Goal: Task Accomplishment & Management: Manage account settings

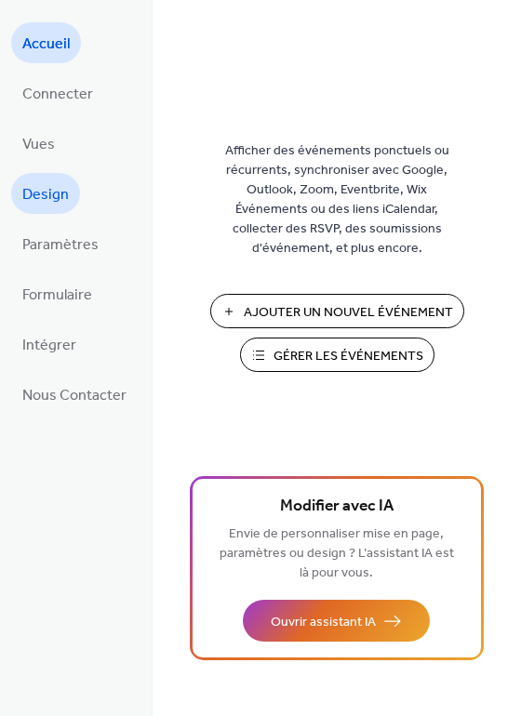
click at [35, 178] on link "Design" at bounding box center [45, 193] width 69 height 41
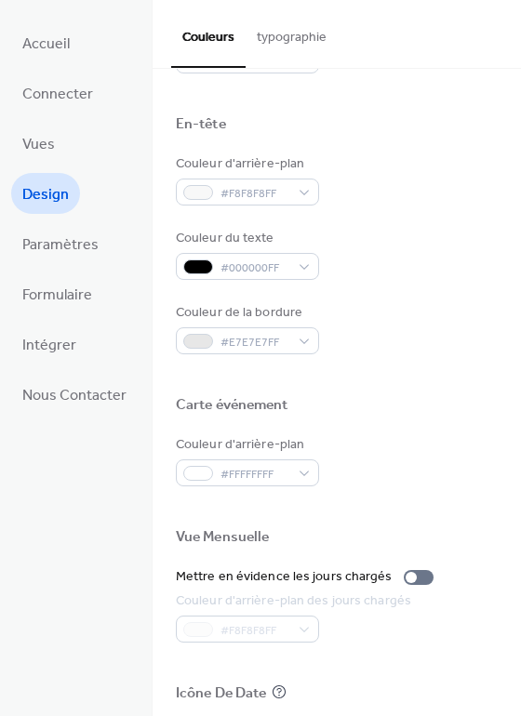
scroll to position [796, 0]
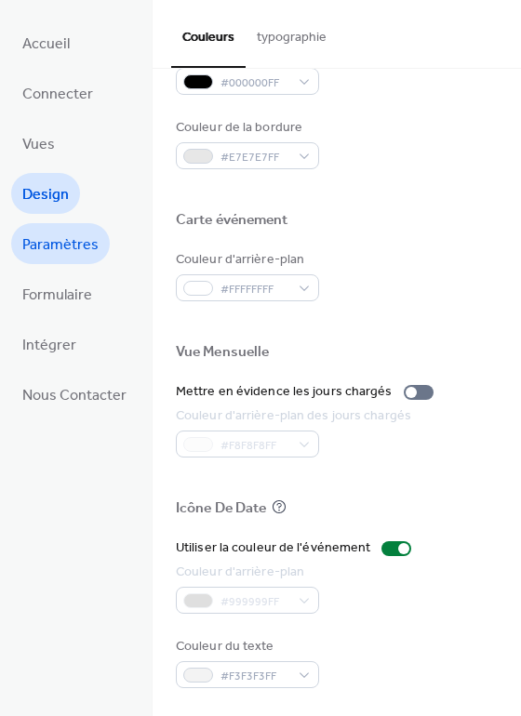
click at [70, 246] on span "Paramètres" at bounding box center [60, 246] width 76 height 30
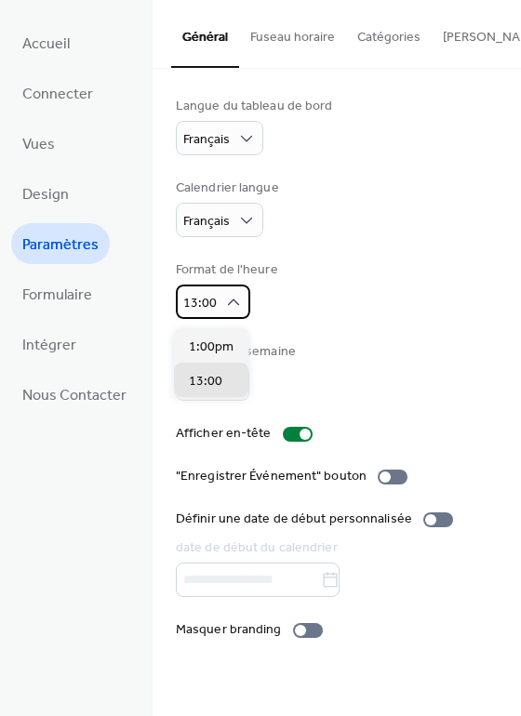
click at [227, 308] on icon at bounding box center [233, 302] width 19 height 19
click at [331, 319] on div "Format de l'heure 13:00" at bounding box center [337, 289] width 322 height 59
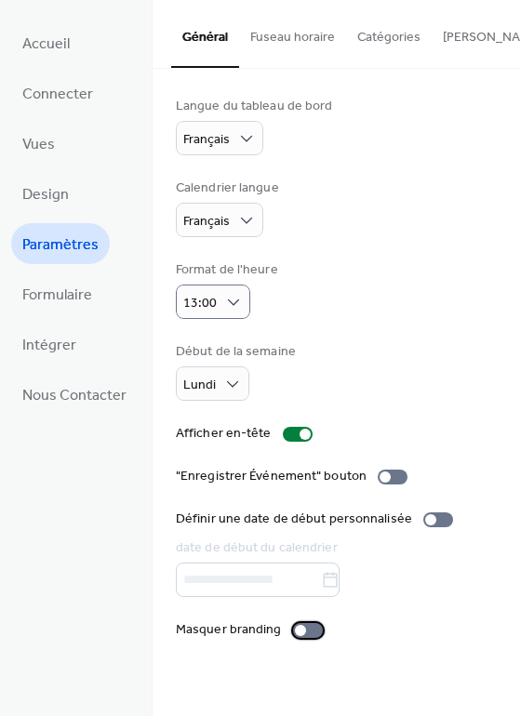
click at [296, 635] on div at bounding box center [300, 630] width 11 height 11
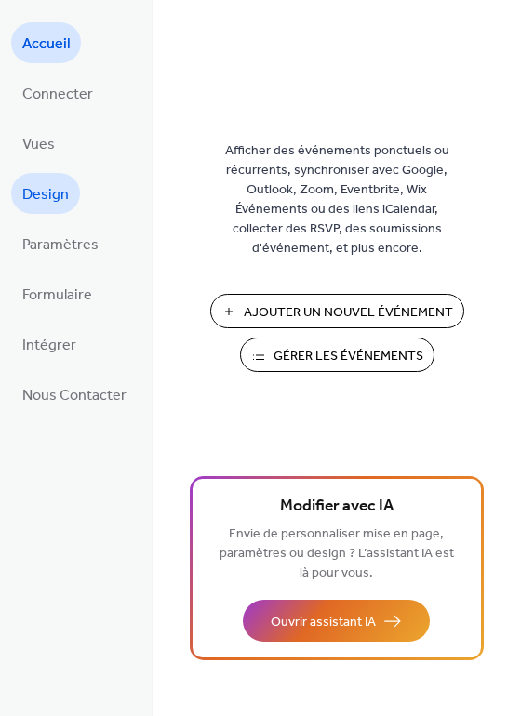
click at [36, 200] on span "Design" at bounding box center [45, 195] width 46 height 30
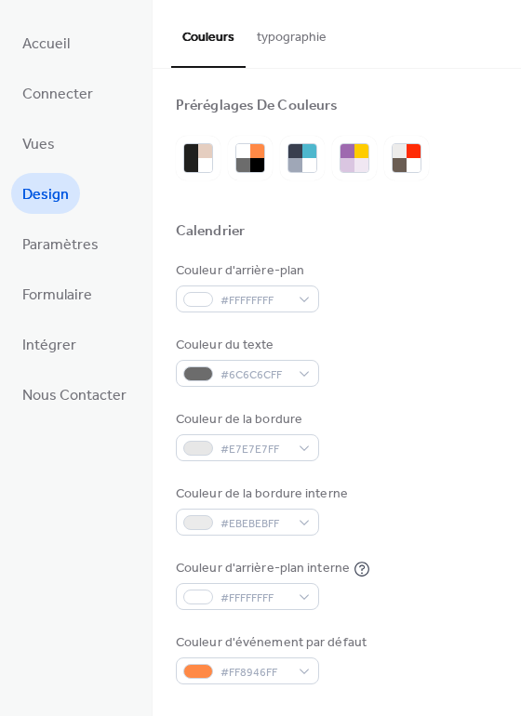
click at [297, 40] on button "typographie" at bounding box center [291, 33] width 92 height 66
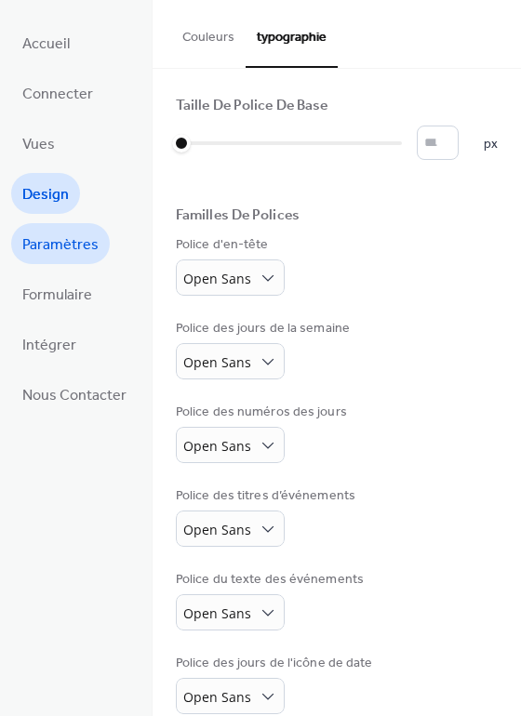
click at [47, 240] on span "Paramètres" at bounding box center [60, 246] width 76 height 30
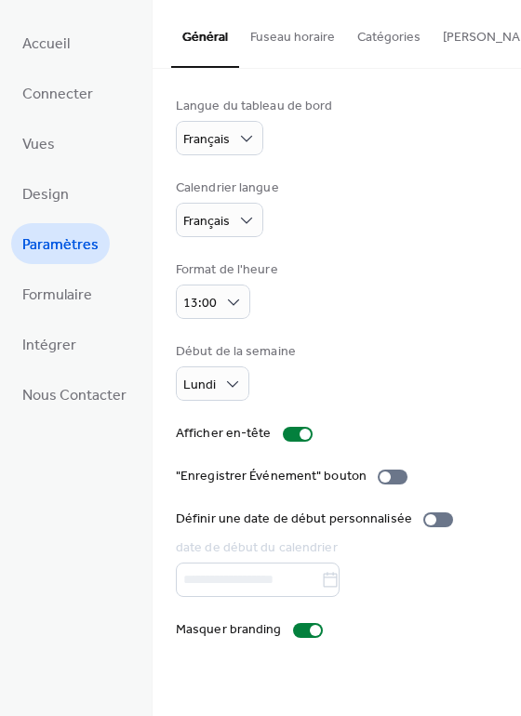
click at [381, 37] on button "Catégories" at bounding box center [389, 33] width 86 height 66
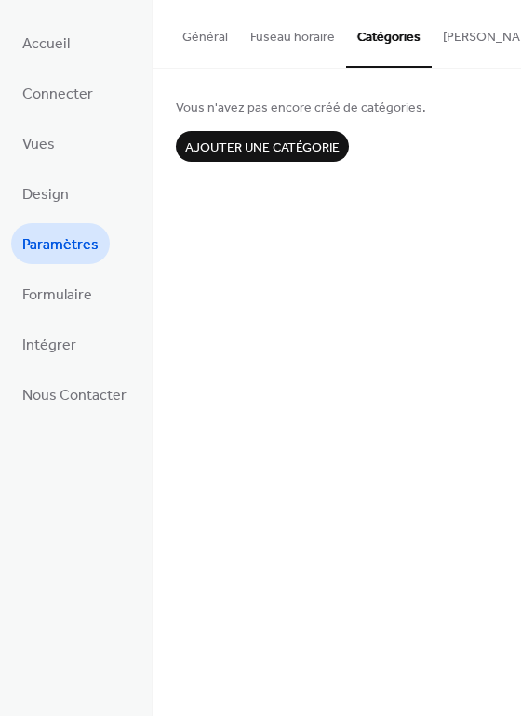
click at [452, 44] on button "Bouton S'abonner" at bounding box center [522, 33] width 182 height 66
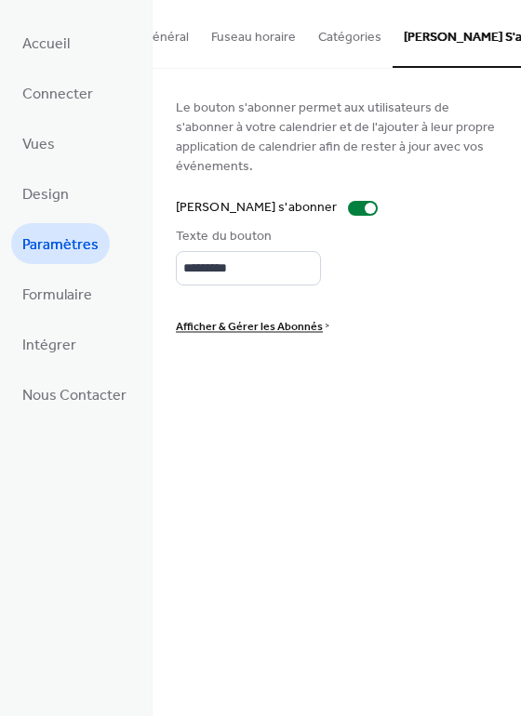
scroll to position [0, 46]
click at [364, 203] on div at bounding box center [369, 208] width 11 height 11
click at [323, 44] on button "Catégories" at bounding box center [343, 33] width 86 height 66
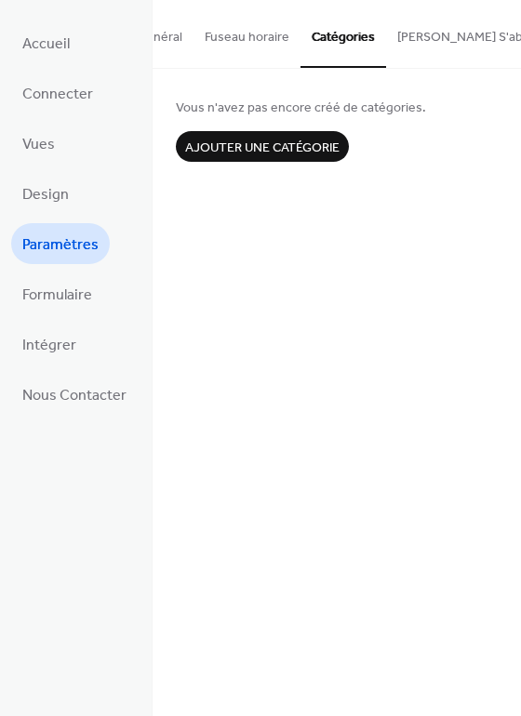
click at [253, 35] on button "Fuseau horaire" at bounding box center [246, 33] width 107 height 66
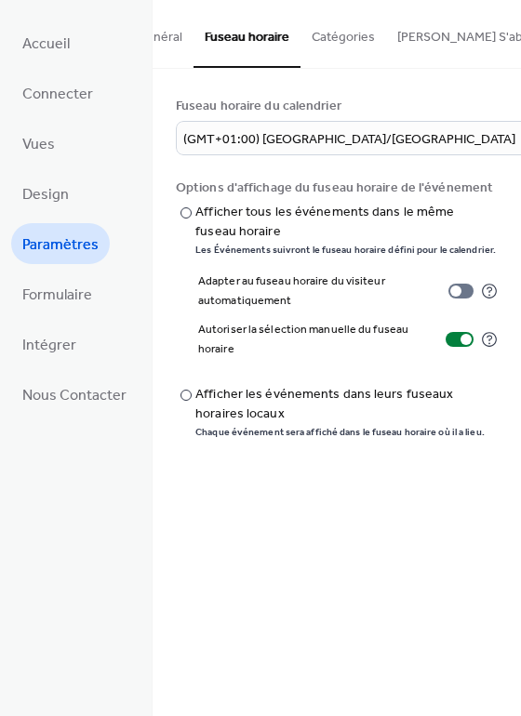
click at [172, 39] on button "Général" at bounding box center [159, 33] width 68 height 66
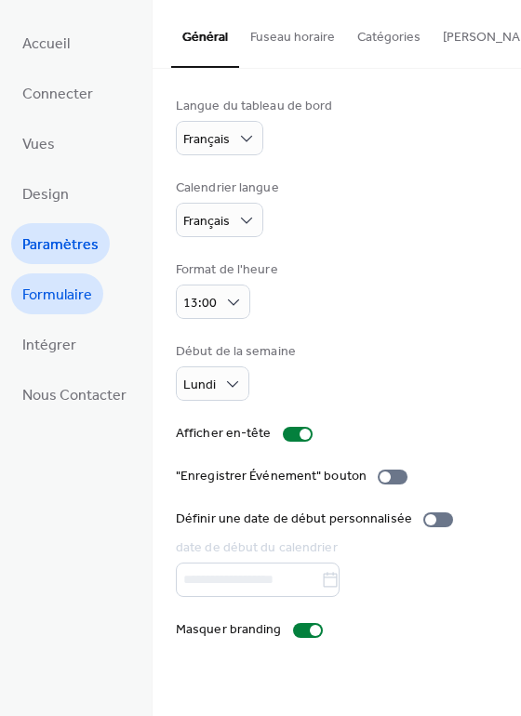
click at [37, 298] on span "Formulaire" at bounding box center [57, 296] width 70 height 30
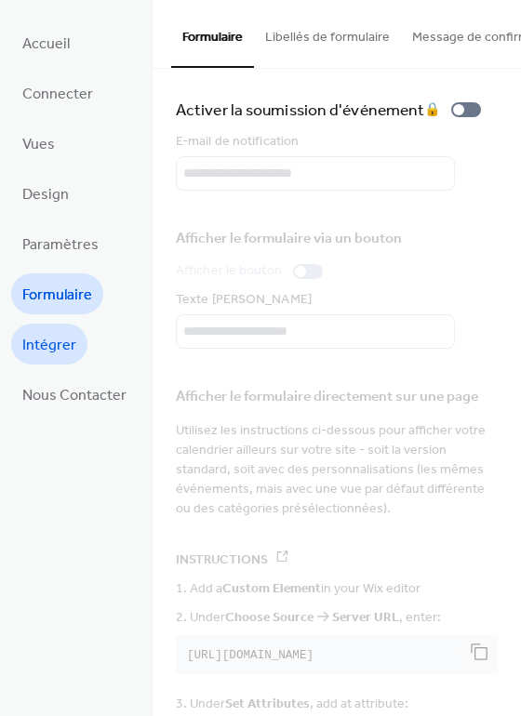
click at [37, 337] on span "Intégrer" at bounding box center [49, 346] width 54 height 30
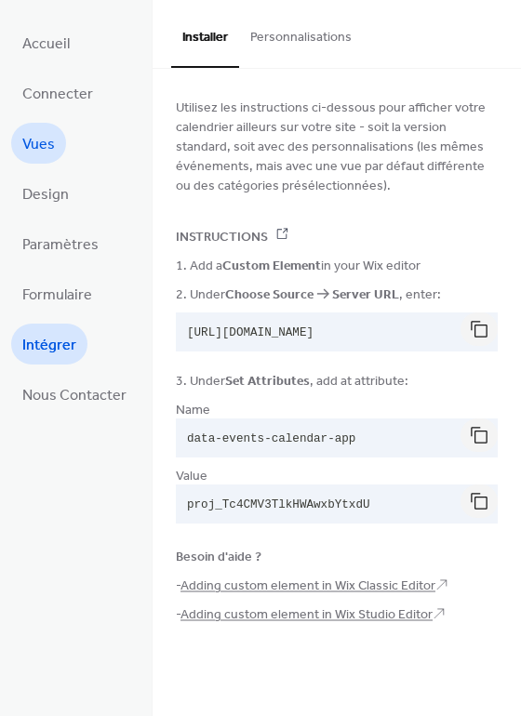
click at [39, 143] on span "Vues" at bounding box center [38, 145] width 33 height 30
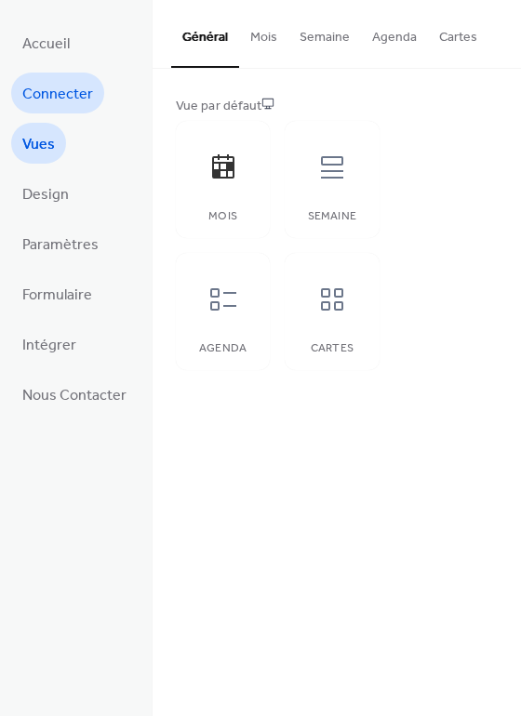
click at [37, 89] on span "Connecter" at bounding box center [57, 95] width 71 height 30
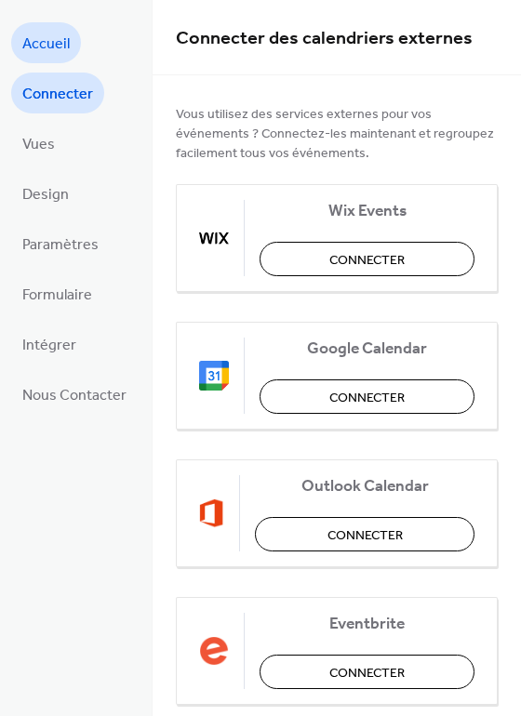
click at [37, 38] on span "Accueil" at bounding box center [45, 45] width 47 height 30
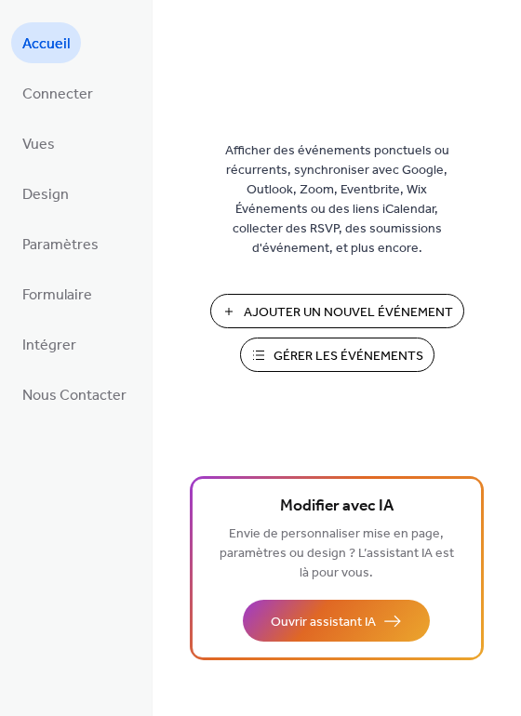
click at [315, 361] on span "Gérer les Événements" at bounding box center [348, 357] width 150 height 20
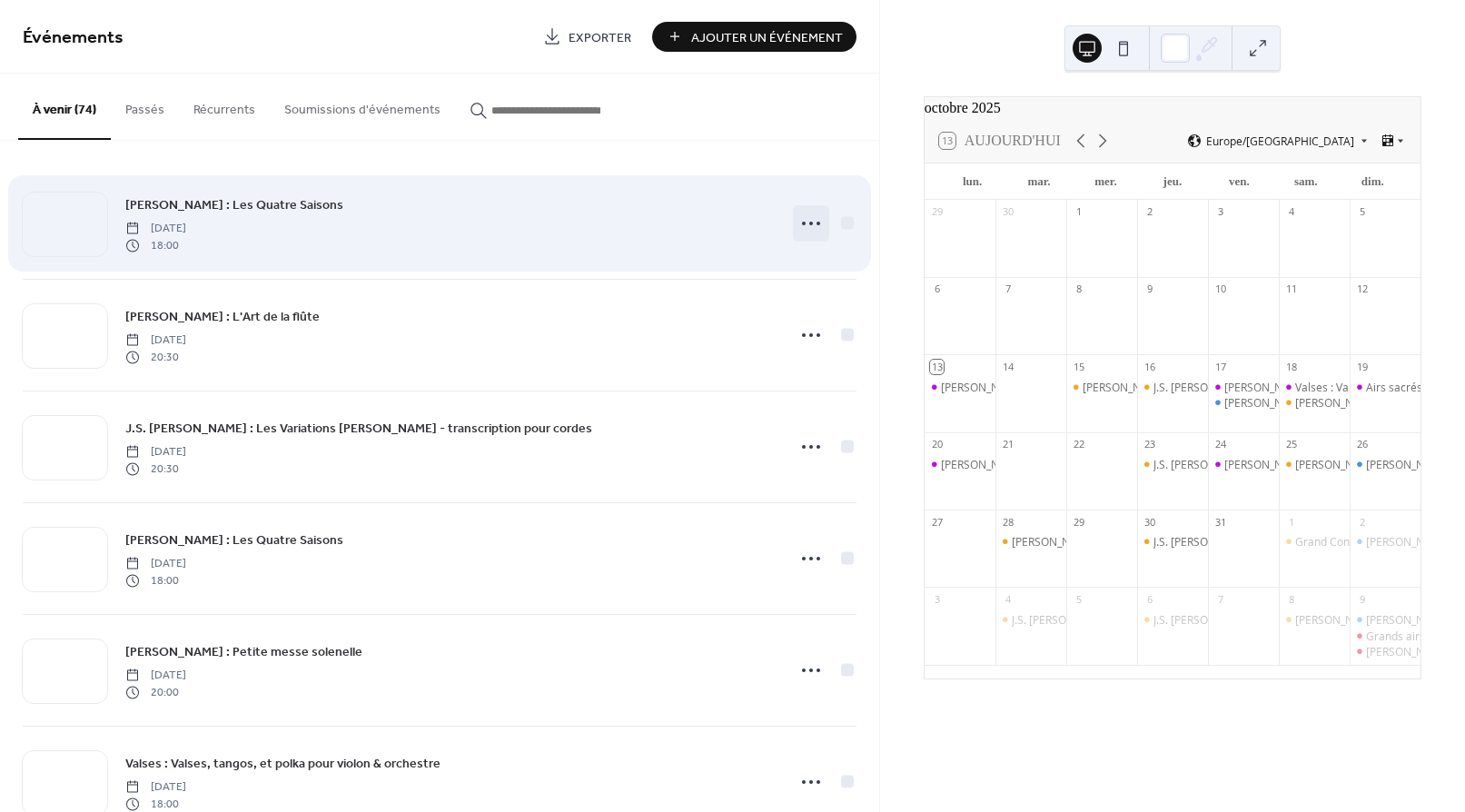
click at [800, 222] on icon at bounding box center [811, 224] width 29 height 29
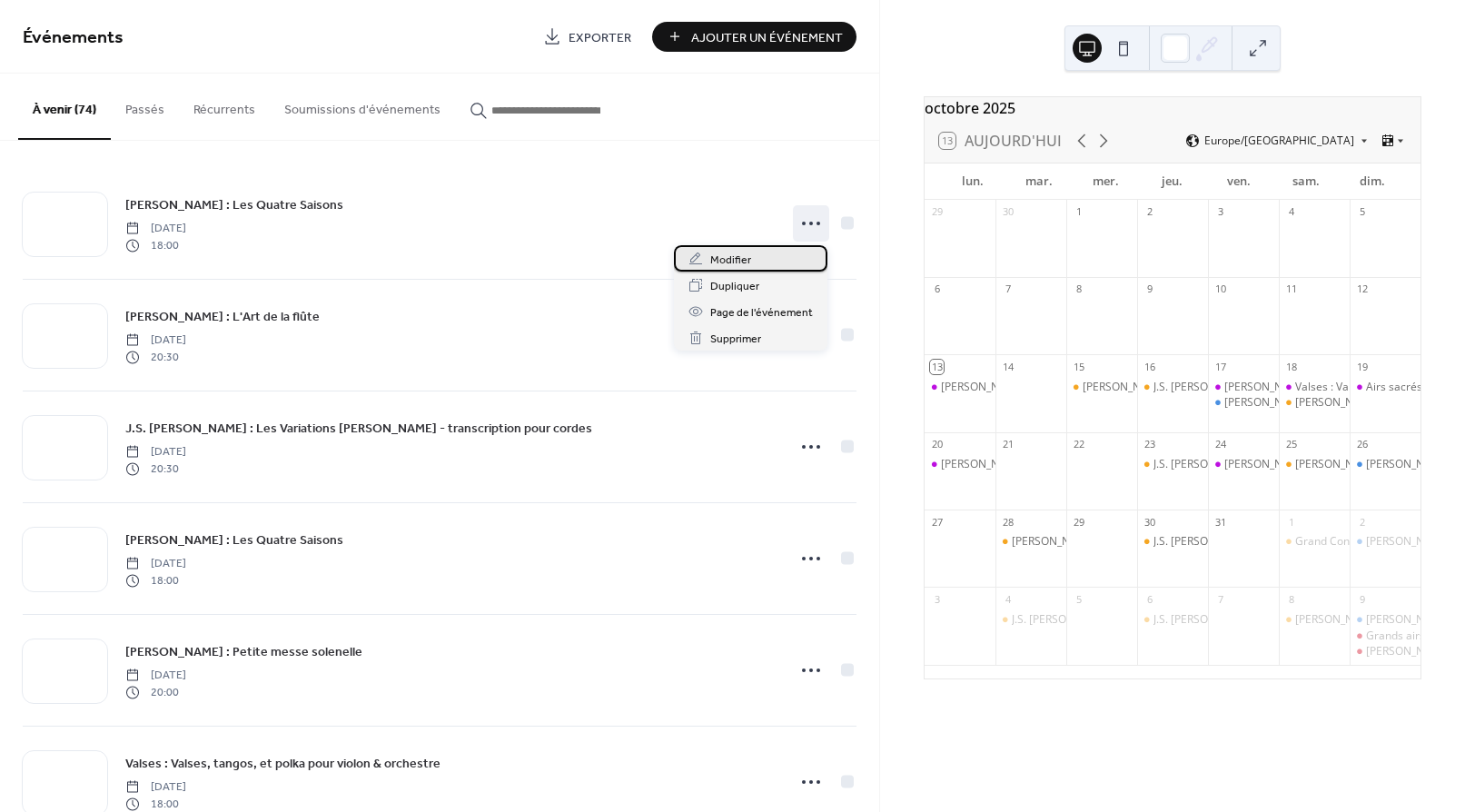
click at [741, 260] on span "Modifier" at bounding box center [731, 261] width 41 height 20
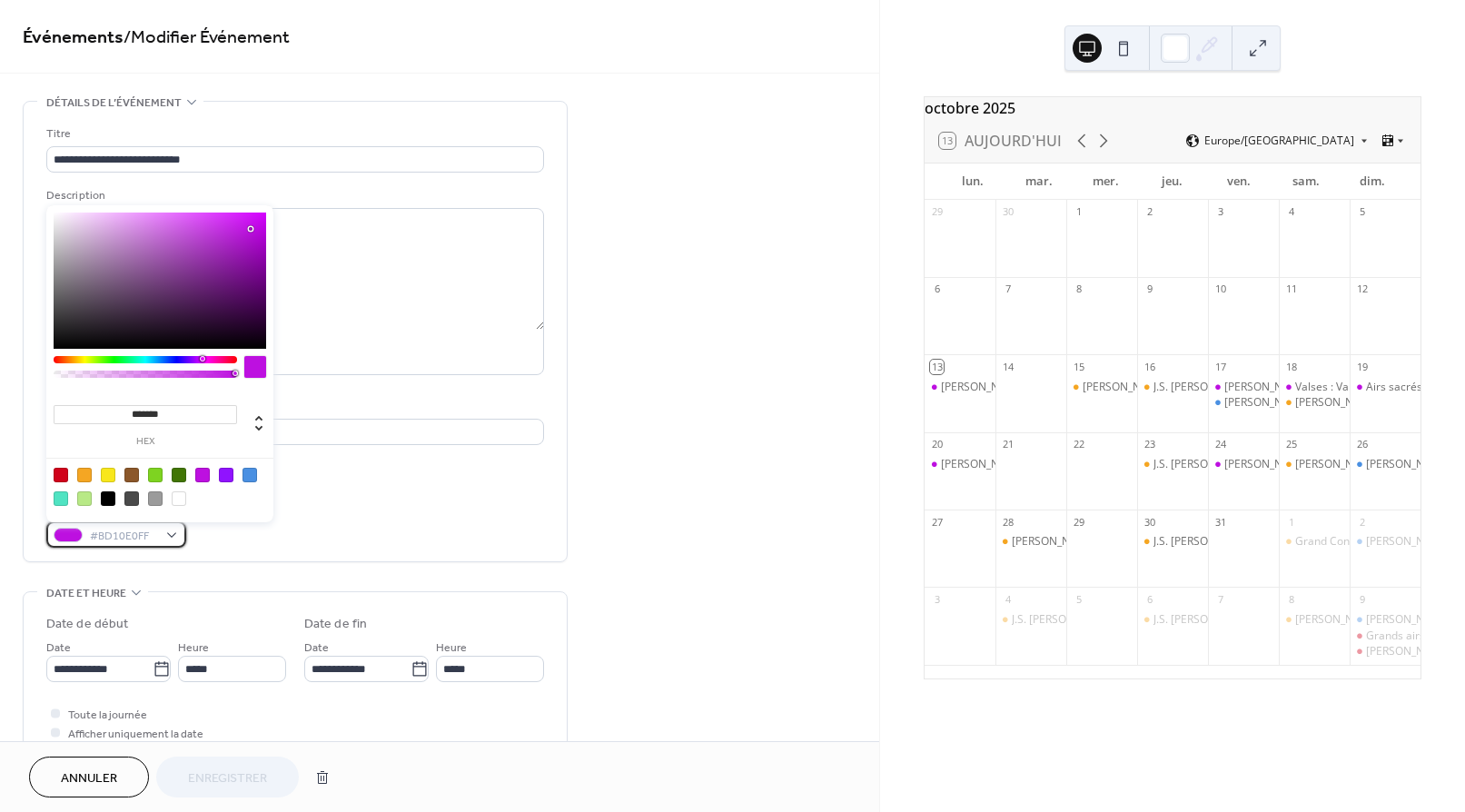
click at [122, 534] on span "#BD10E0FF" at bounding box center [123, 536] width 67 height 20
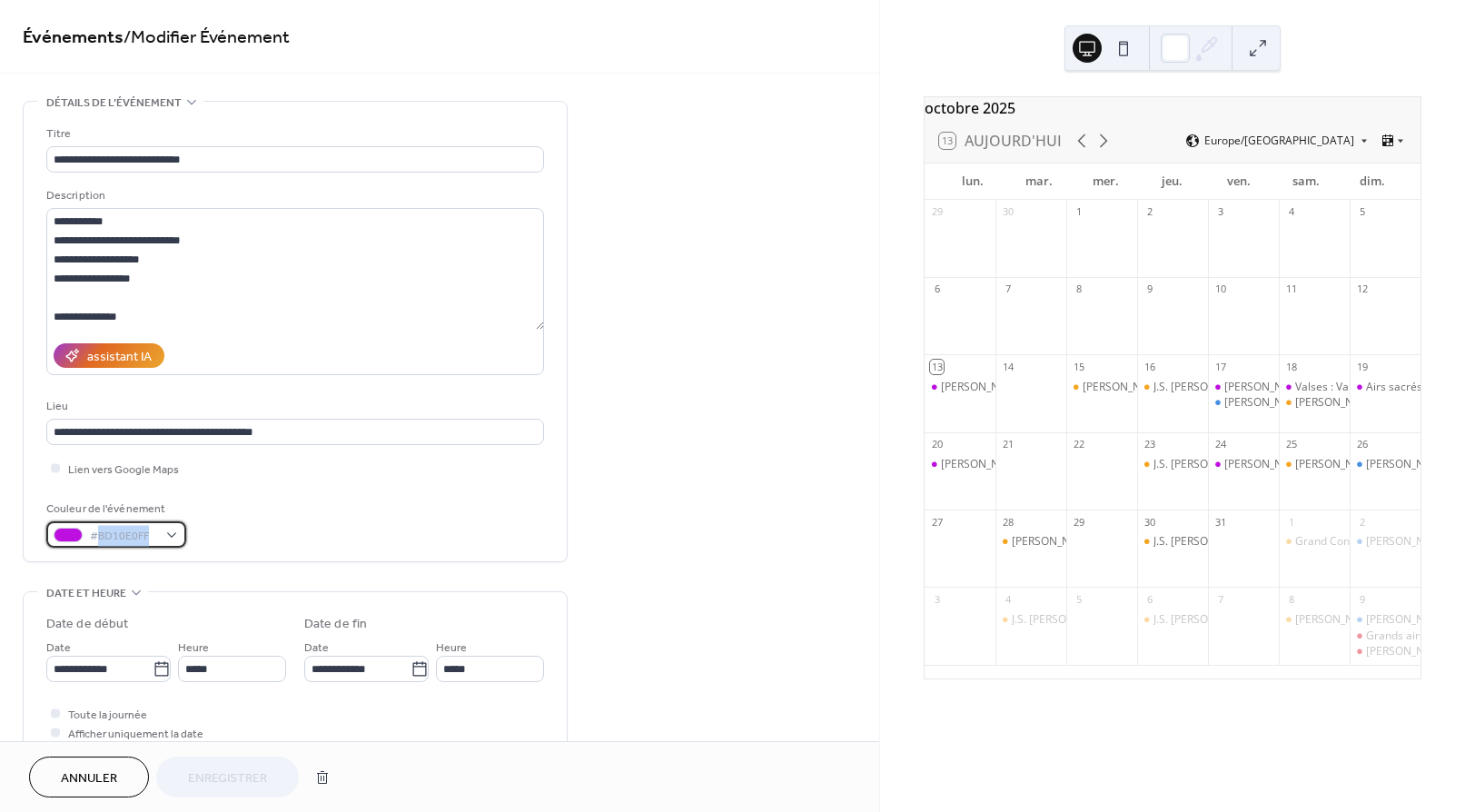
copy span "BD10E0FF"
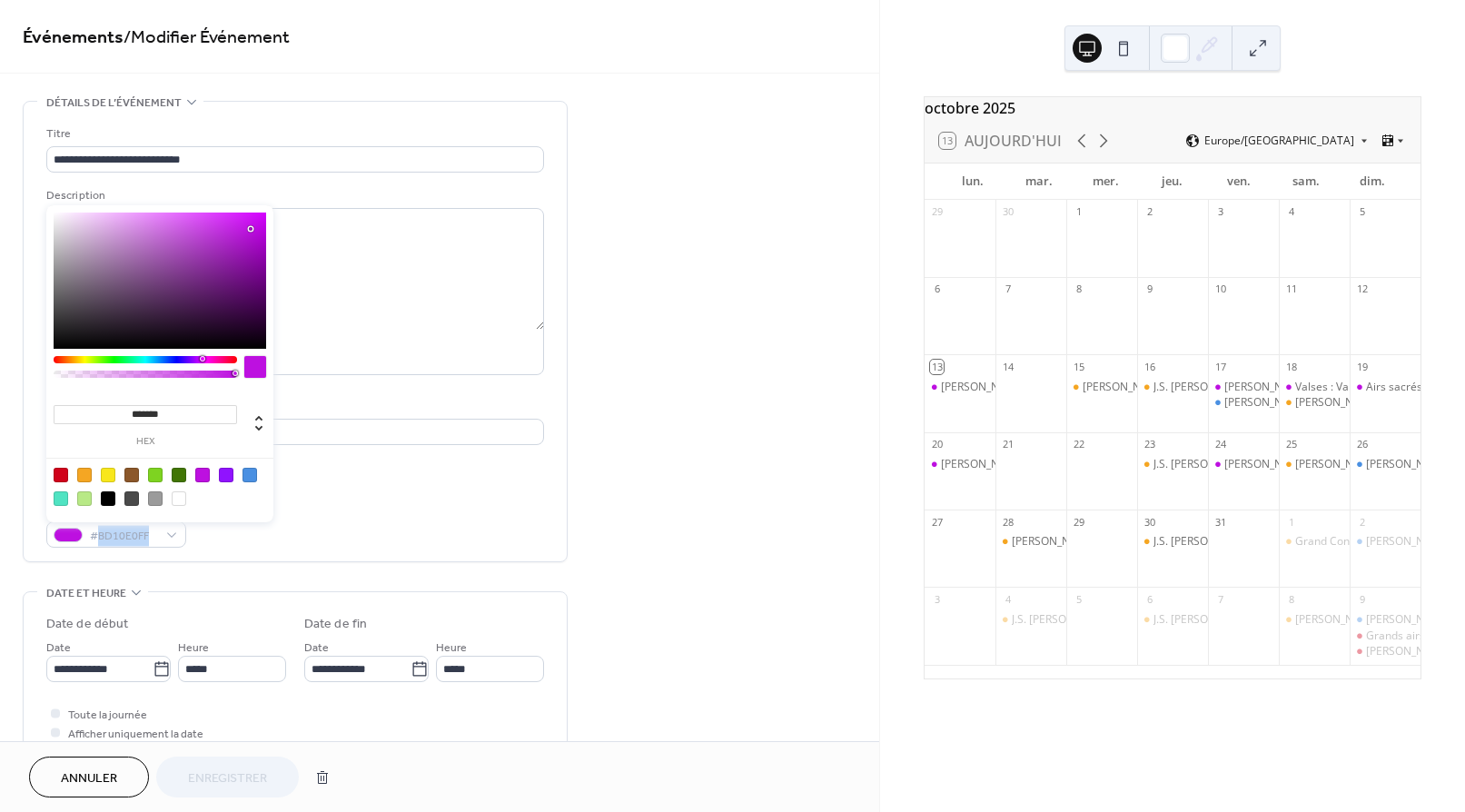
click at [92, 772] on span "Annuler" at bounding box center [89, 779] width 57 height 20
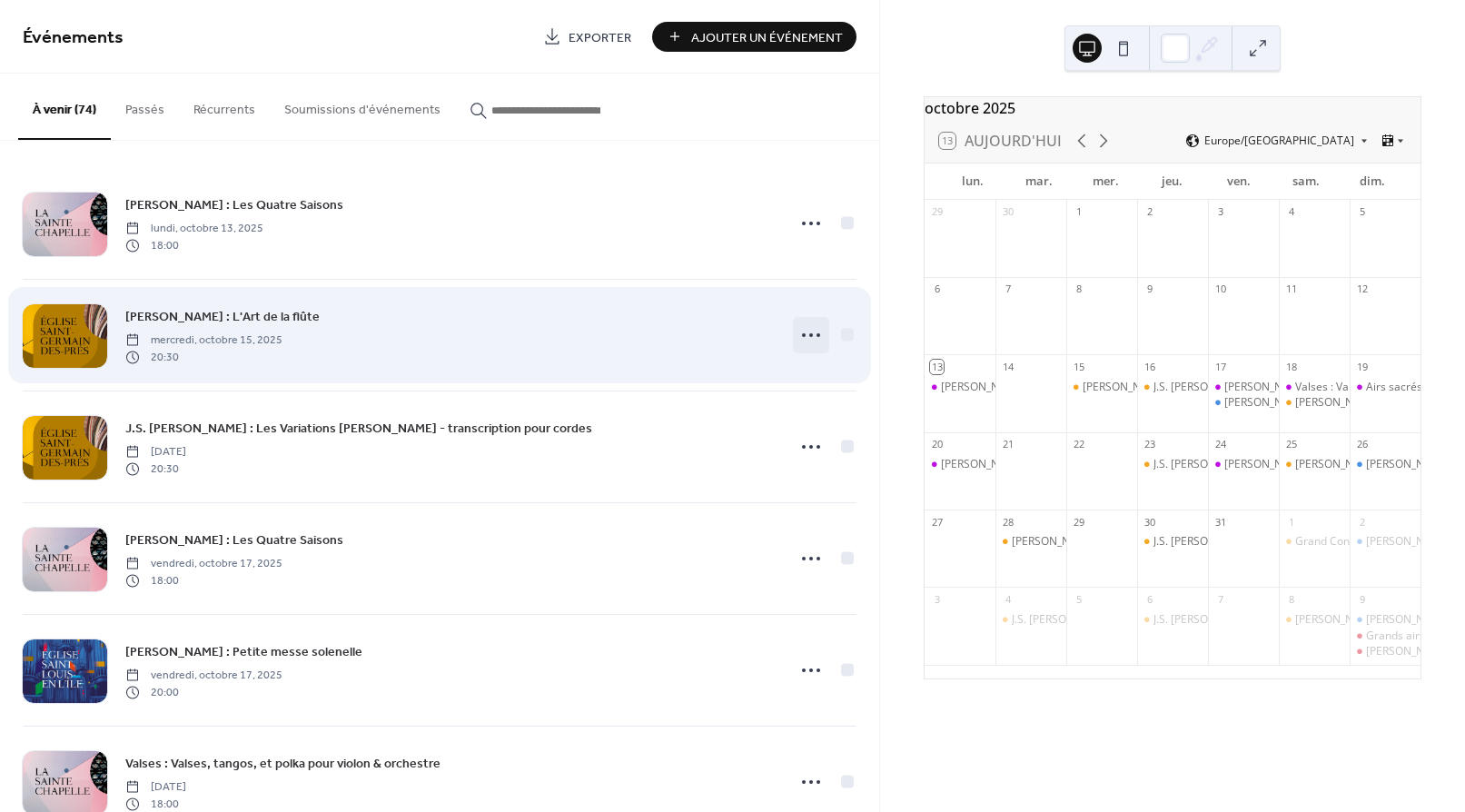
click at [797, 329] on icon at bounding box center [811, 335] width 29 height 29
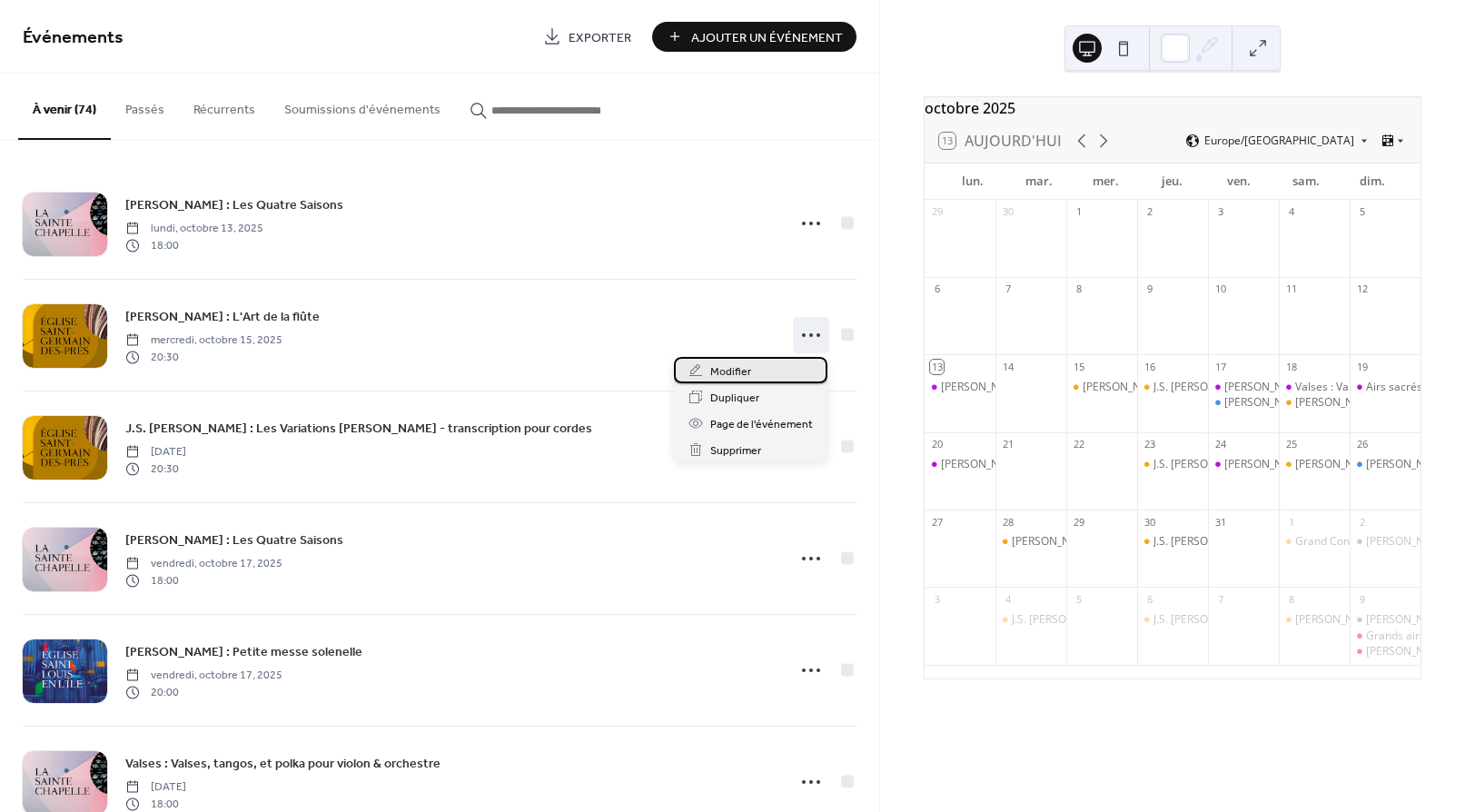
click at [743, 368] on span "Modifier" at bounding box center [731, 372] width 41 height 20
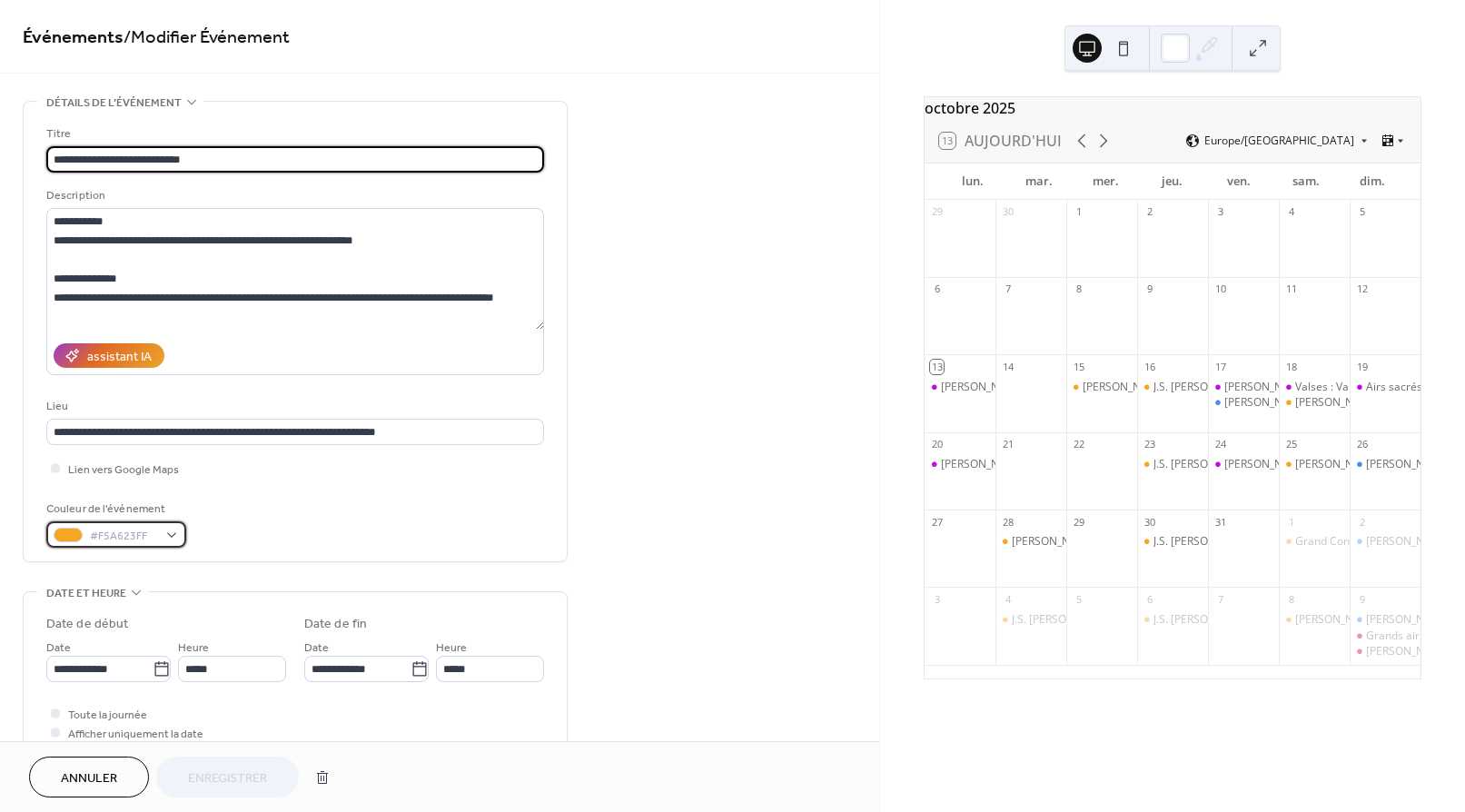
click at [117, 532] on span "#F5A623FF" at bounding box center [123, 536] width 67 height 20
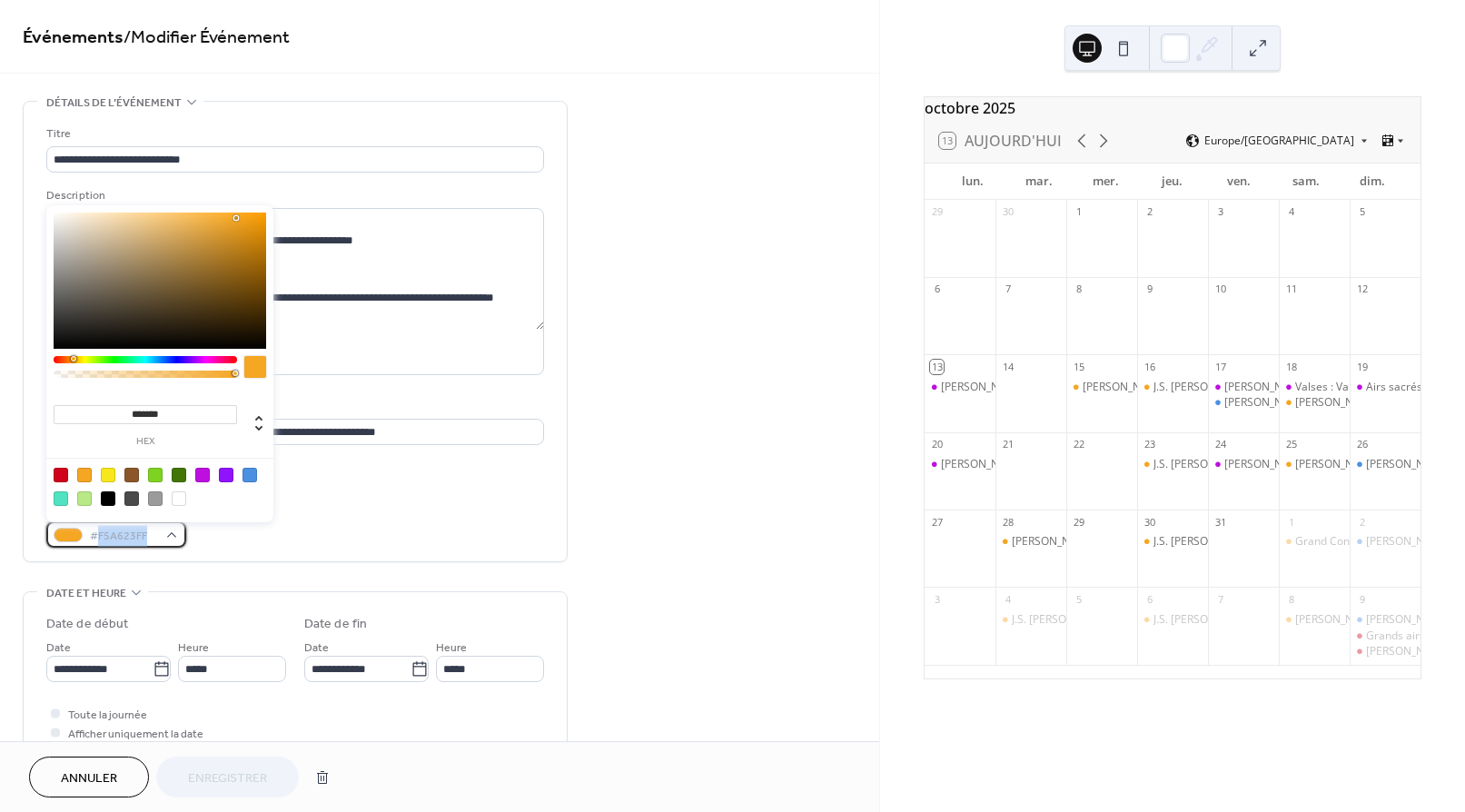
click at [117, 532] on span "#F5A623FF" at bounding box center [123, 536] width 67 height 20
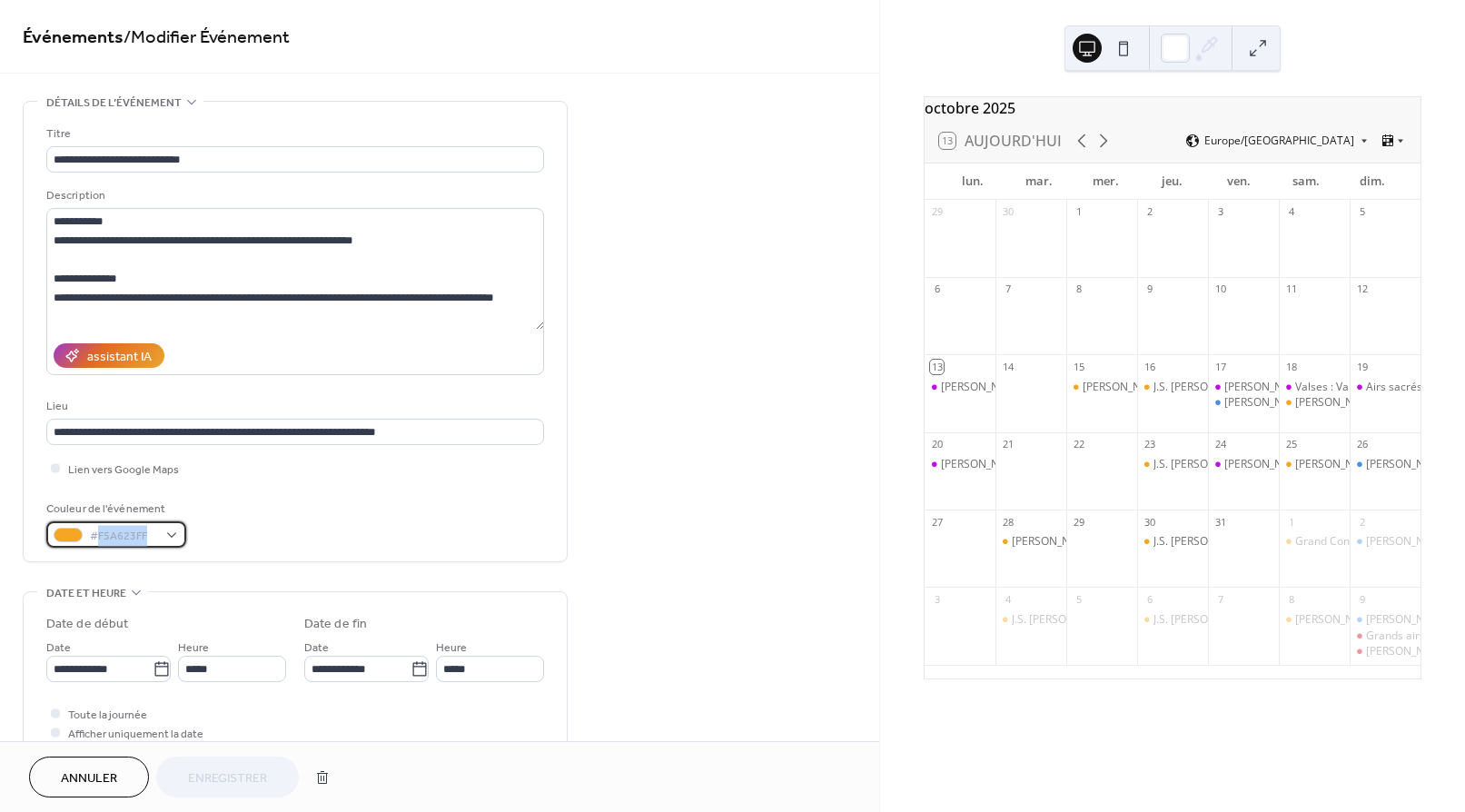
copy span "F5A623FF"
click at [90, 778] on span "Annuler" at bounding box center [89, 779] width 57 height 20
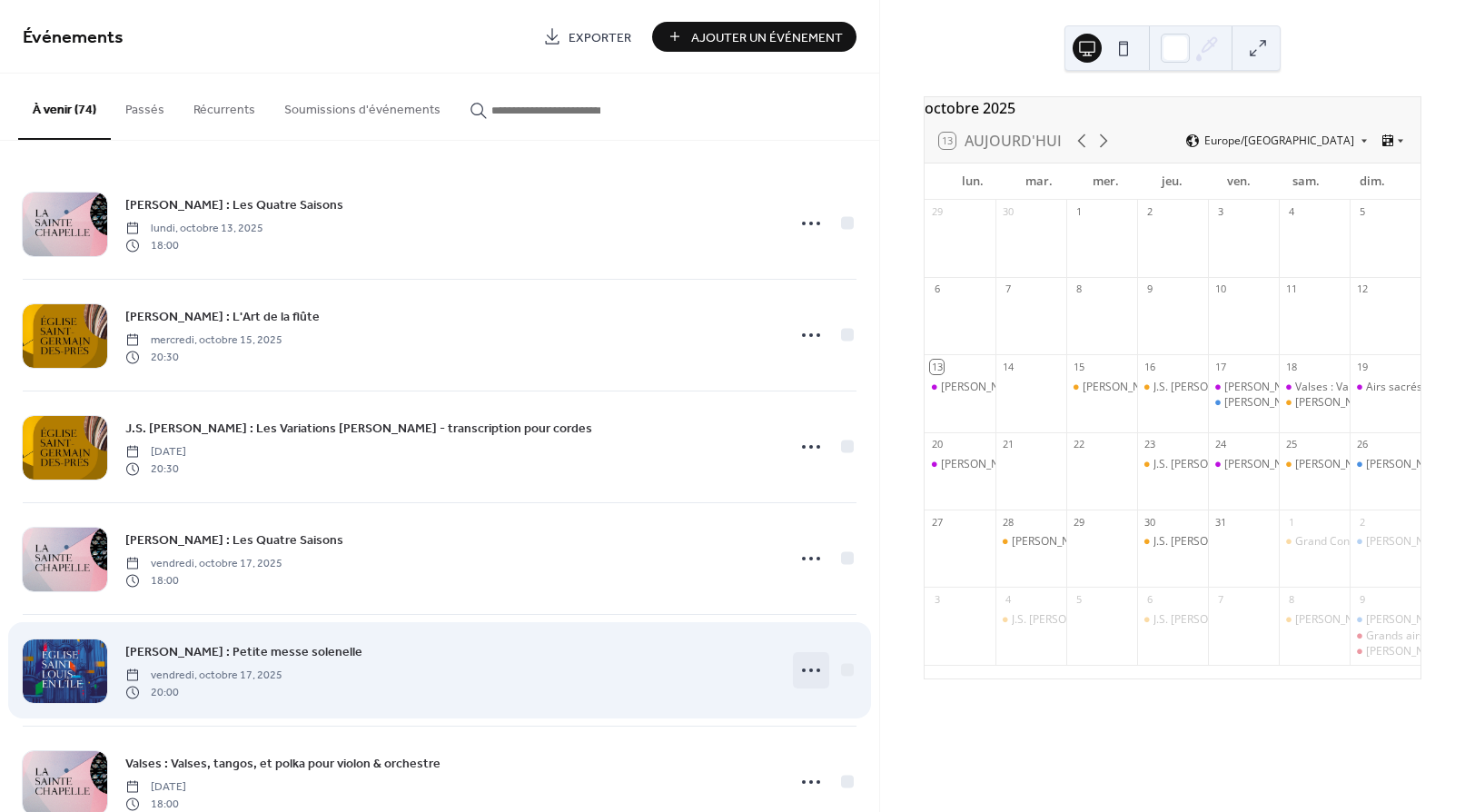
click at [809, 671] on circle at bounding box center [811, 670] width 4 height 4
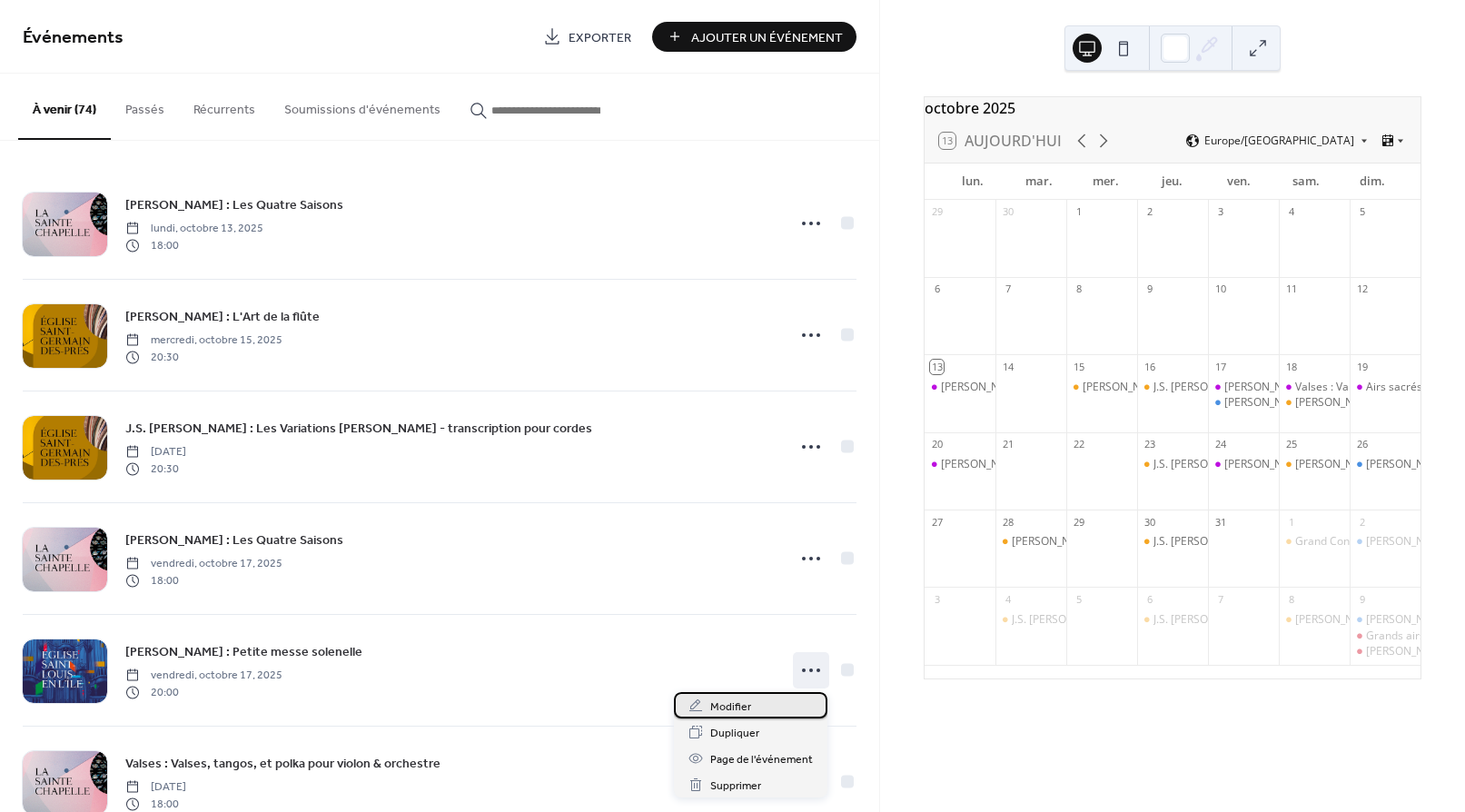
click at [732, 706] on span "Modifier" at bounding box center [731, 707] width 41 height 20
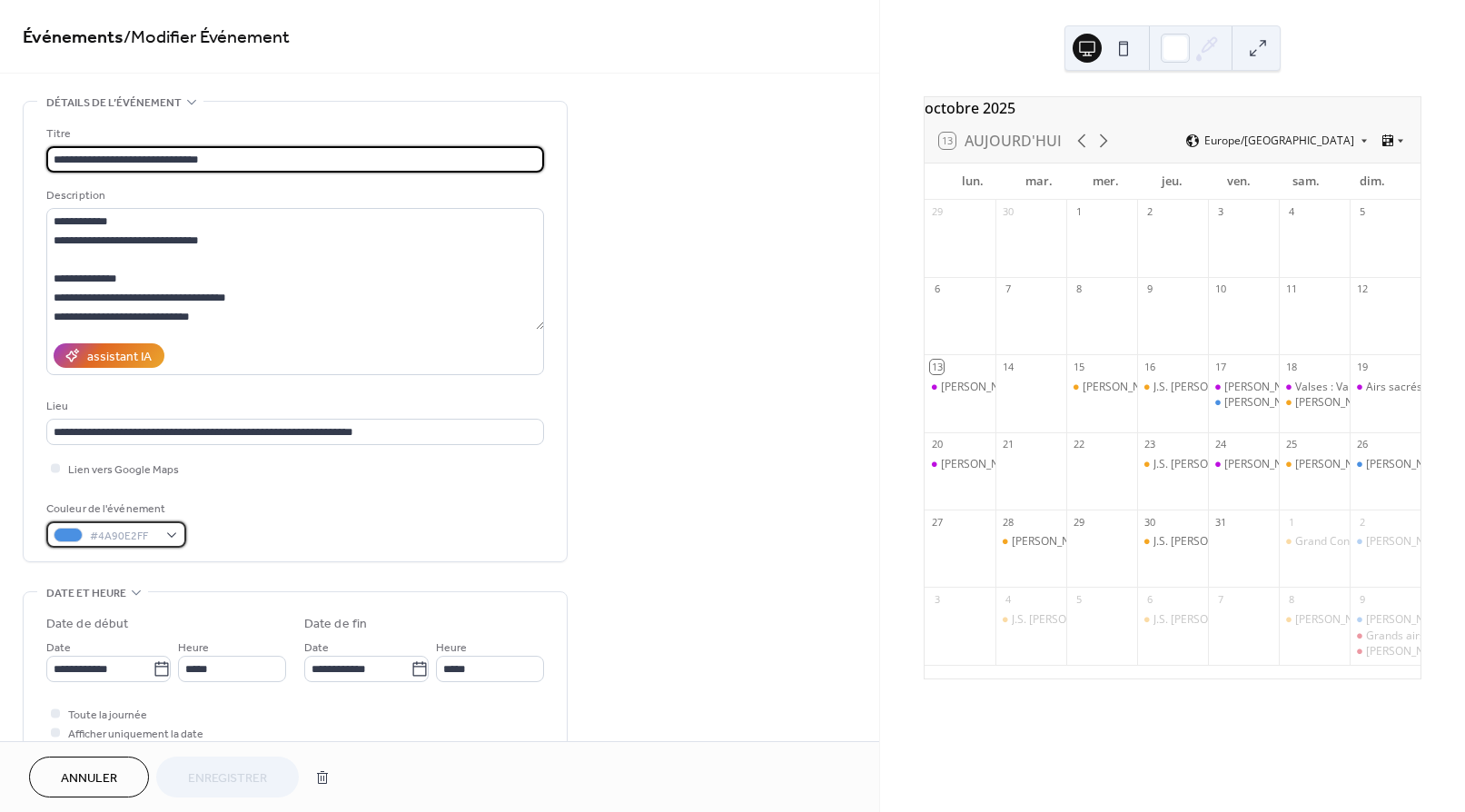
click at [124, 536] on span "#4A90E2FF" at bounding box center [123, 536] width 67 height 20
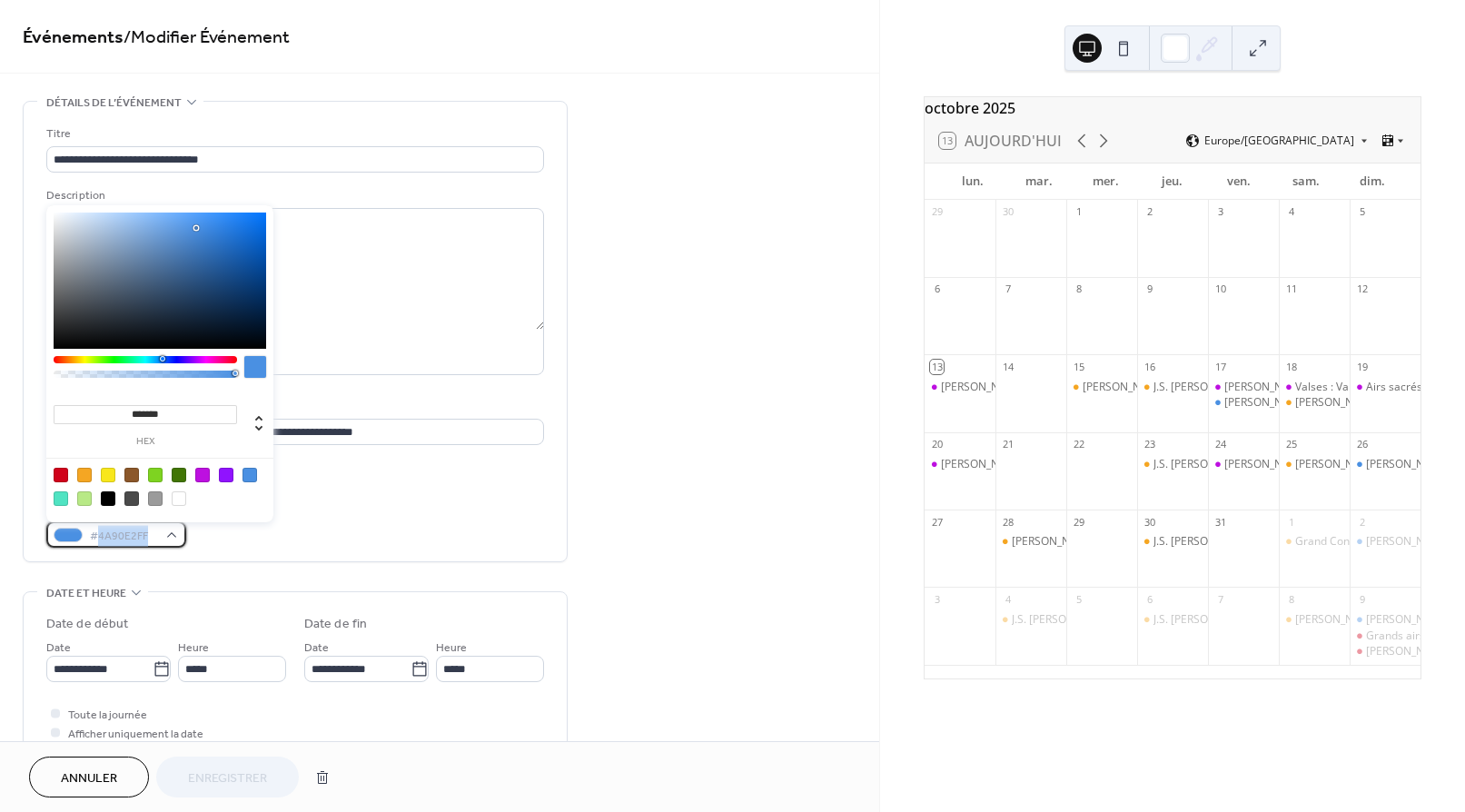
click at [124, 536] on span "#4A90E2FF" at bounding box center [123, 536] width 67 height 20
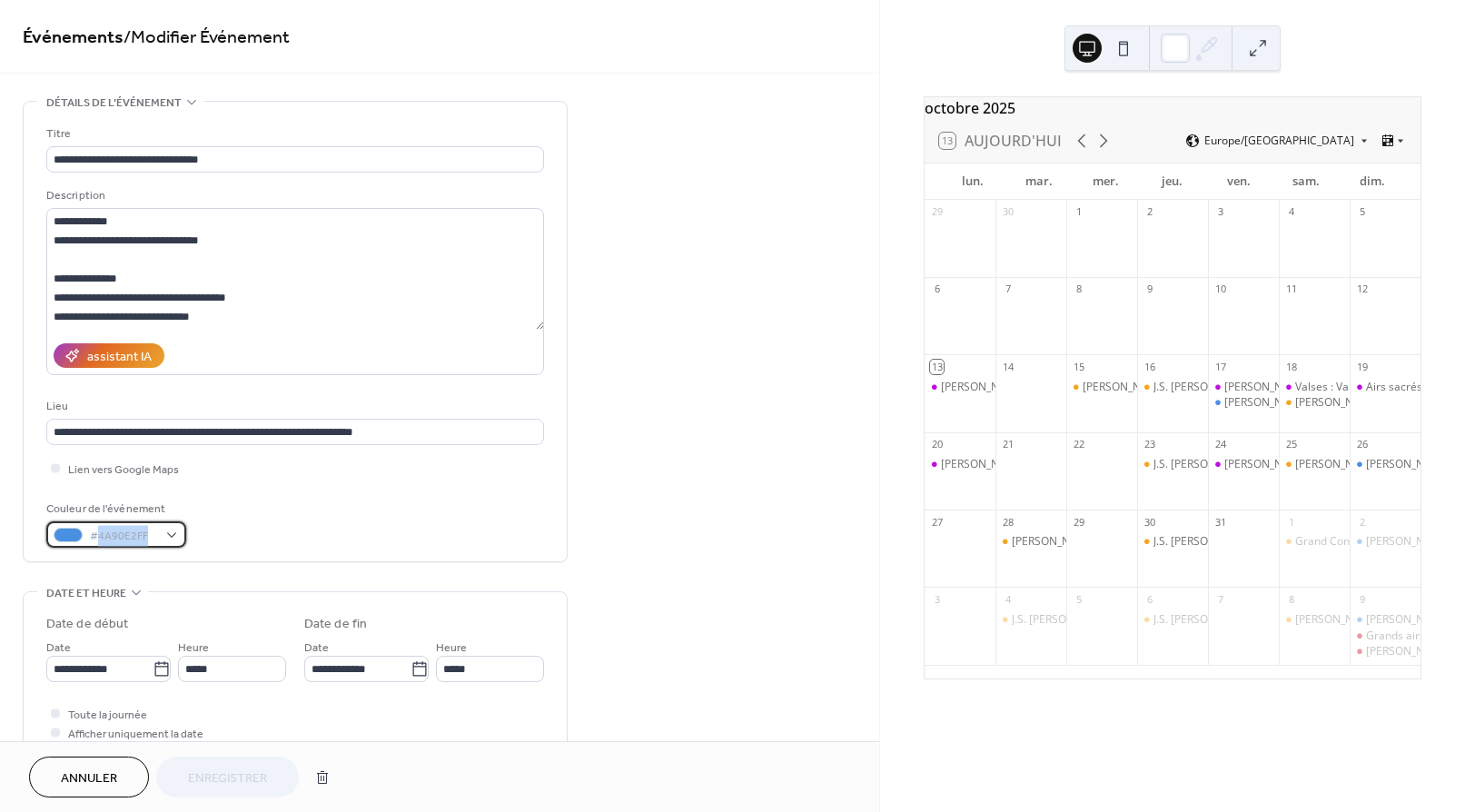
copy span "4A90E2FF"
click at [95, 778] on span "Annuler" at bounding box center [89, 779] width 57 height 20
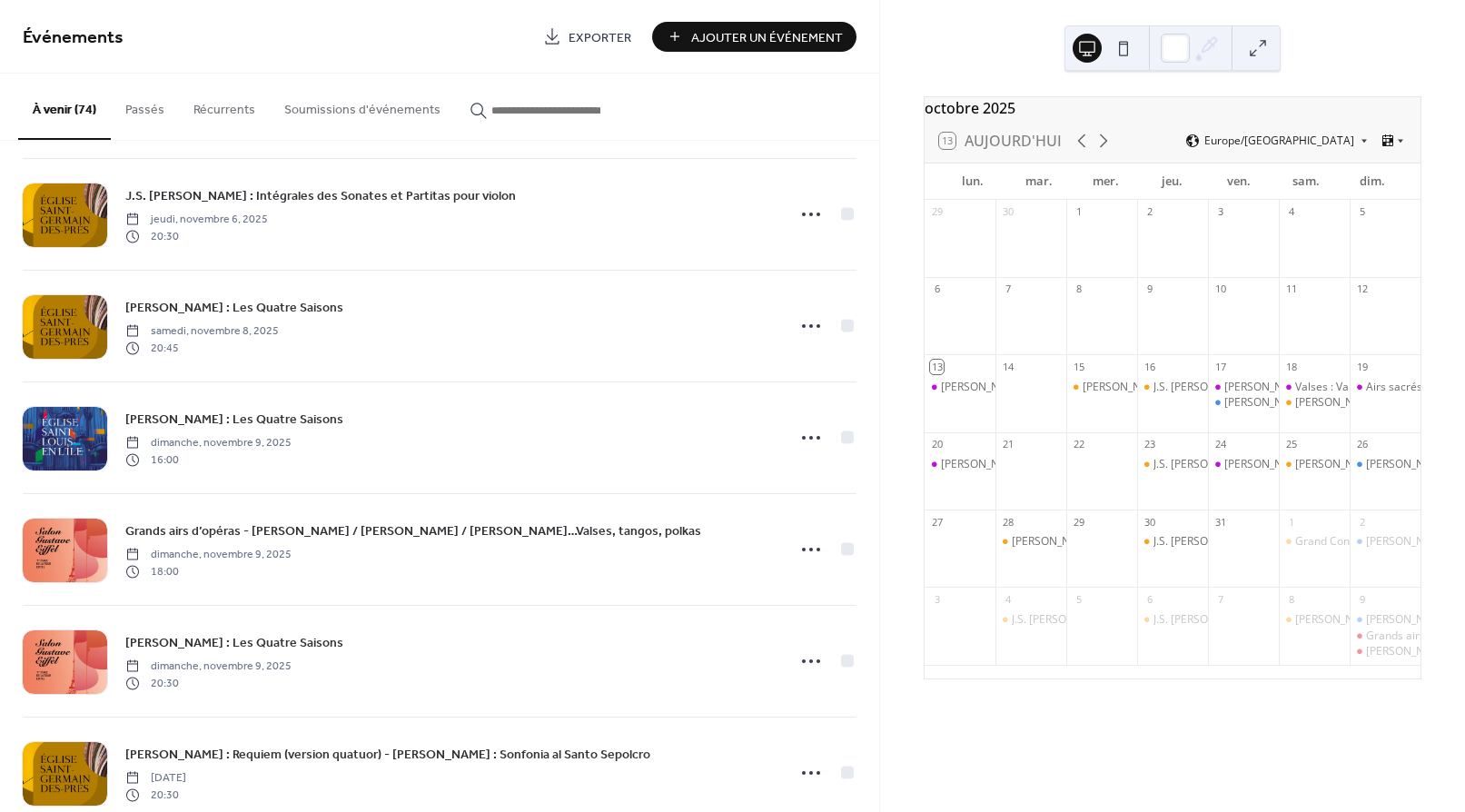
scroll to position [2027, 0]
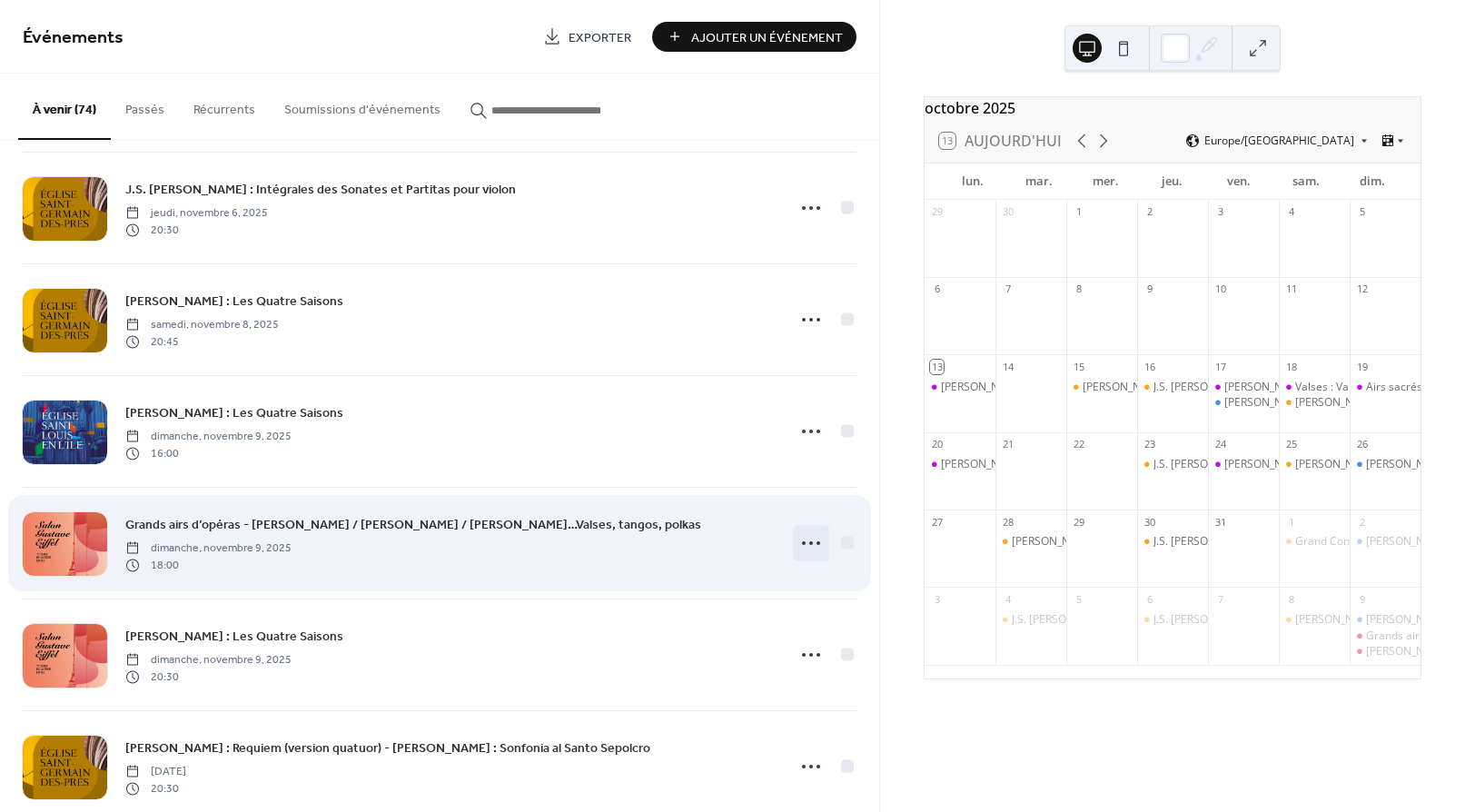
click at [807, 539] on icon at bounding box center [811, 543] width 29 height 29
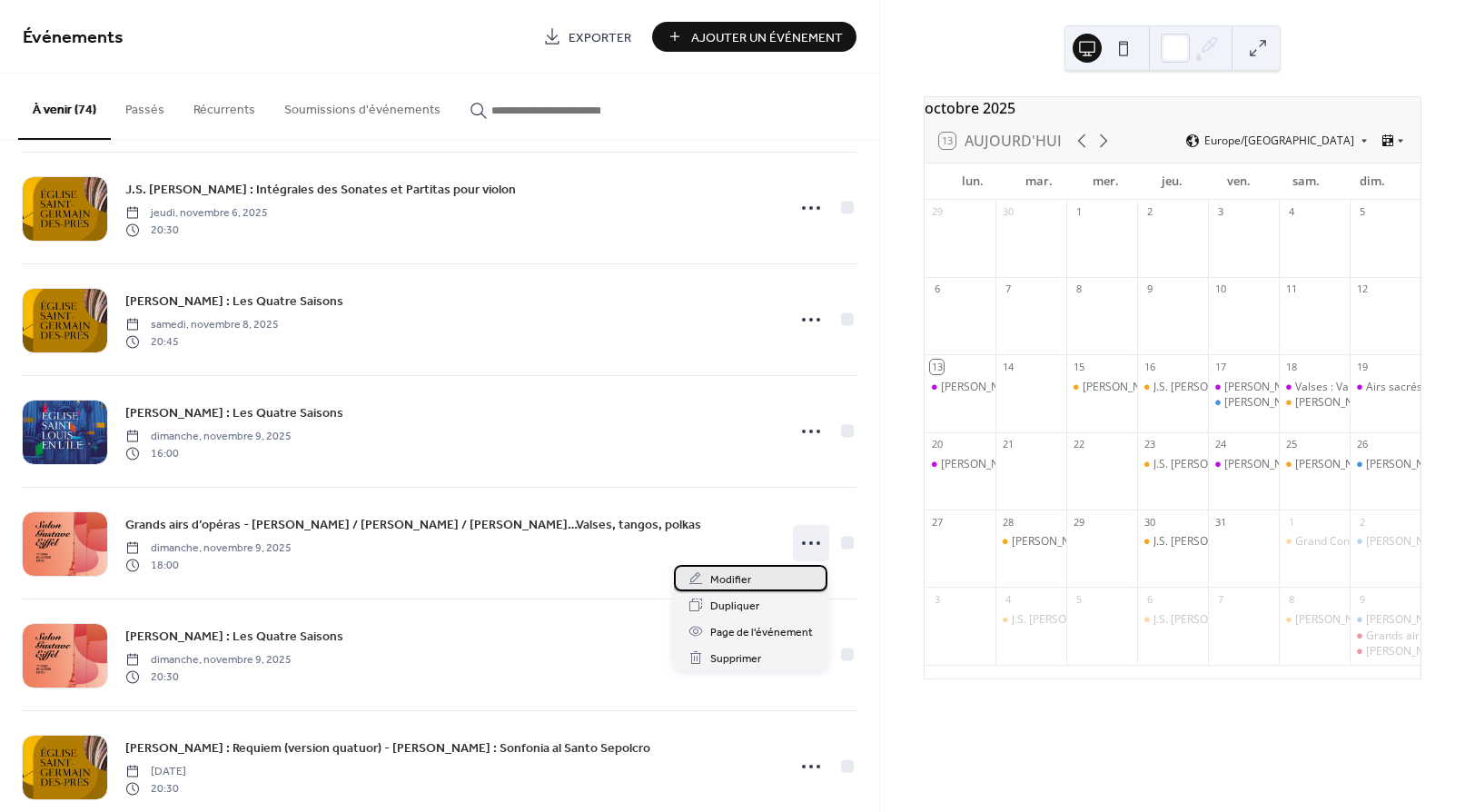
click at [740, 580] on span "Modifier" at bounding box center [731, 580] width 41 height 20
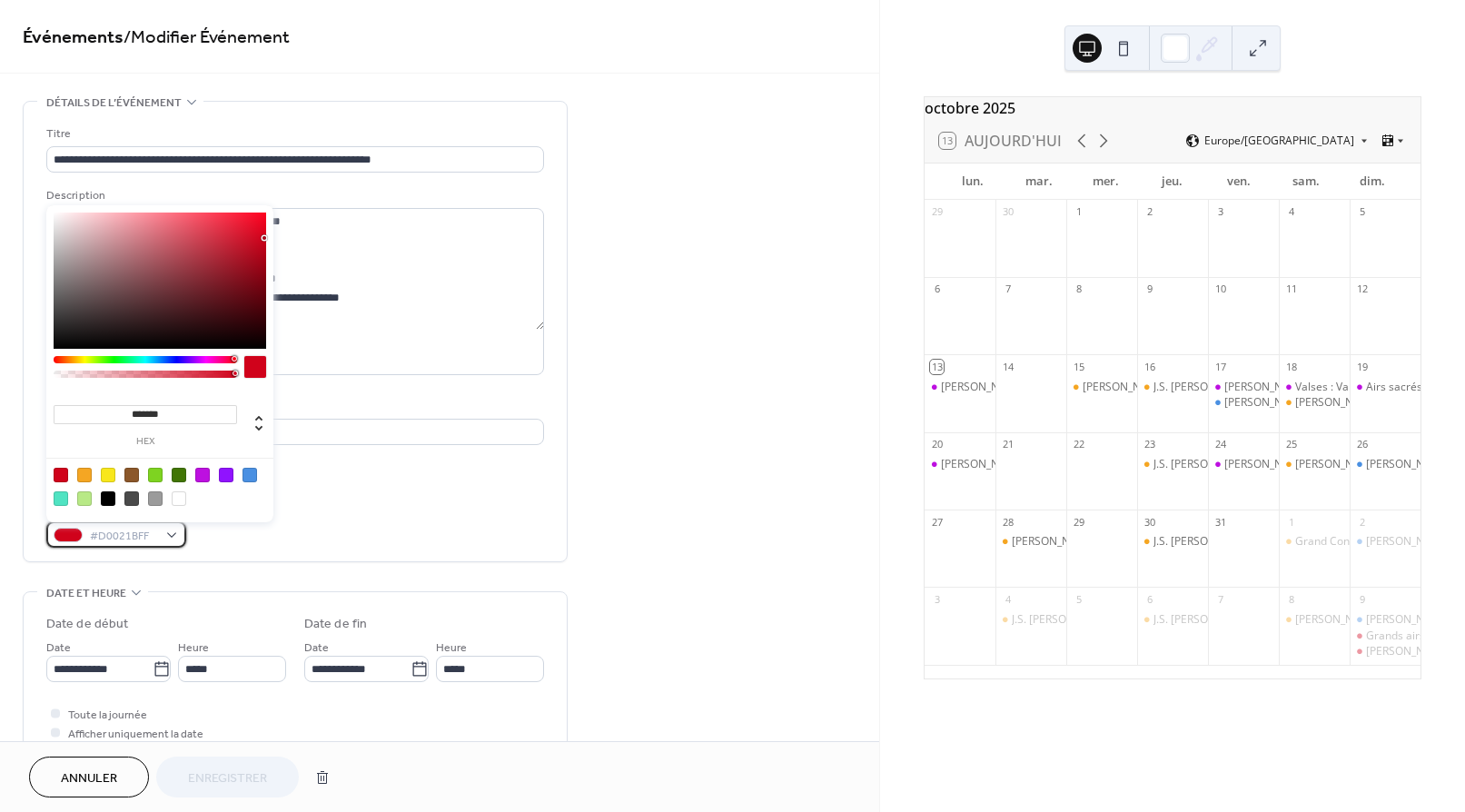
click at [131, 538] on span "#D0021BFF" at bounding box center [123, 536] width 67 height 20
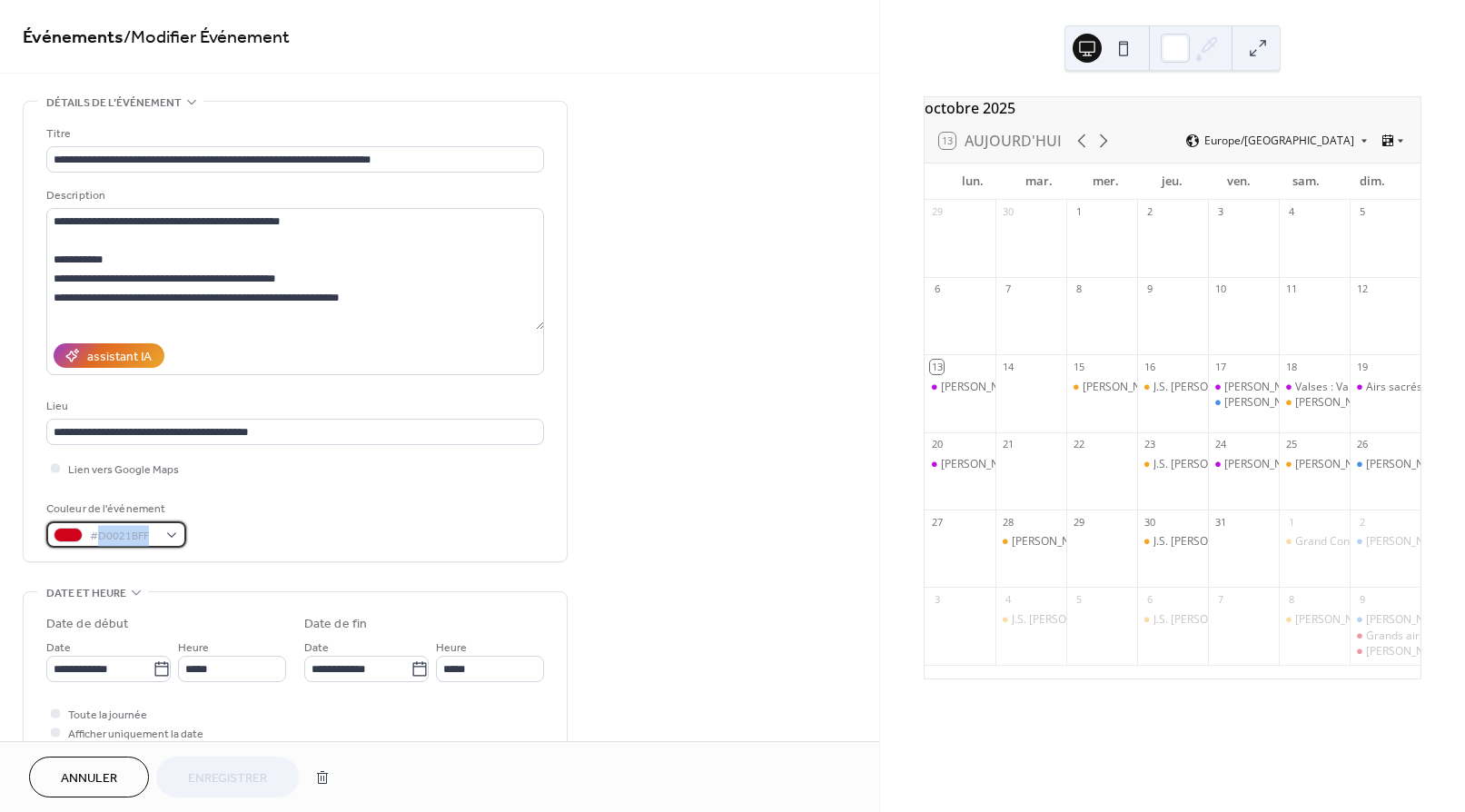
copy span "D0021BFF"
click at [100, 778] on span "Annuler" at bounding box center [89, 779] width 57 height 20
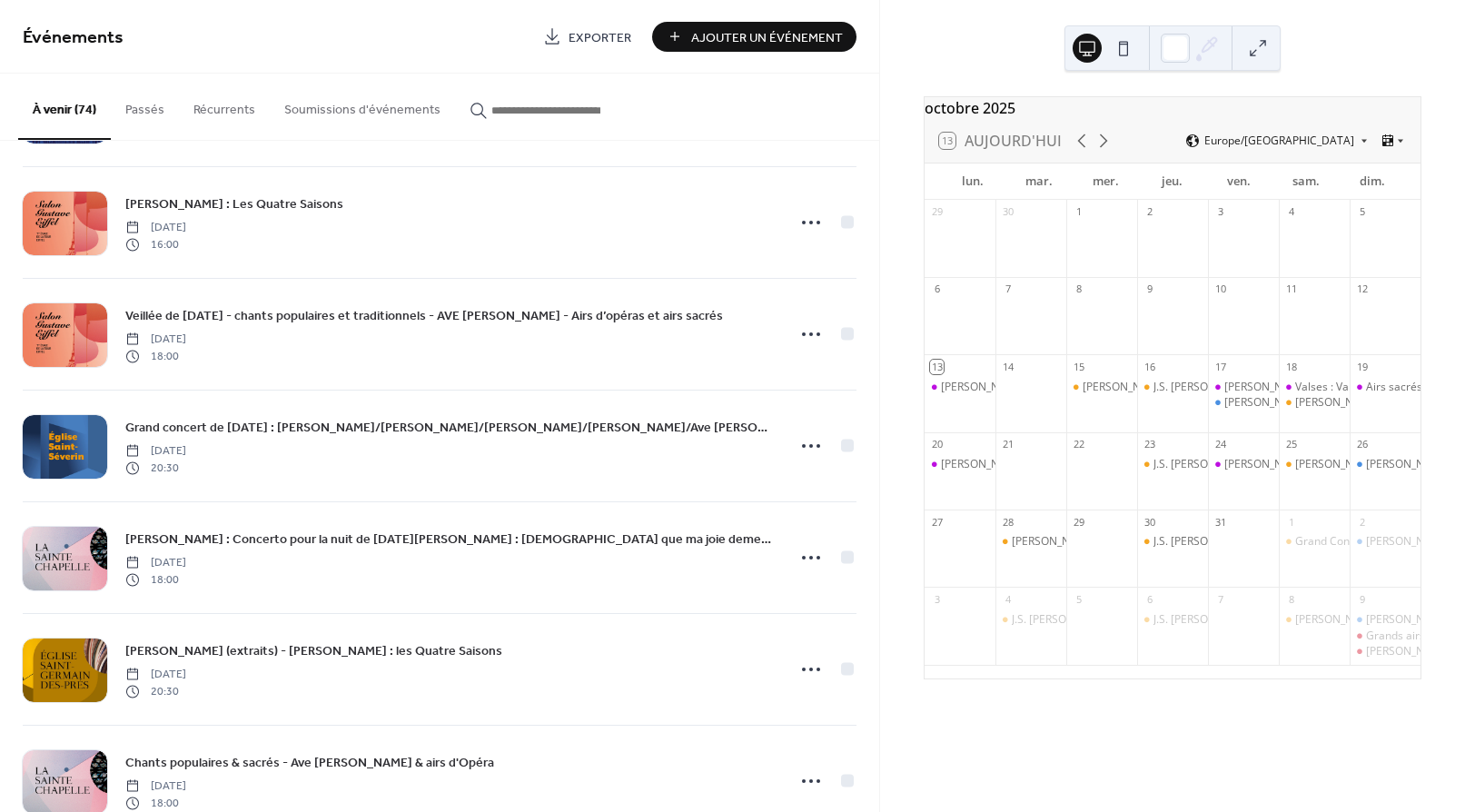
scroll to position [5489, 0]
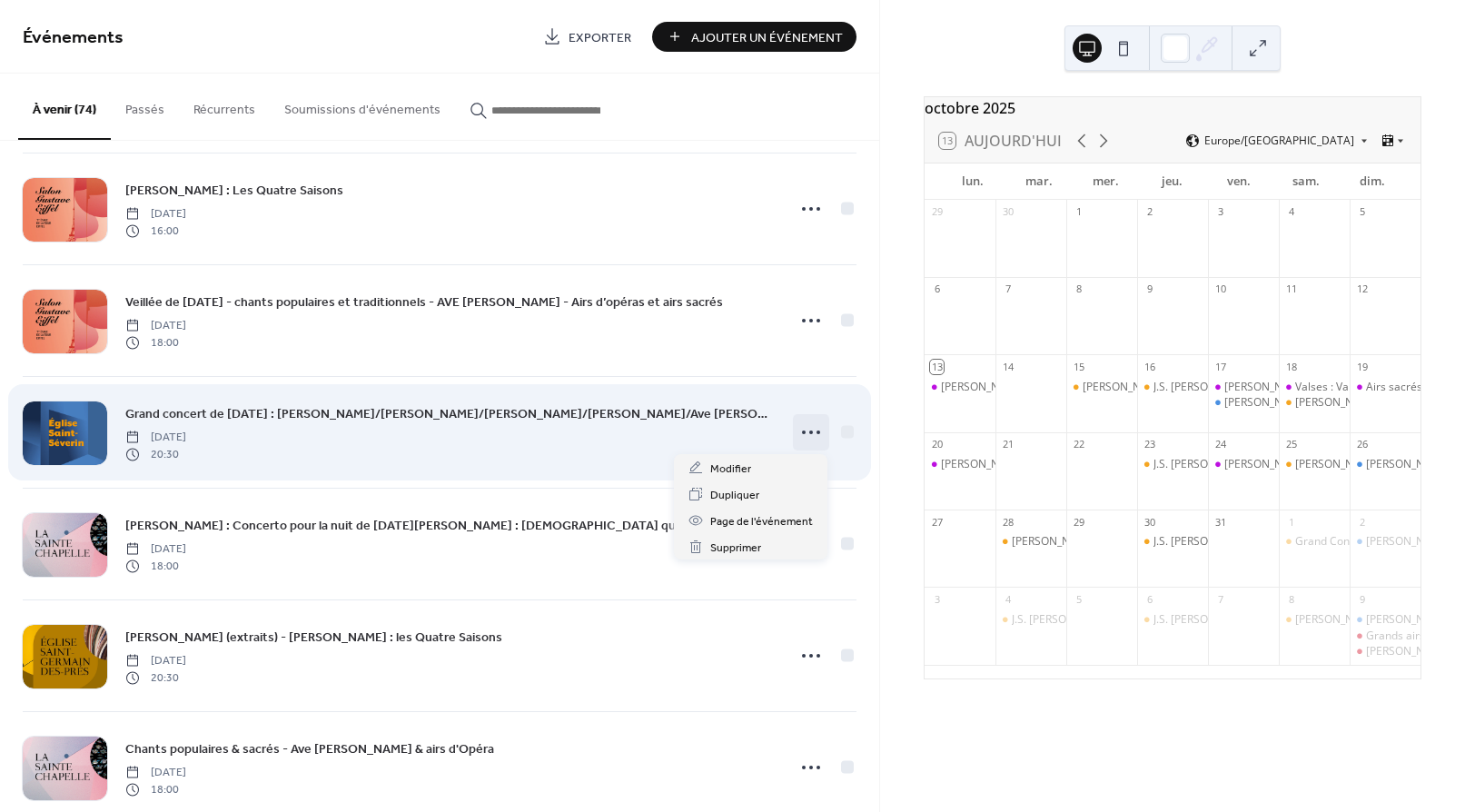
click at [802, 426] on icon at bounding box center [811, 433] width 29 height 29
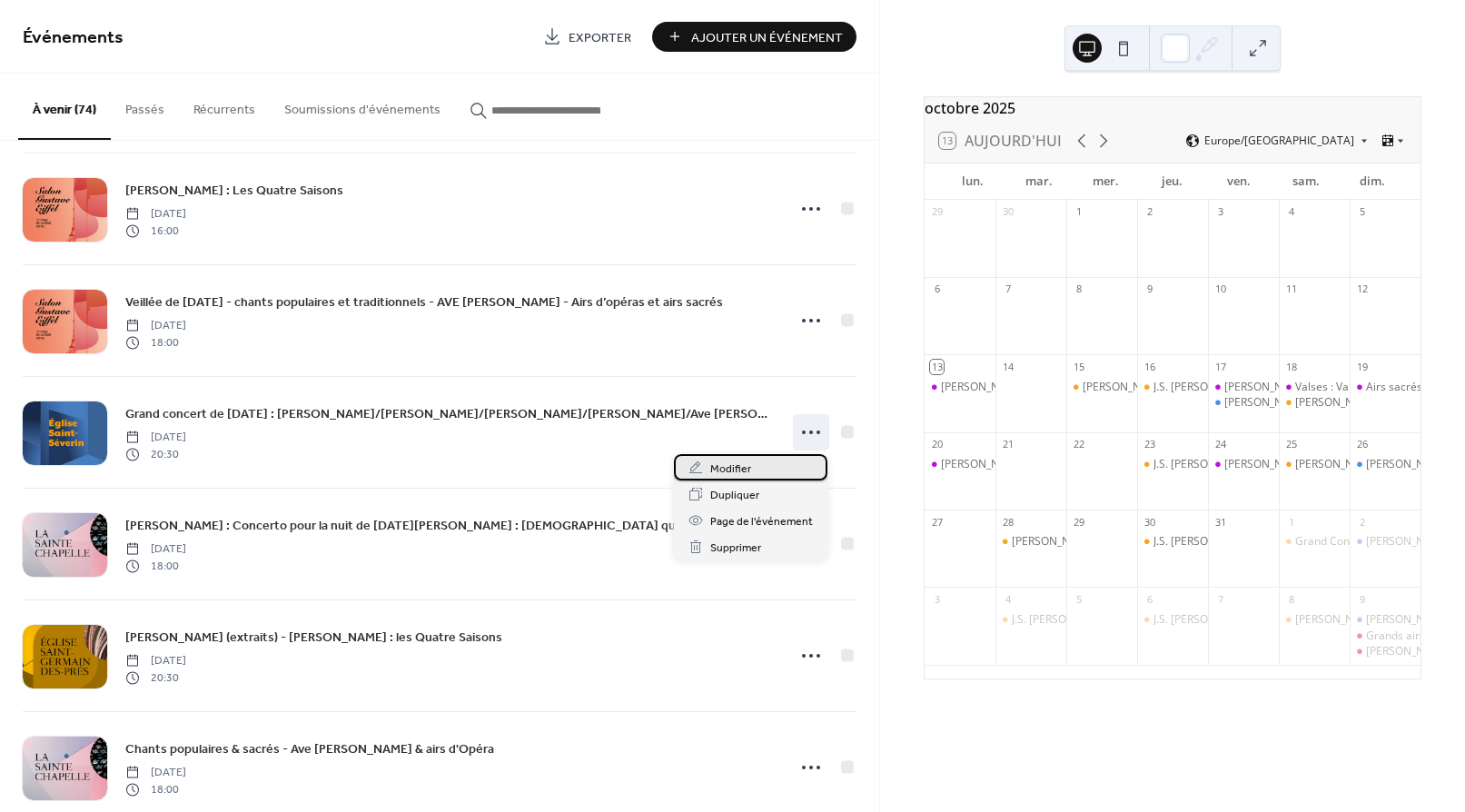
click at [733, 464] on span "Modifier" at bounding box center [731, 469] width 41 height 20
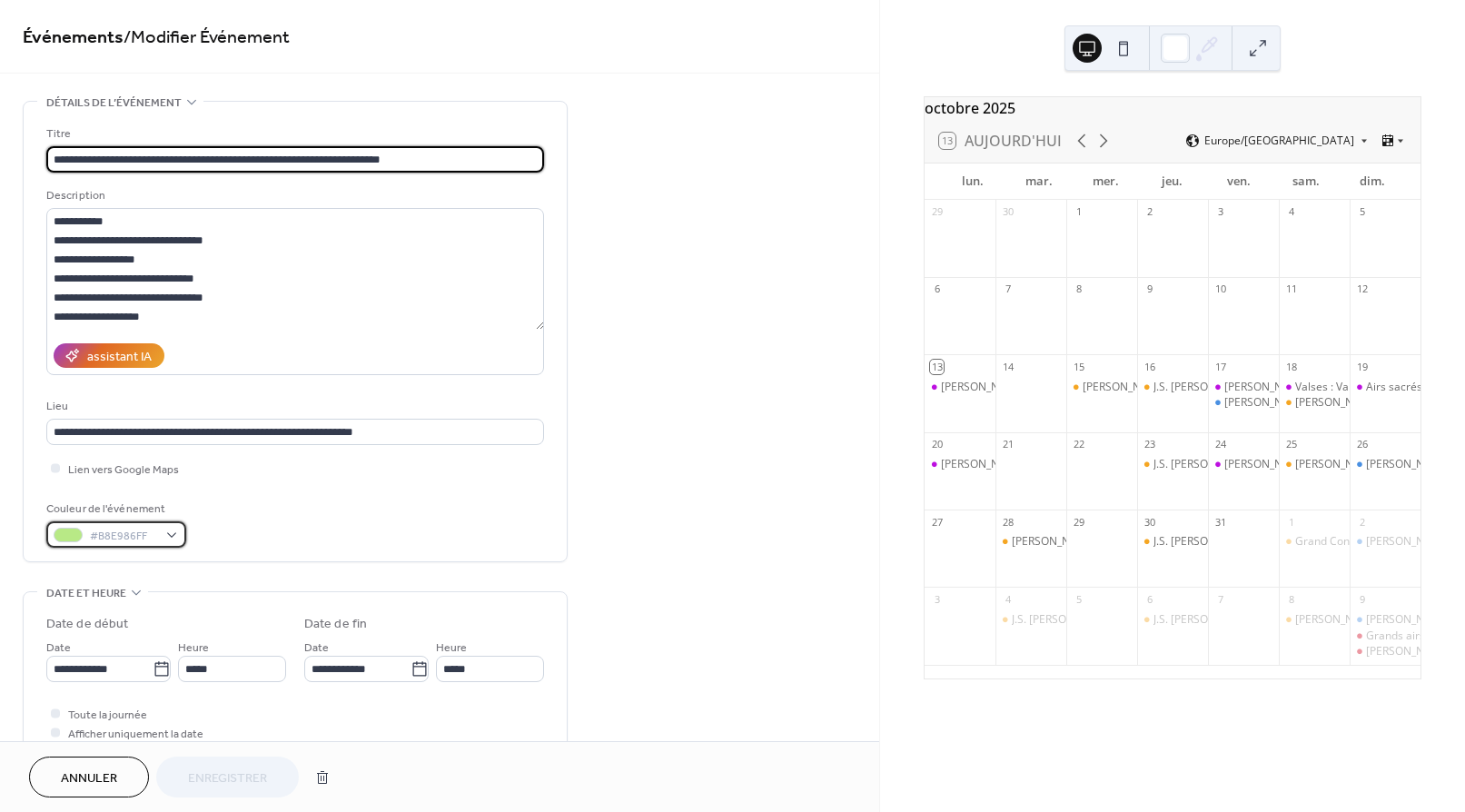
click at [111, 528] on span "#B8E986FF" at bounding box center [123, 536] width 67 height 20
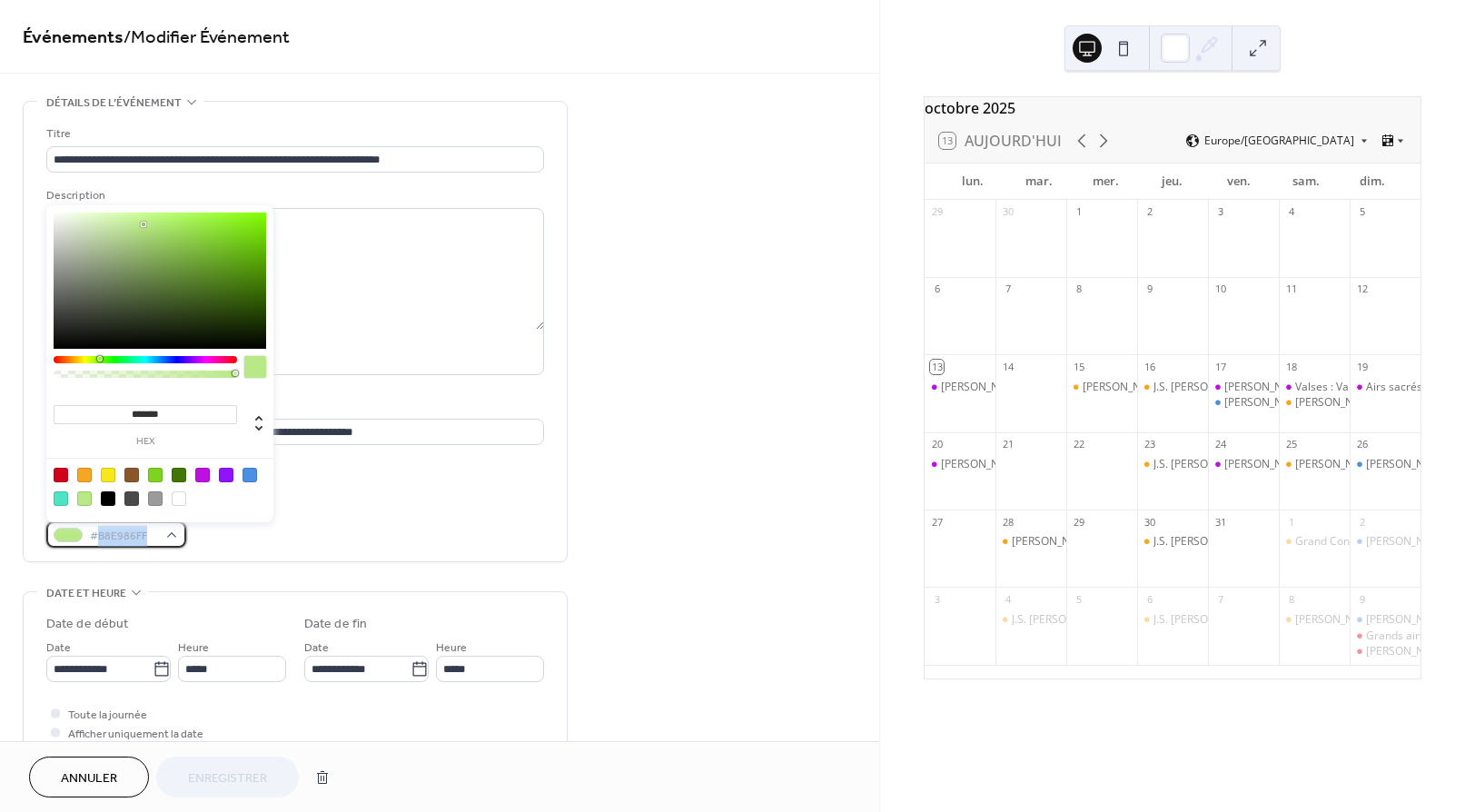
click at [111, 528] on span "#B8E986FF" at bounding box center [123, 536] width 67 height 20
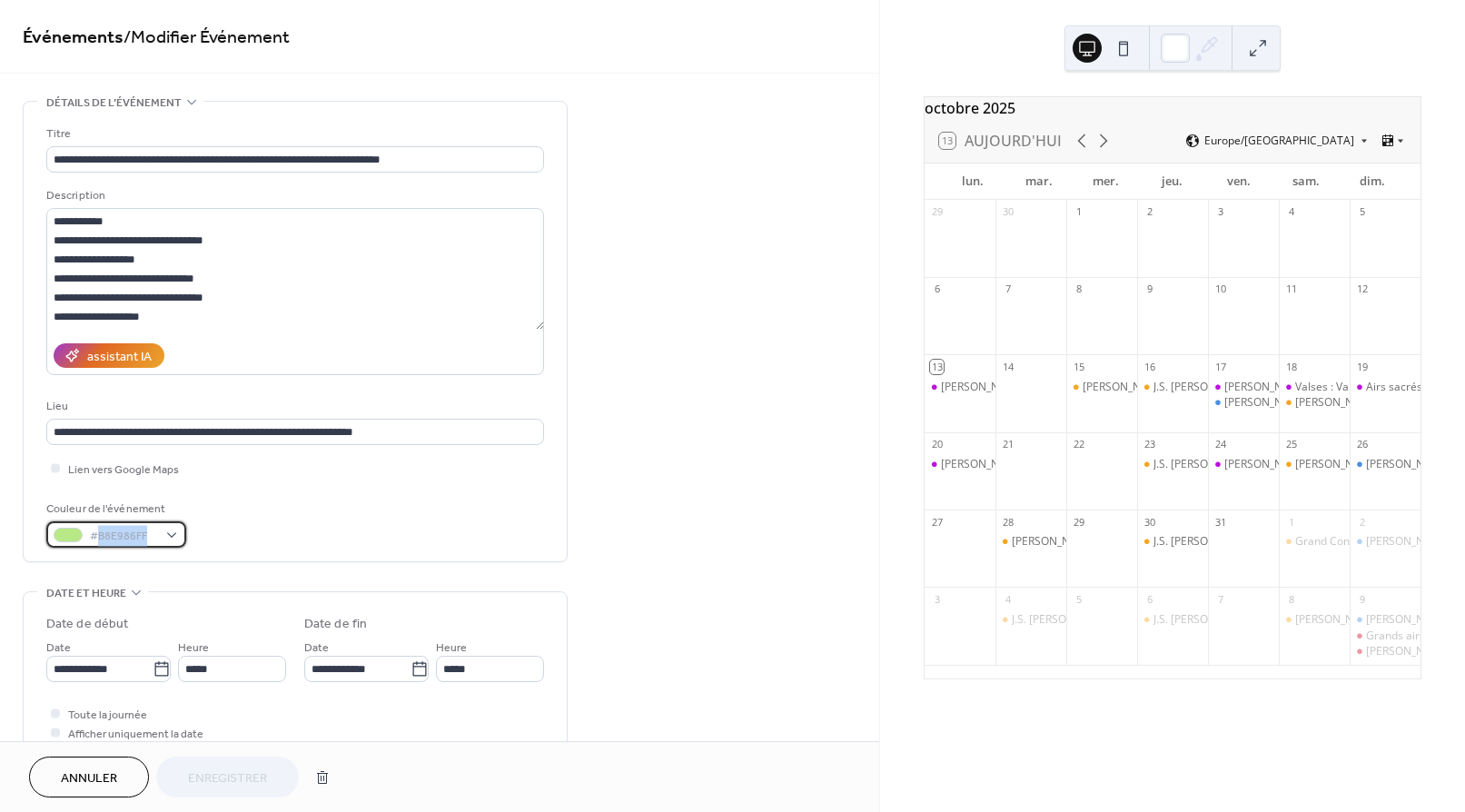
copy span "B8E986FF"
click at [92, 778] on span "Annuler" at bounding box center [89, 779] width 57 height 20
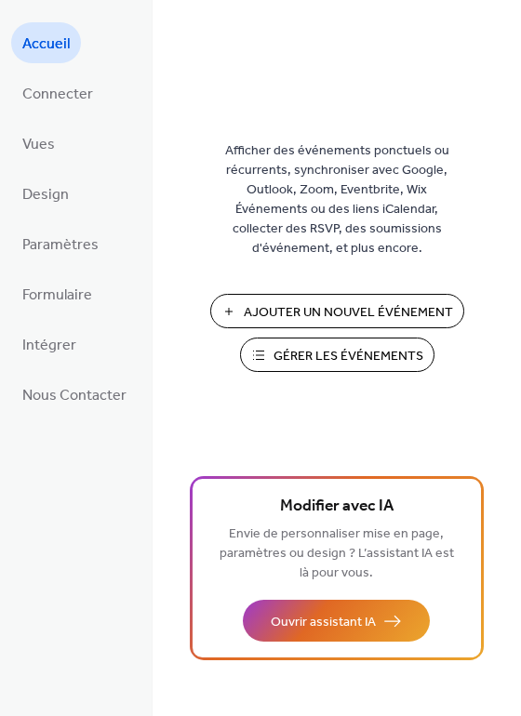
click at [330, 347] on span "Gérer les Événements" at bounding box center [348, 357] width 150 height 20
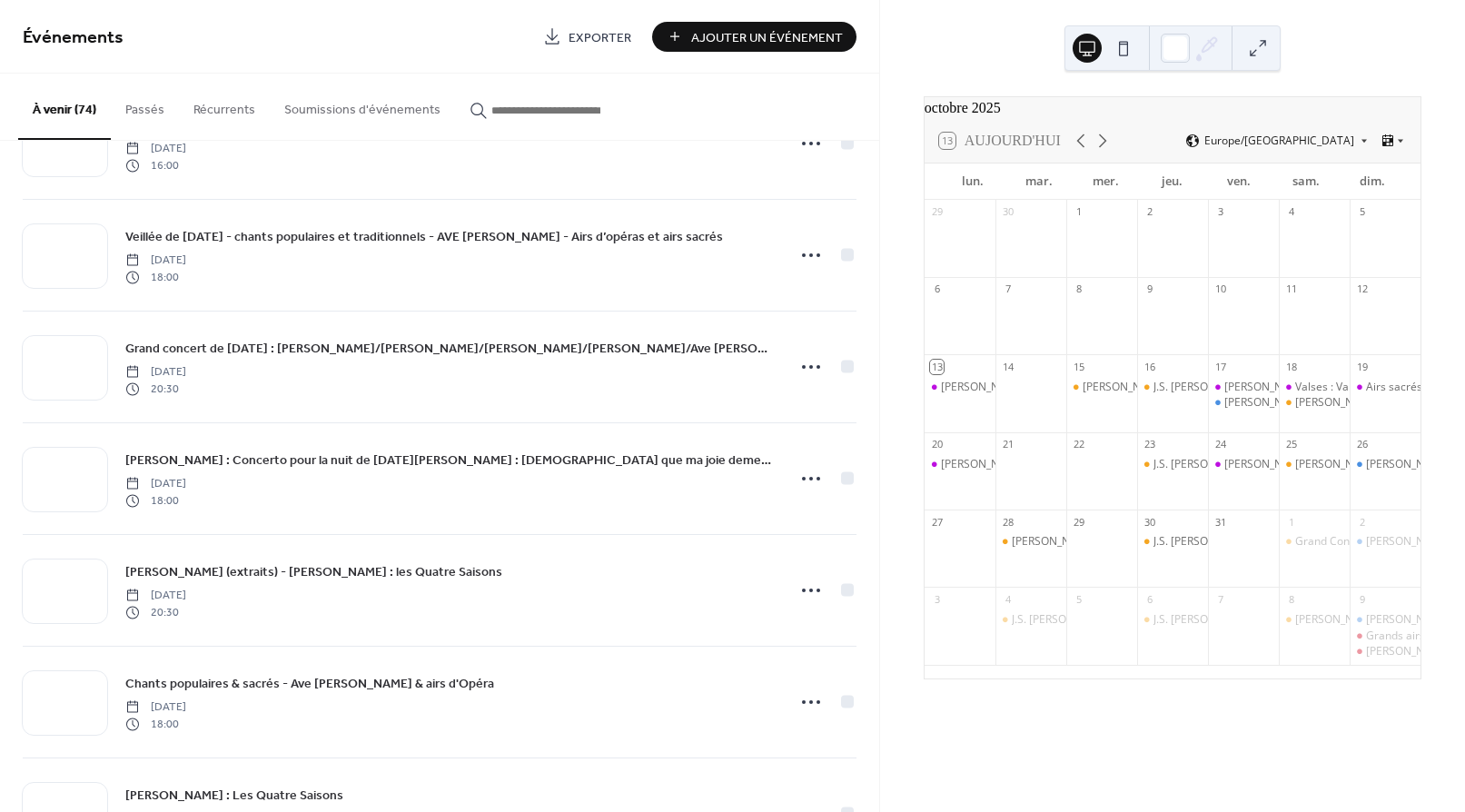
scroll to position [5552, 0]
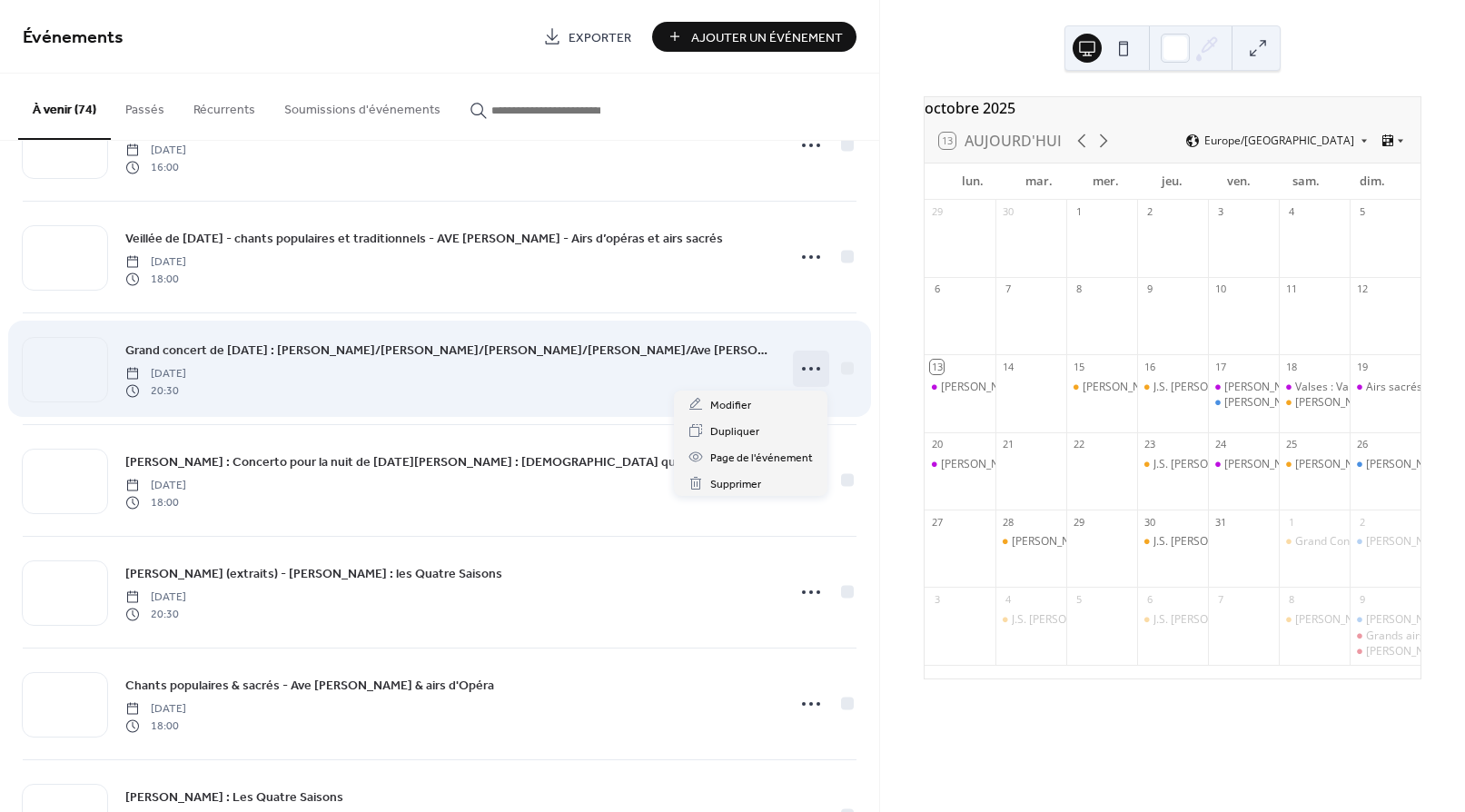
click at [809, 367] on circle at bounding box center [811, 369] width 4 height 4
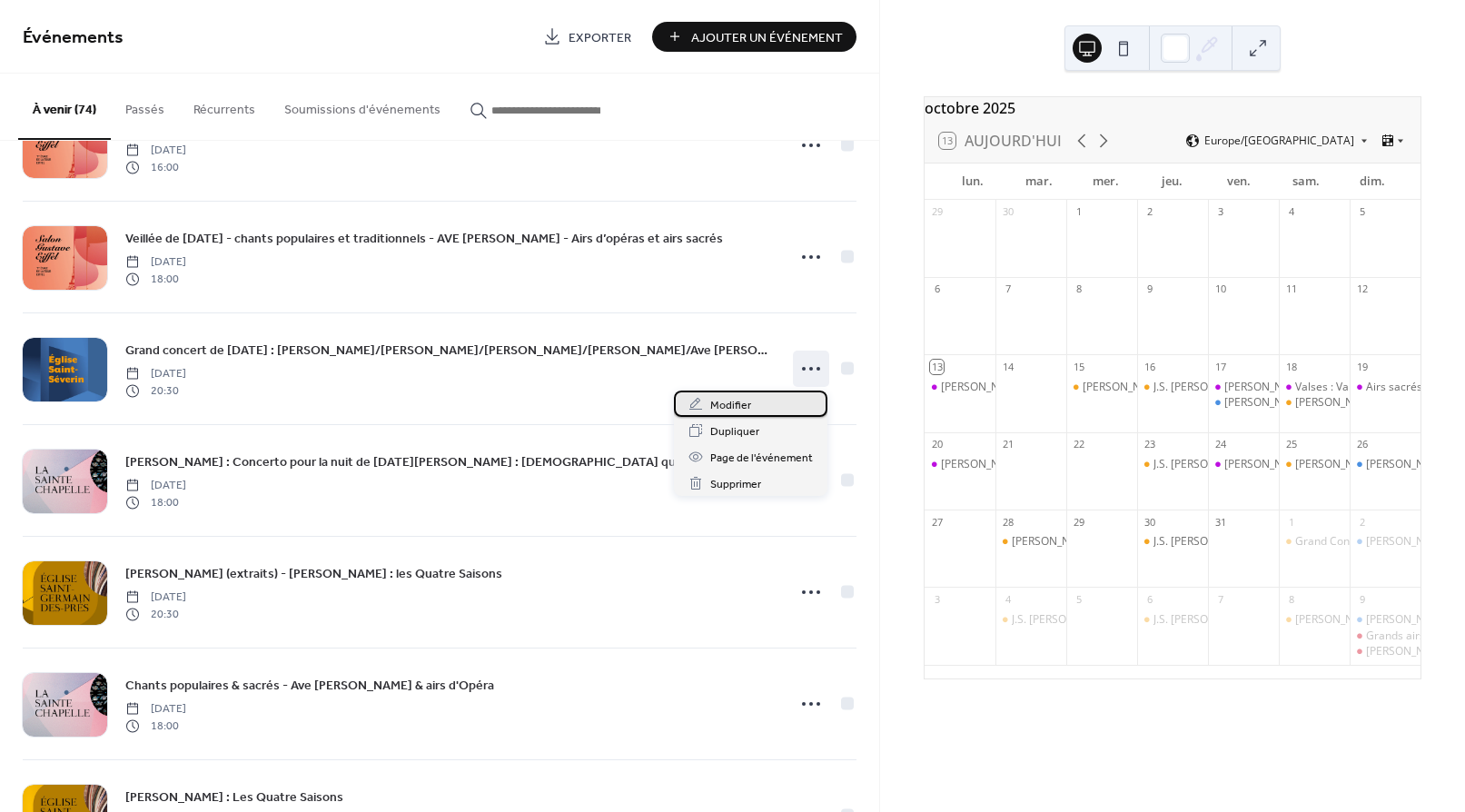
click at [754, 397] on div "Modifier" at bounding box center [751, 404] width 153 height 26
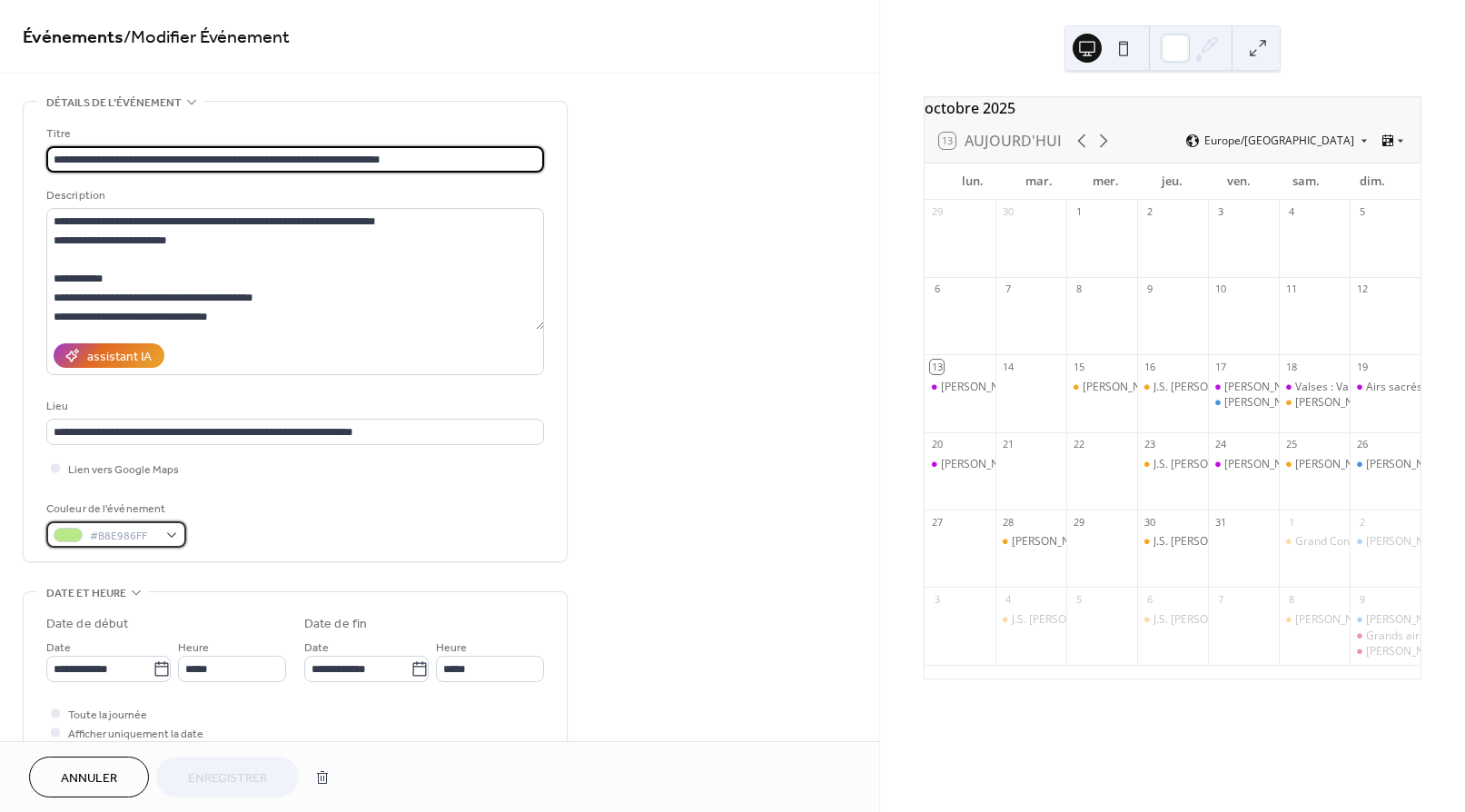
click at [175, 534] on div "#B8E986FF" at bounding box center [115, 534] width 140 height 26
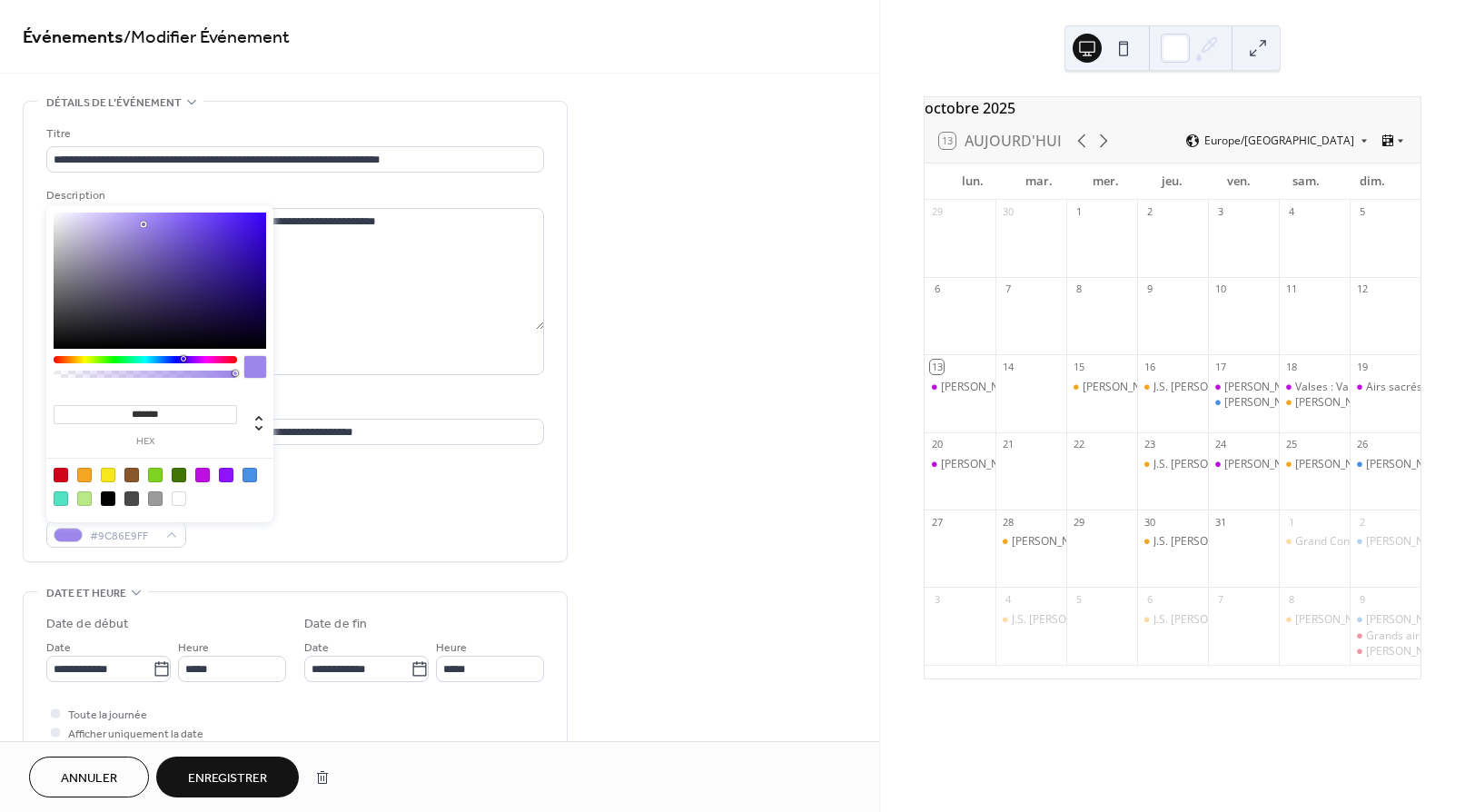
drag, startPoint x: 98, startPoint y: 359, endPoint x: 183, endPoint y: 363, distance: 85.1
click at [183, 363] on div at bounding box center [146, 359] width 184 height 7
drag, startPoint x: 145, startPoint y: 226, endPoint x: 261, endPoint y: 238, distance: 116.6
click at [261, 238] on div at bounding box center [263, 240] width 4 height 4
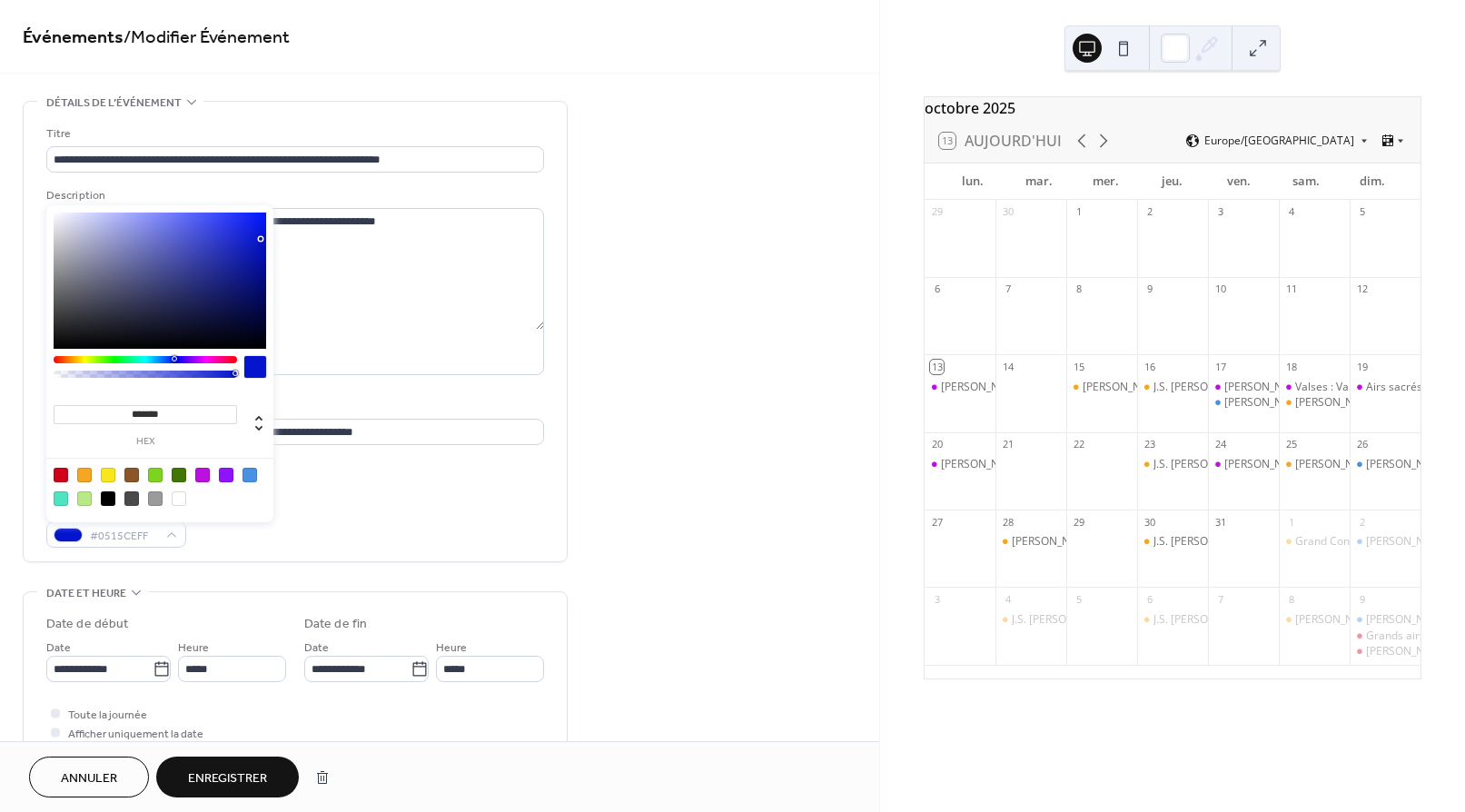
drag, startPoint x: 183, startPoint y: 361, endPoint x: 174, endPoint y: 363, distance: 9.2
click at [174, 363] on div at bounding box center [146, 359] width 184 height 7
type input "*******"
drag, startPoint x: 260, startPoint y: 239, endPoint x: 252, endPoint y: 246, distance: 10.6
click at [252, 246] on div at bounding box center [253, 246] width 4 height 4
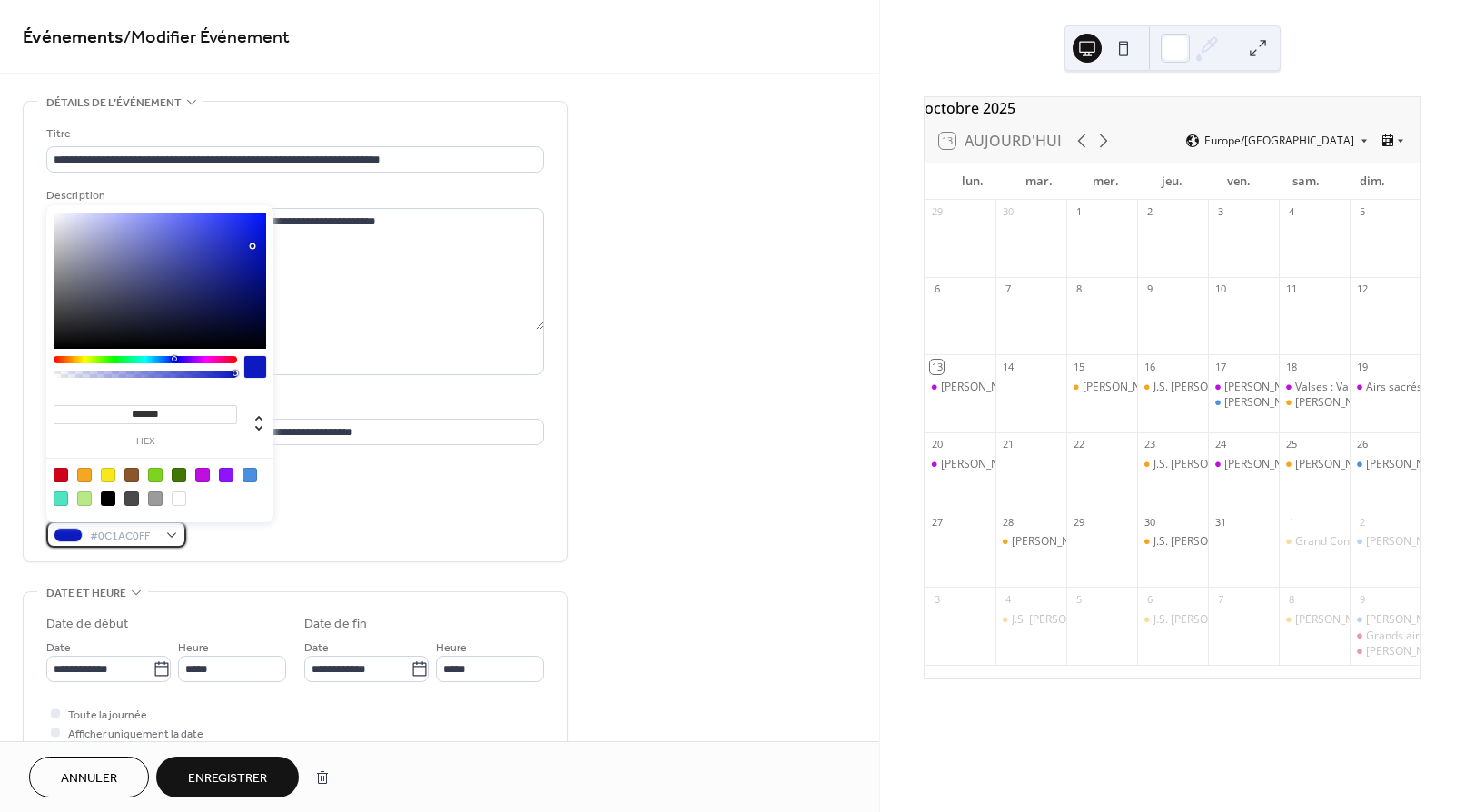
click at [122, 535] on span "#0C1AC0FF" at bounding box center [123, 536] width 67 height 20
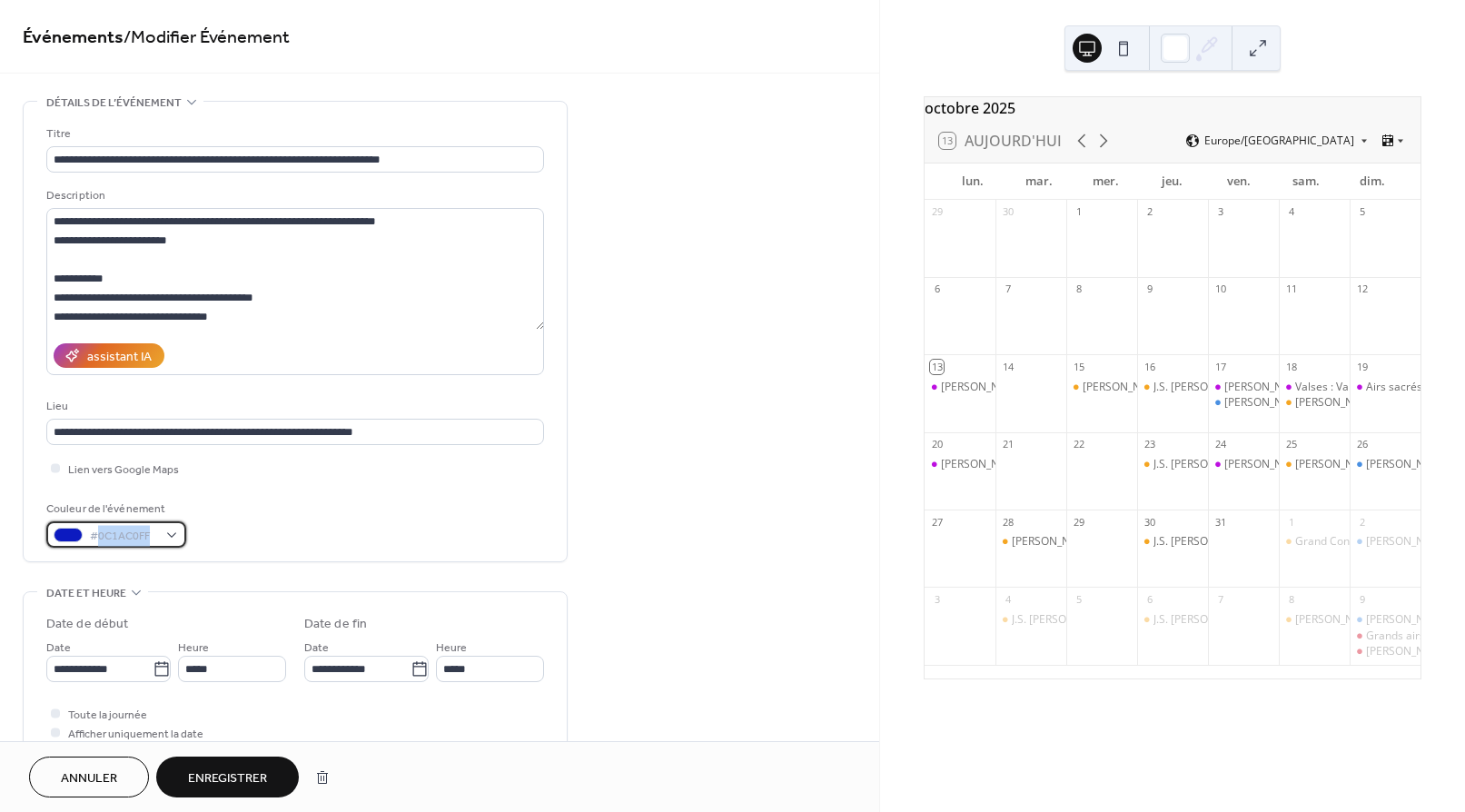
copy span "0C1AC0FF"
click at [227, 774] on span "Enregistrer" at bounding box center [227, 779] width 79 height 20
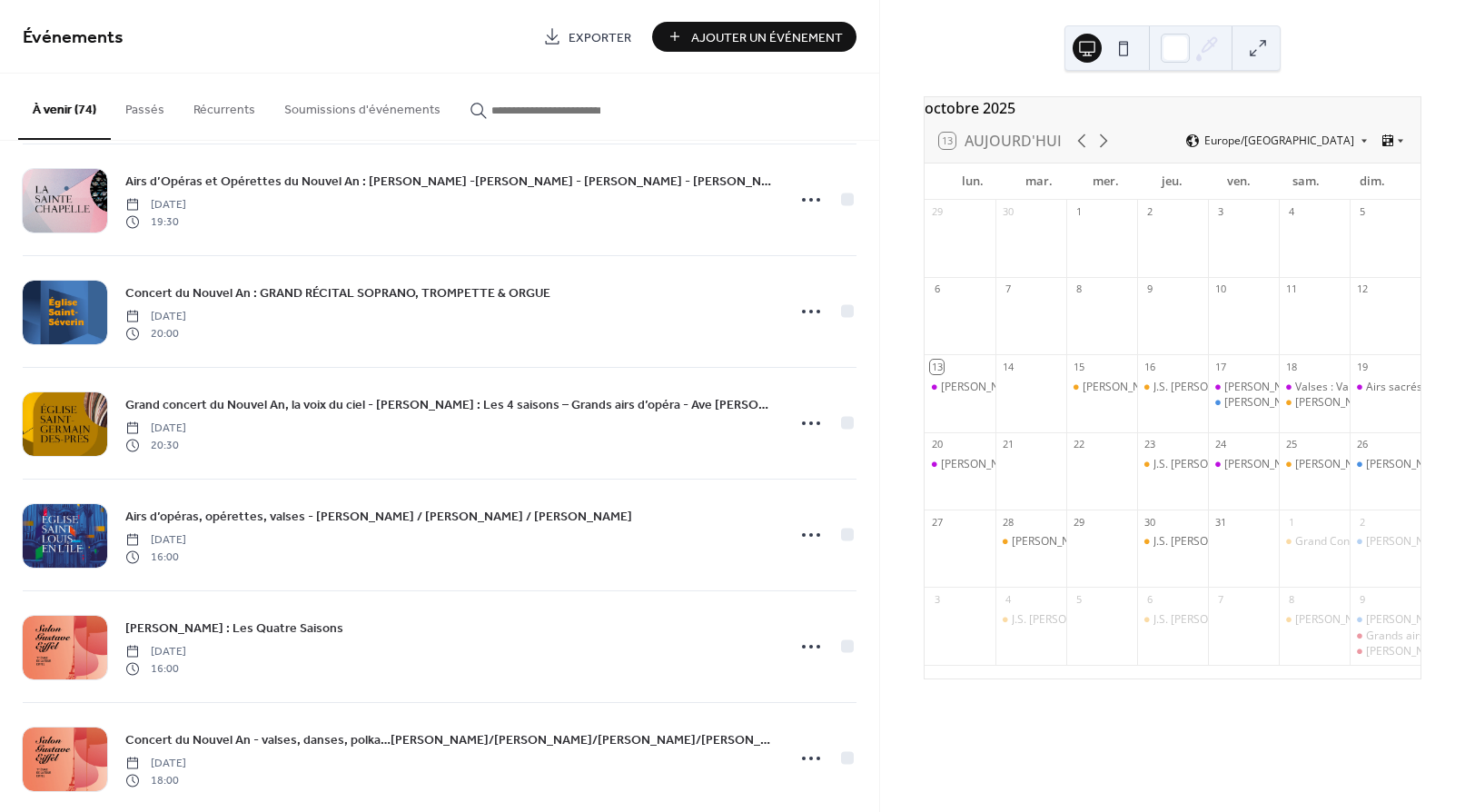
scroll to position [7264, 0]
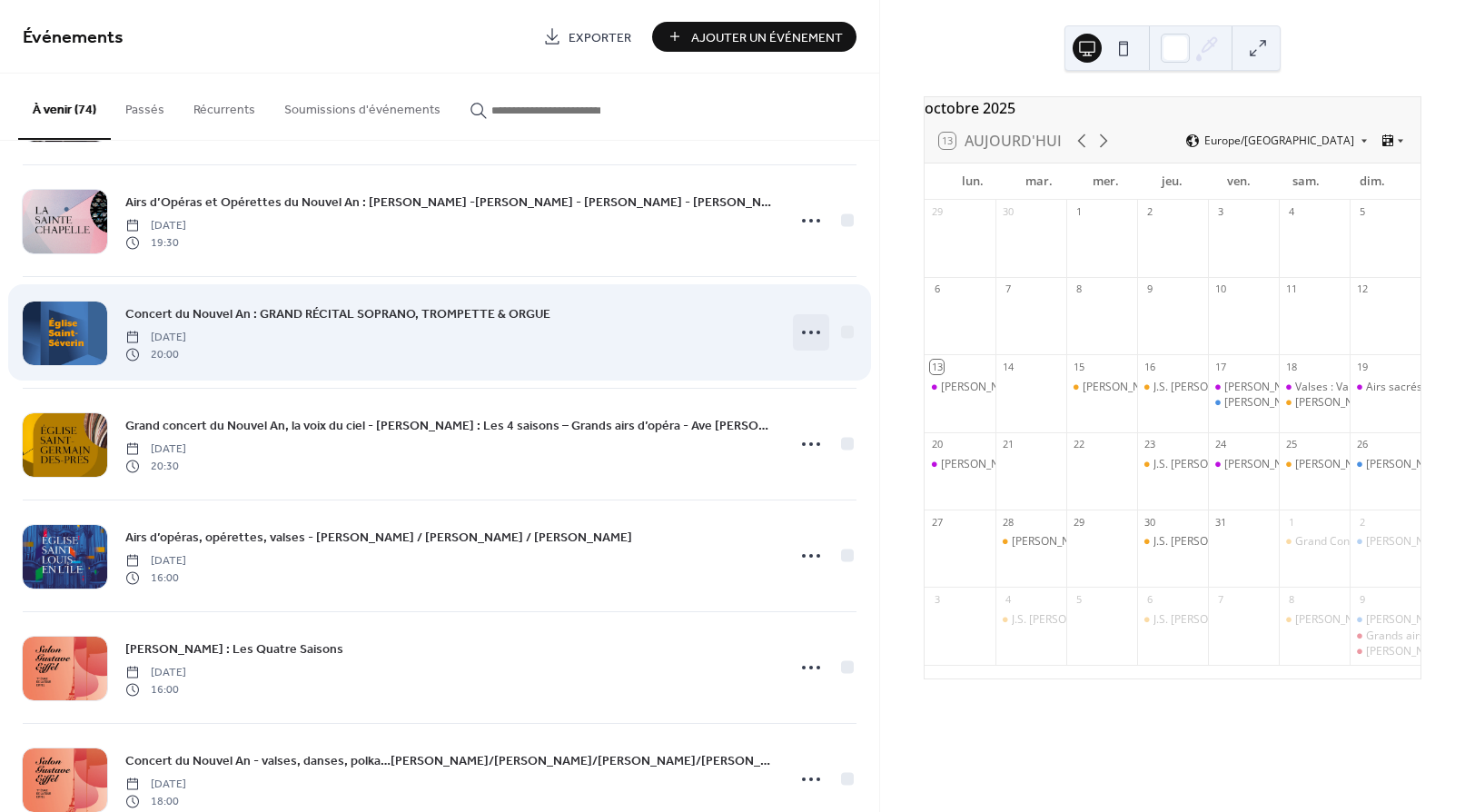
click at [806, 333] on icon at bounding box center [811, 332] width 29 height 29
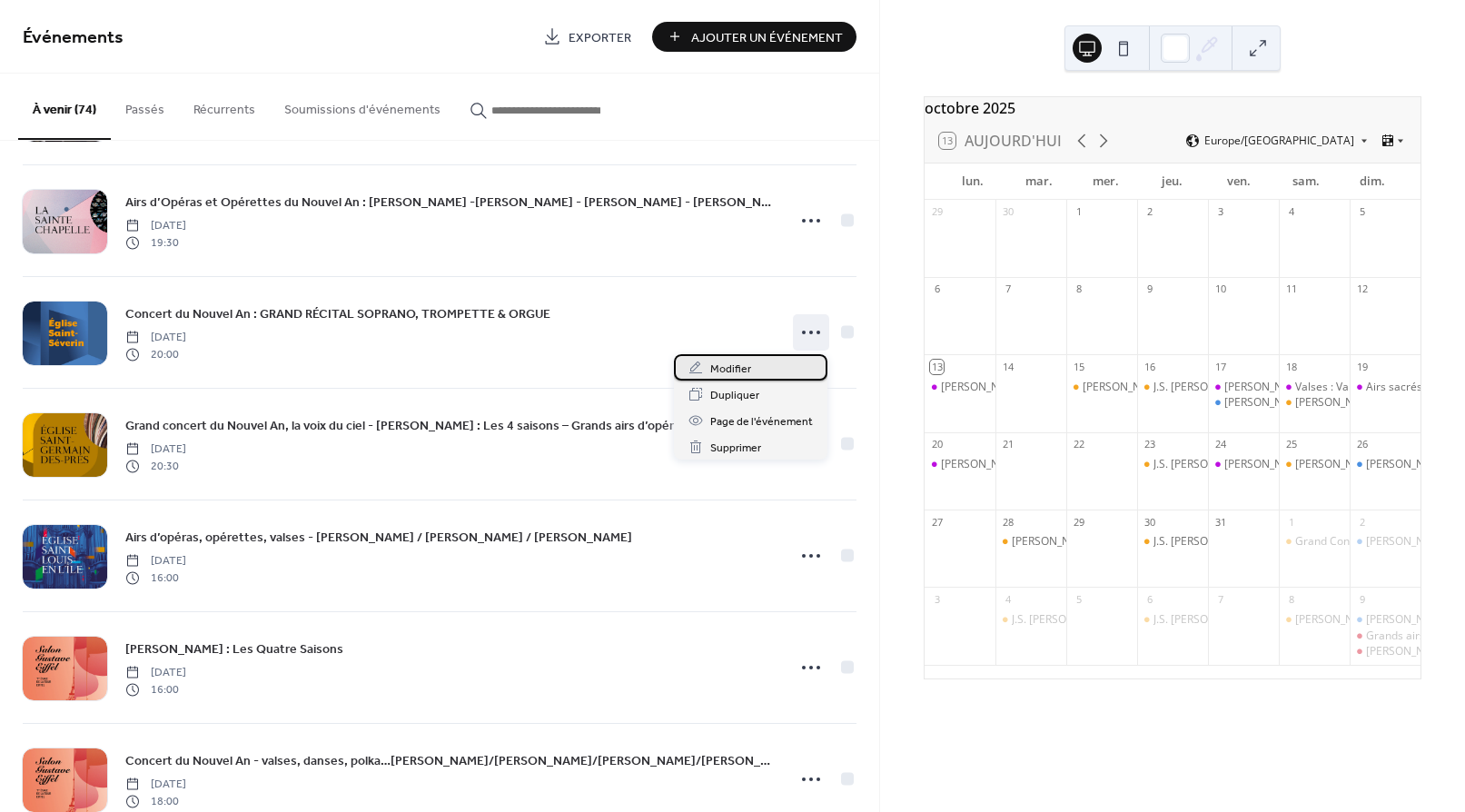
click at [739, 367] on span "Modifier" at bounding box center [731, 369] width 41 height 20
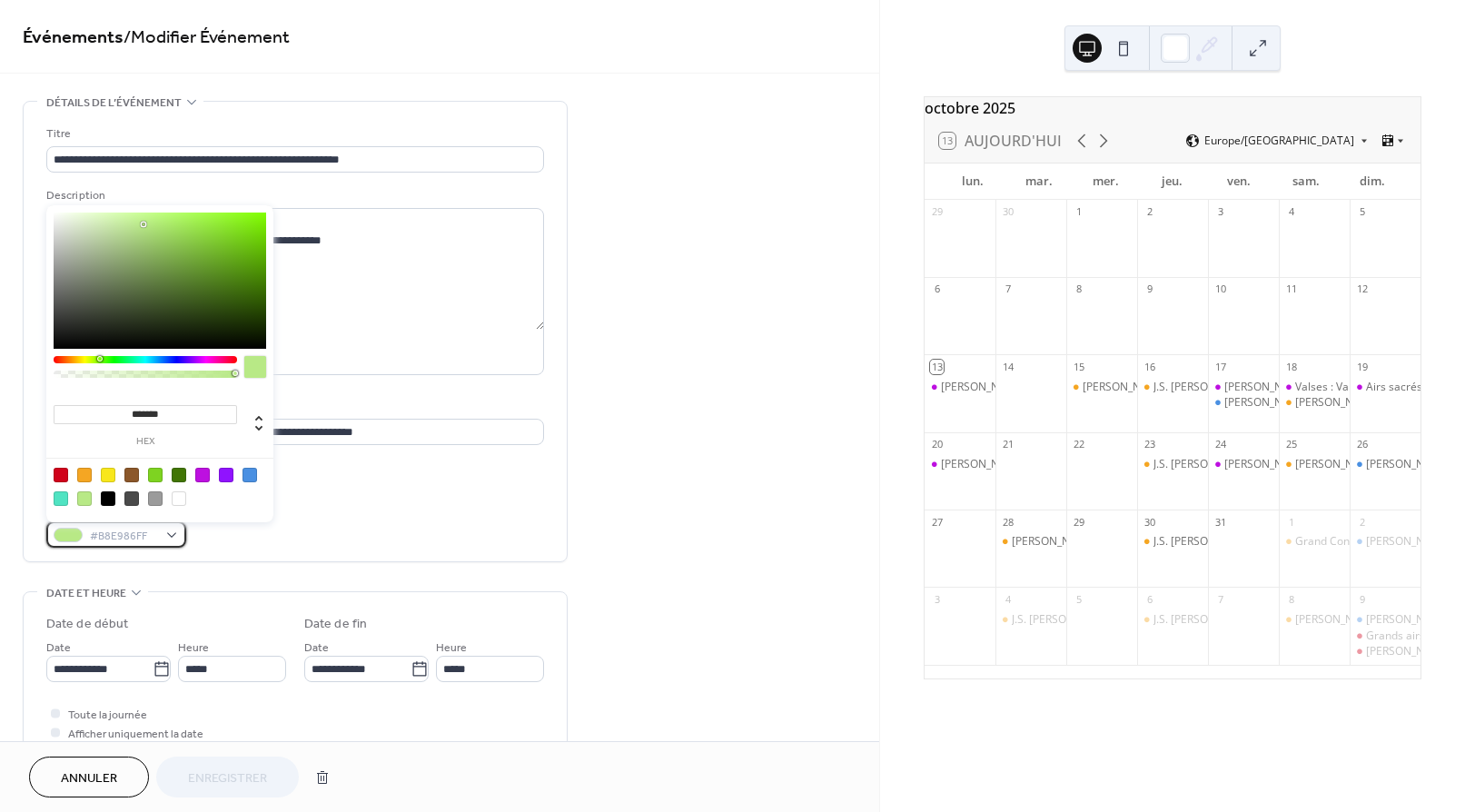
click at [171, 534] on div "#B8E986FF" at bounding box center [115, 534] width 140 height 26
click at [154, 410] on input "*******" at bounding box center [146, 415] width 184 height 20
paste input "**"
type input "*********"
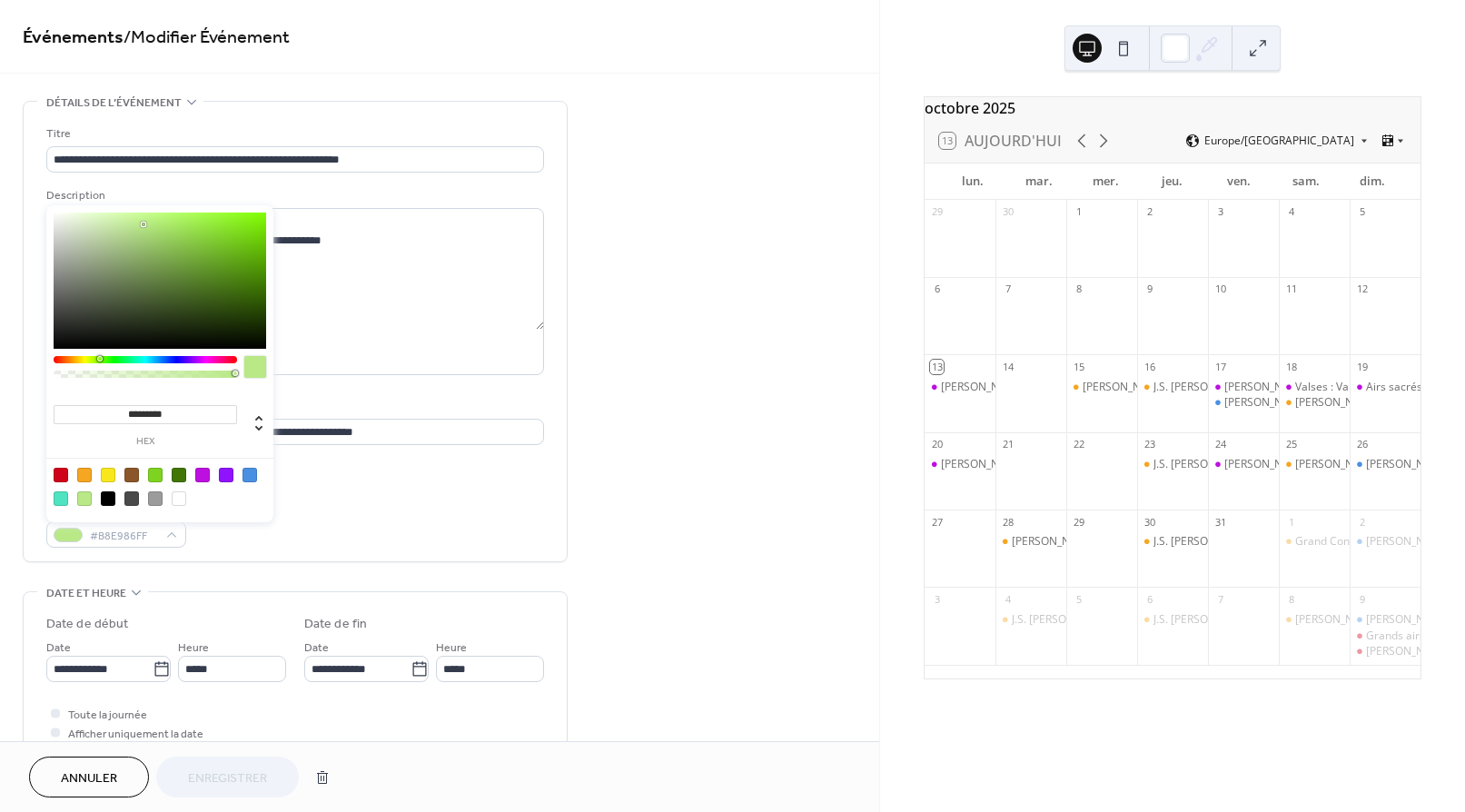
click at [187, 412] on input "*********" at bounding box center [146, 415] width 184 height 20
click at [134, 537] on span "#B8E986FF" at bounding box center [123, 536] width 67 height 20
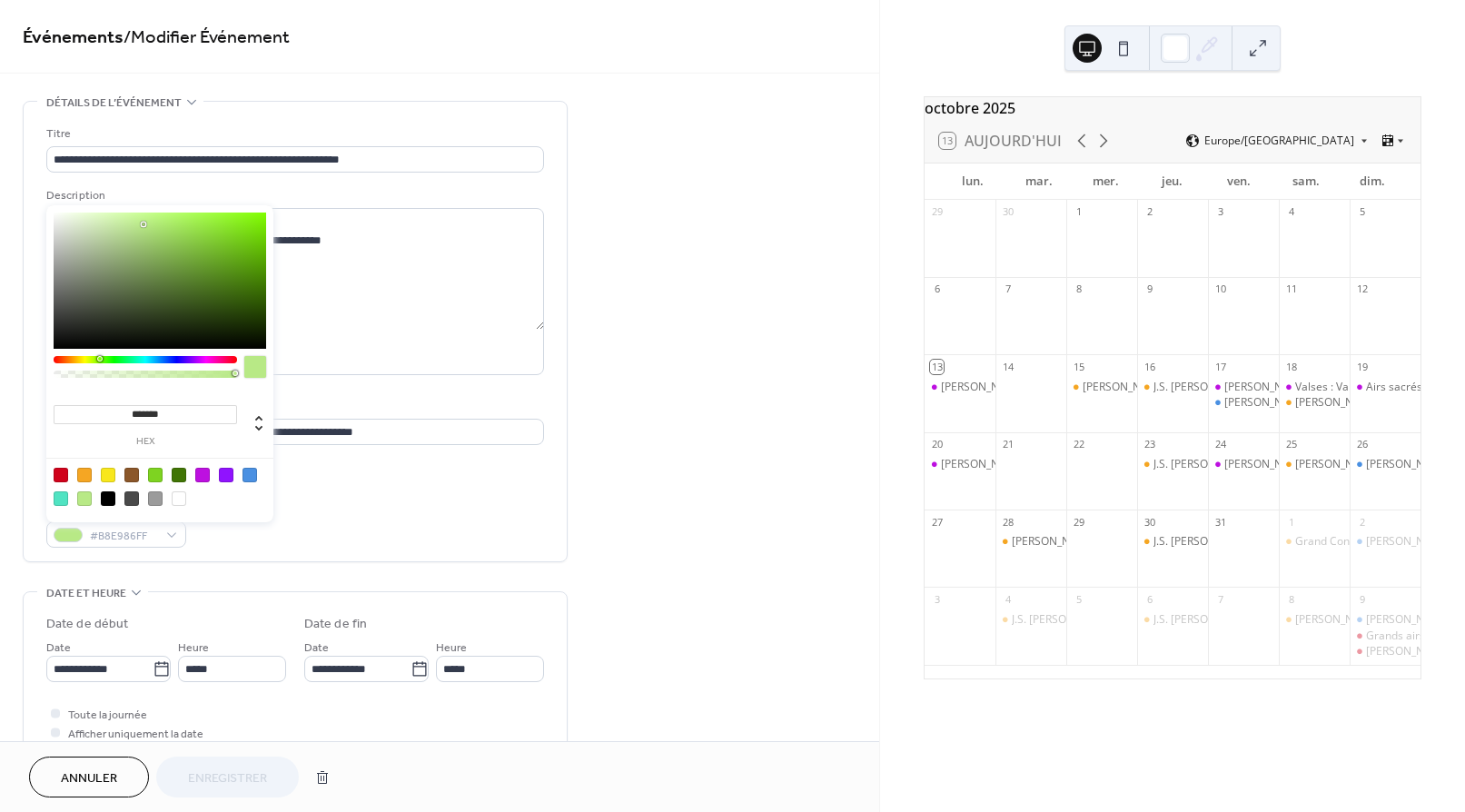
click at [174, 413] on input "*******" at bounding box center [146, 415] width 184 height 20
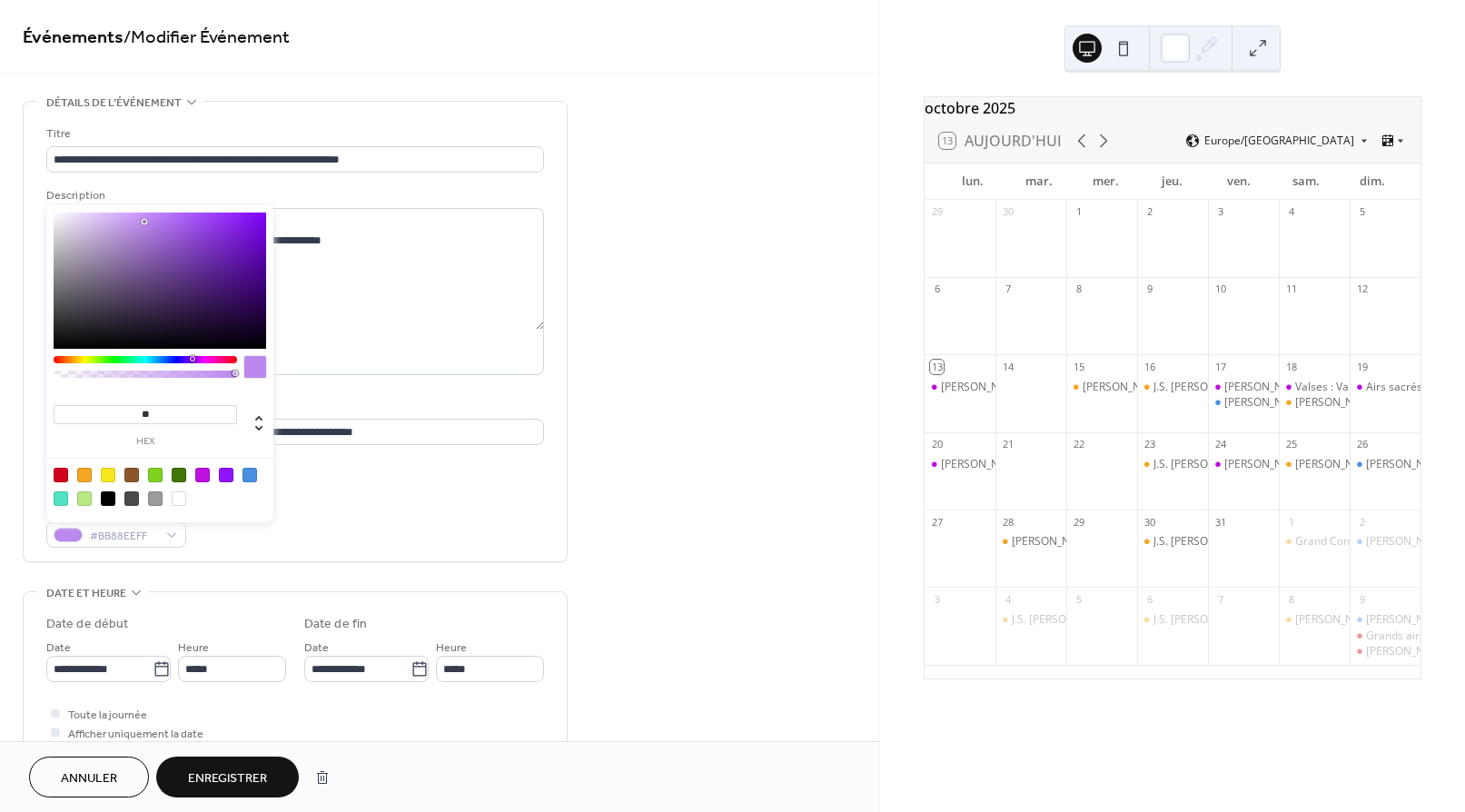
type input "*"
type input "*****"
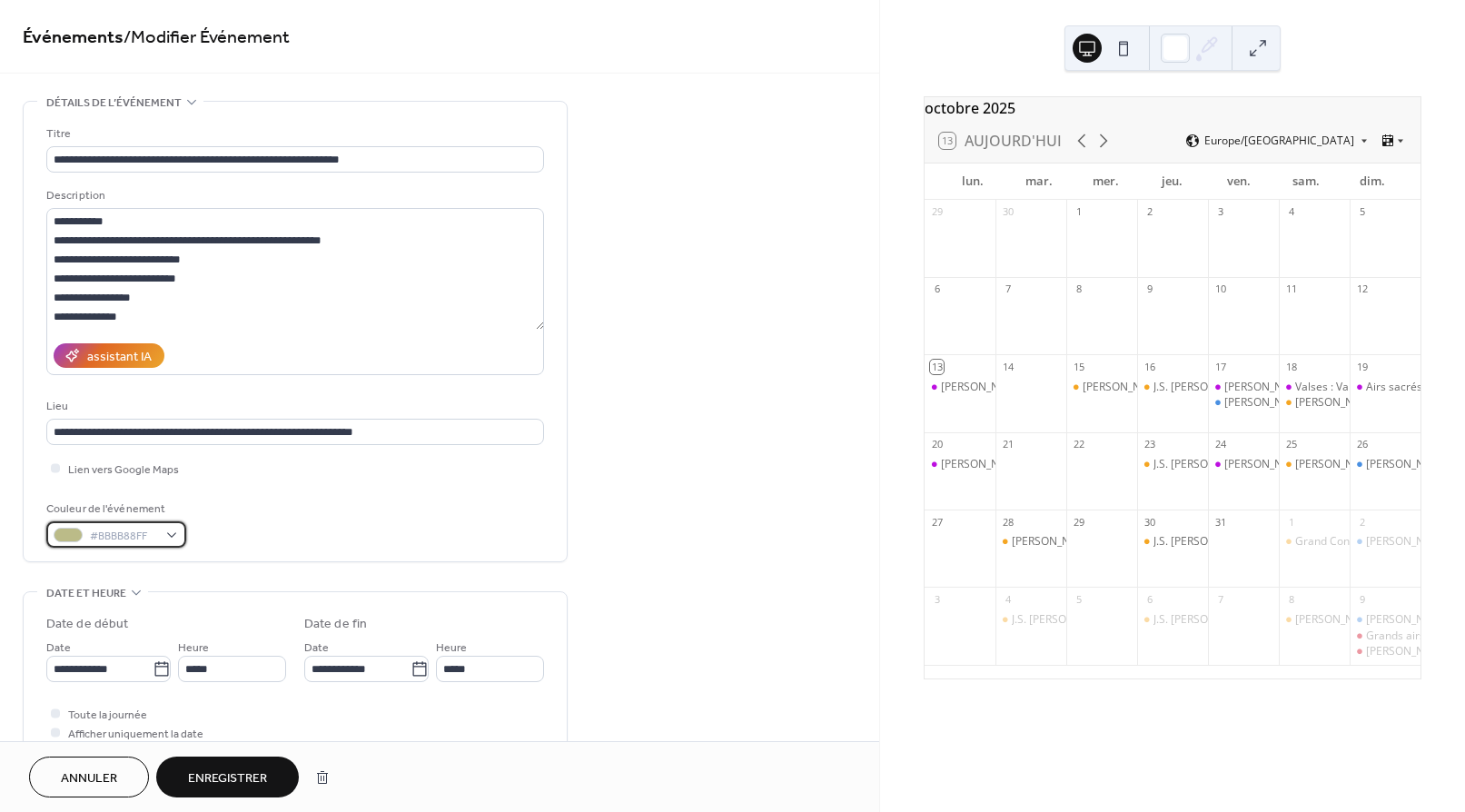
click at [152, 536] on span "#BBBB88FF" at bounding box center [123, 536] width 67 height 20
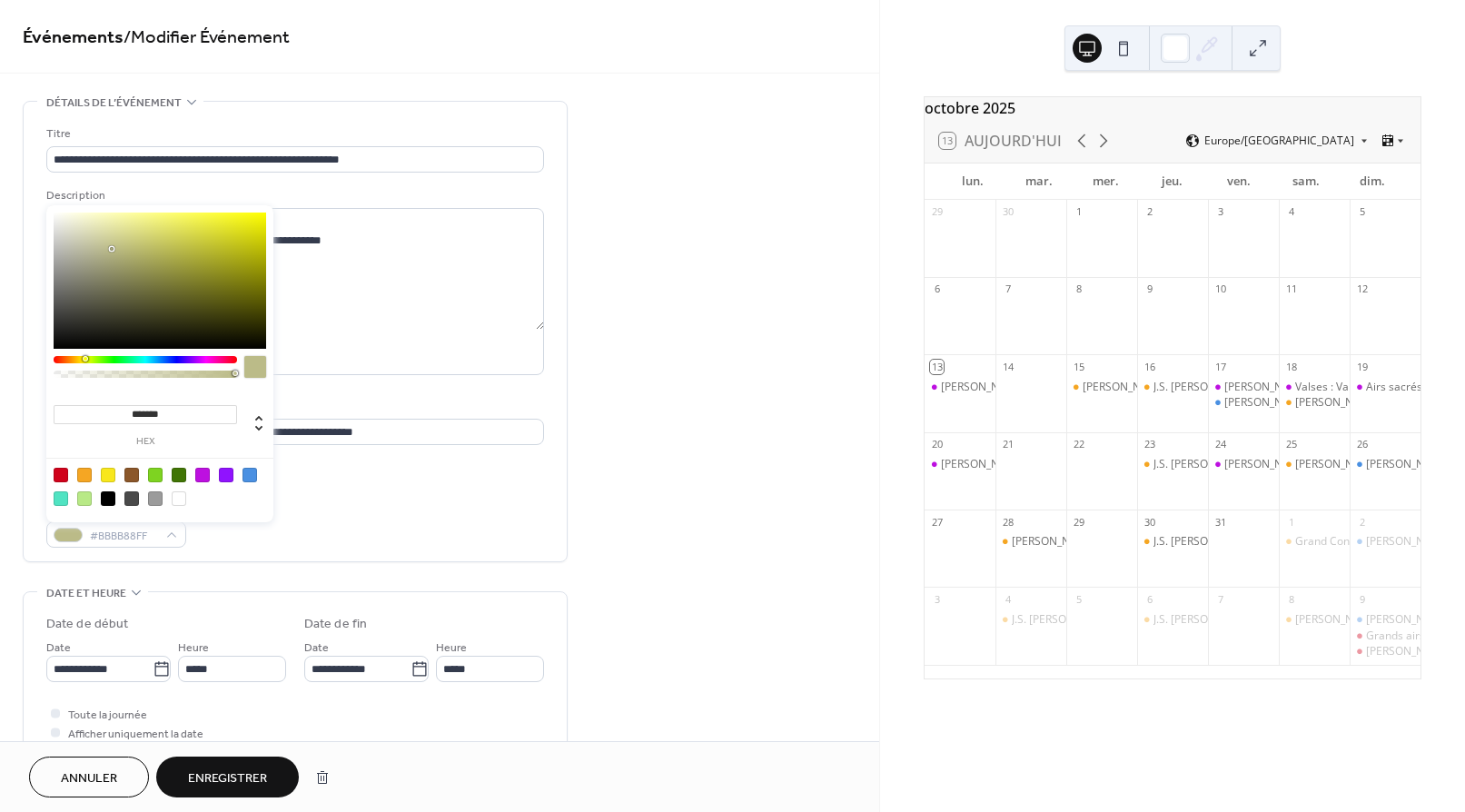
click at [177, 413] on input "*******" at bounding box center [146, 415] width 184 height 20
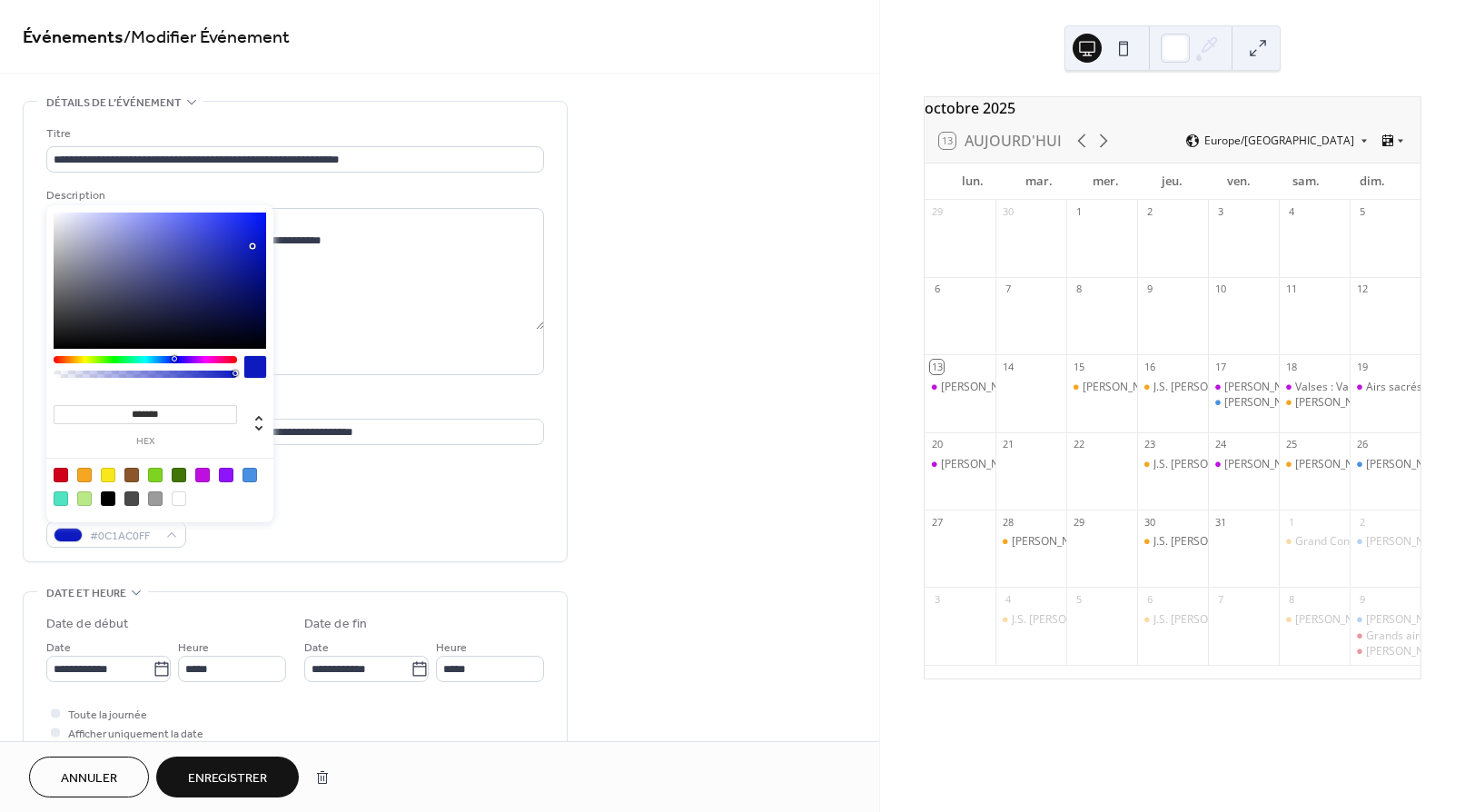
type input "*******"
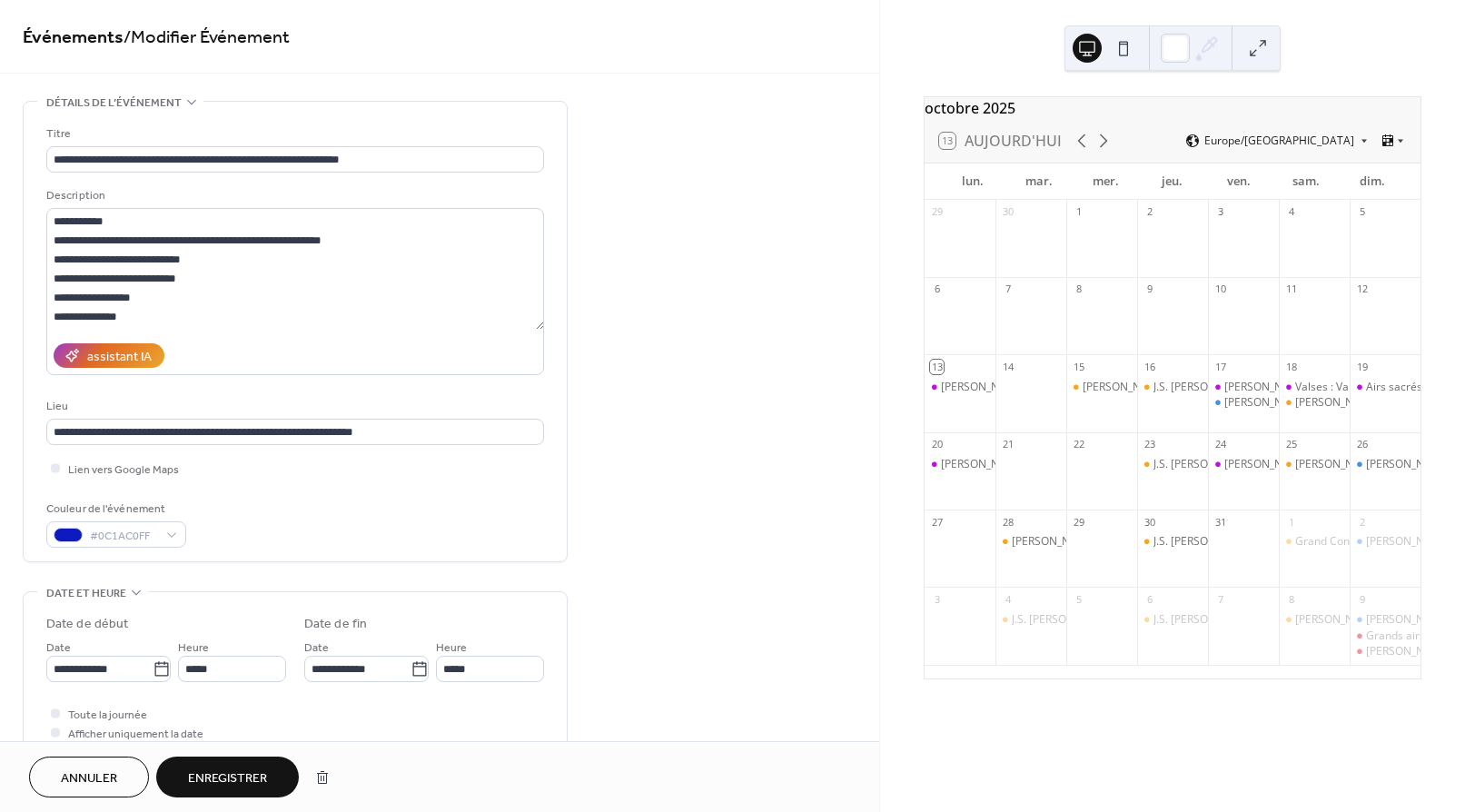
click at [293, 543] on div "Couleur de l'événement #0C1AC0FF" at bounding box center [294, 523] width 497 height 48
click at [228, 771] on span "Enregistrer" at bounding box center [227, 779] width 79 height 20
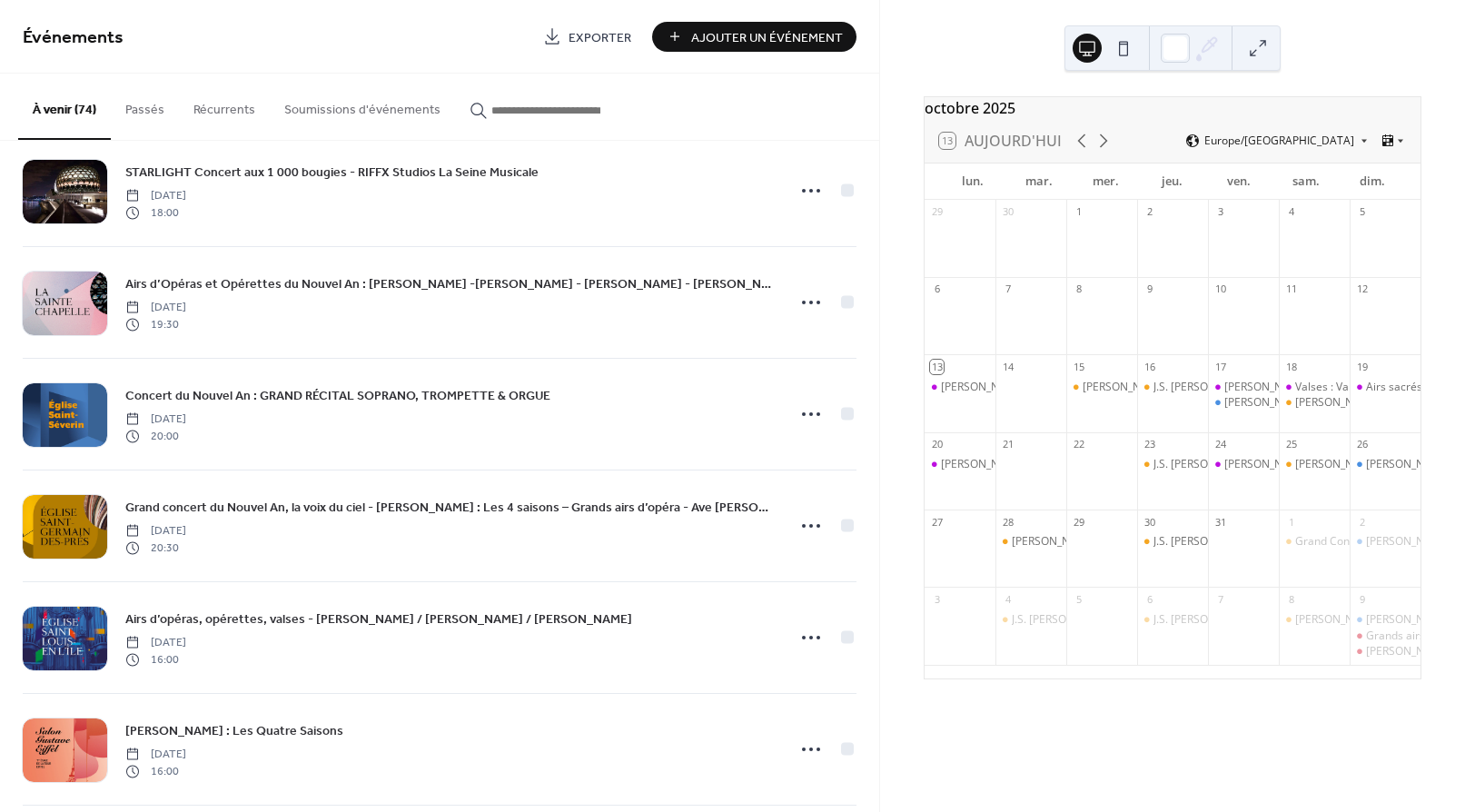
scroll to position [7179, 0]
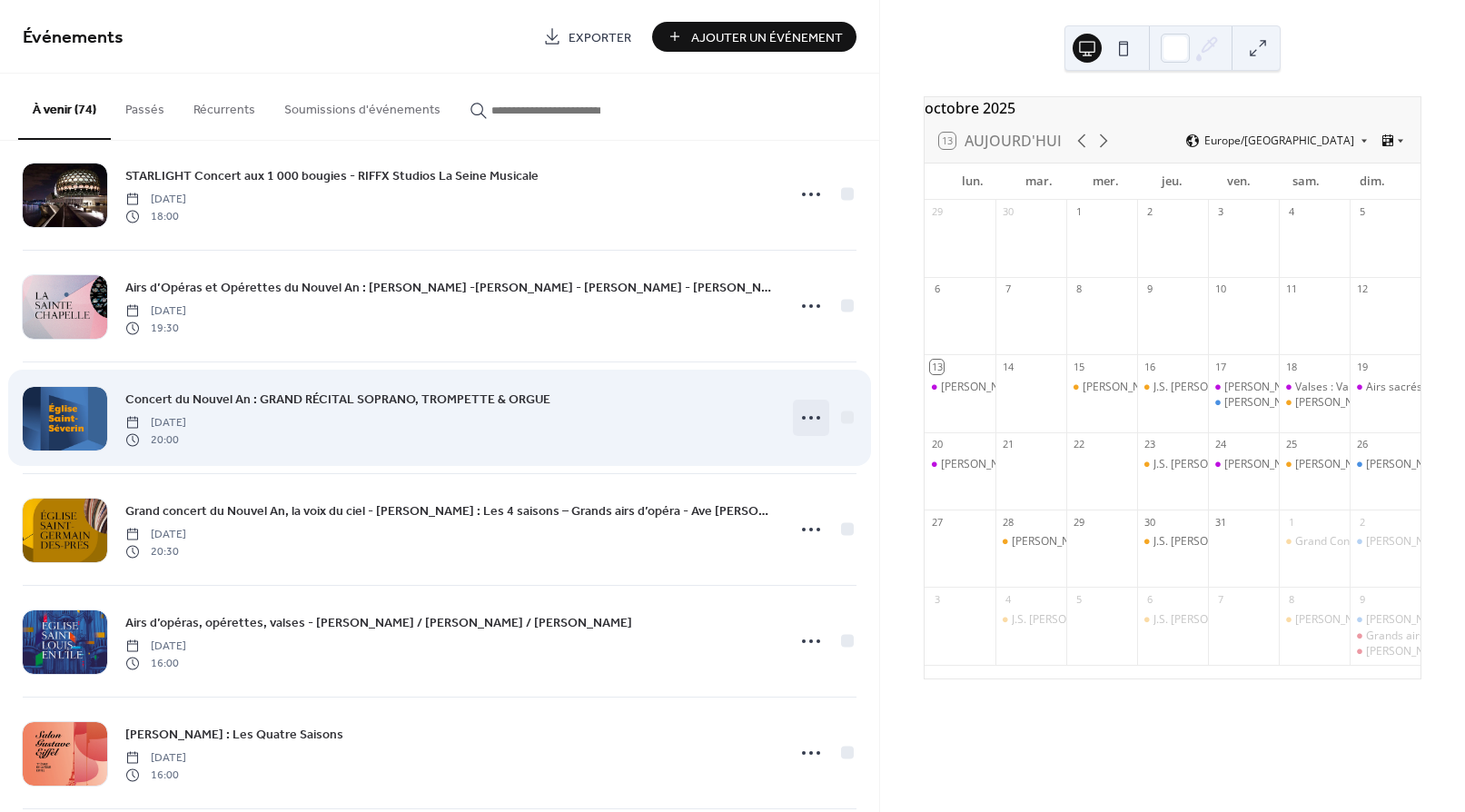
click at [804, 412] on icon at bounding box center [811, 418] width 29 height 29
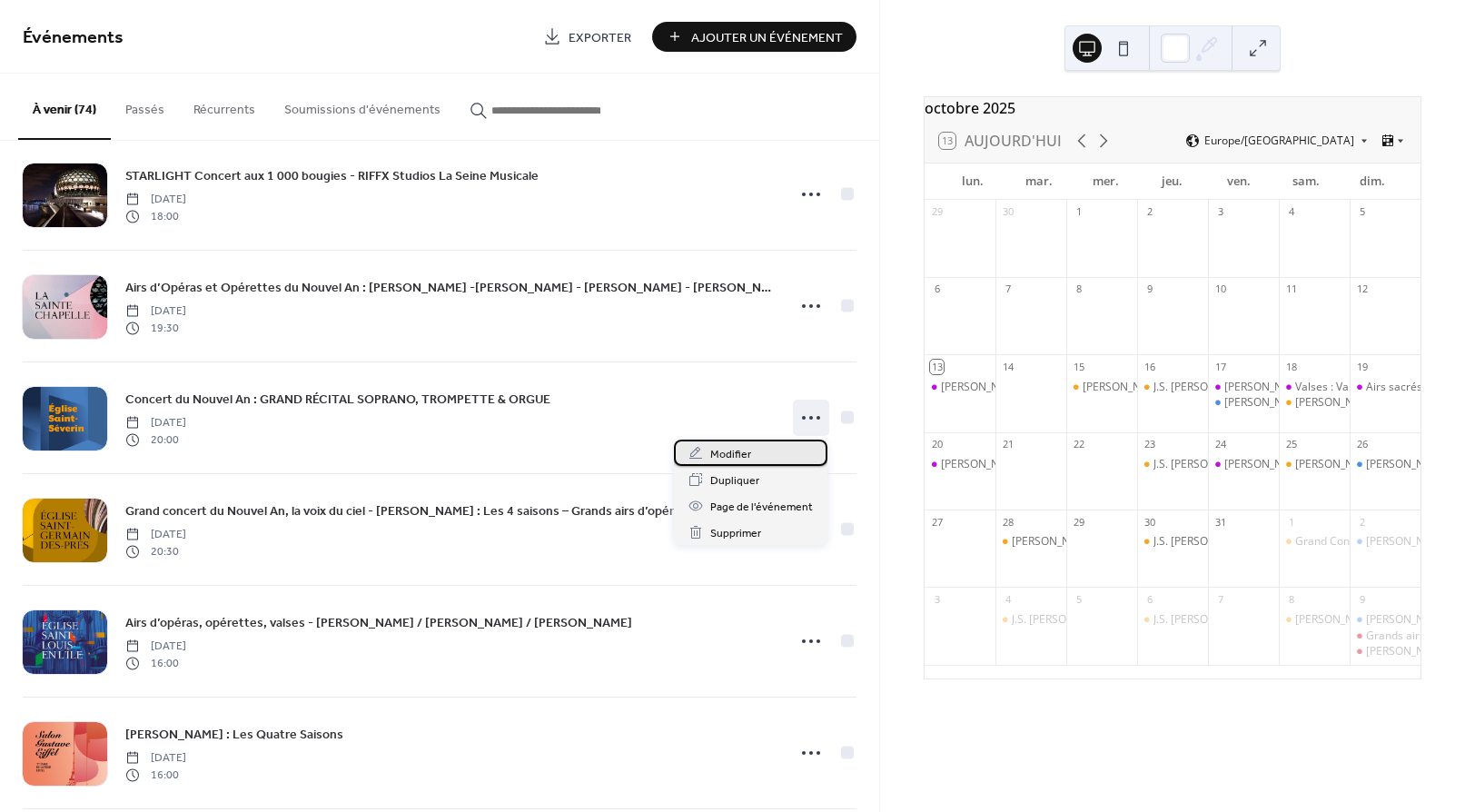
click at [754, 451] on div "Modifier" at bounding box center [751, 452] width 153 height 26
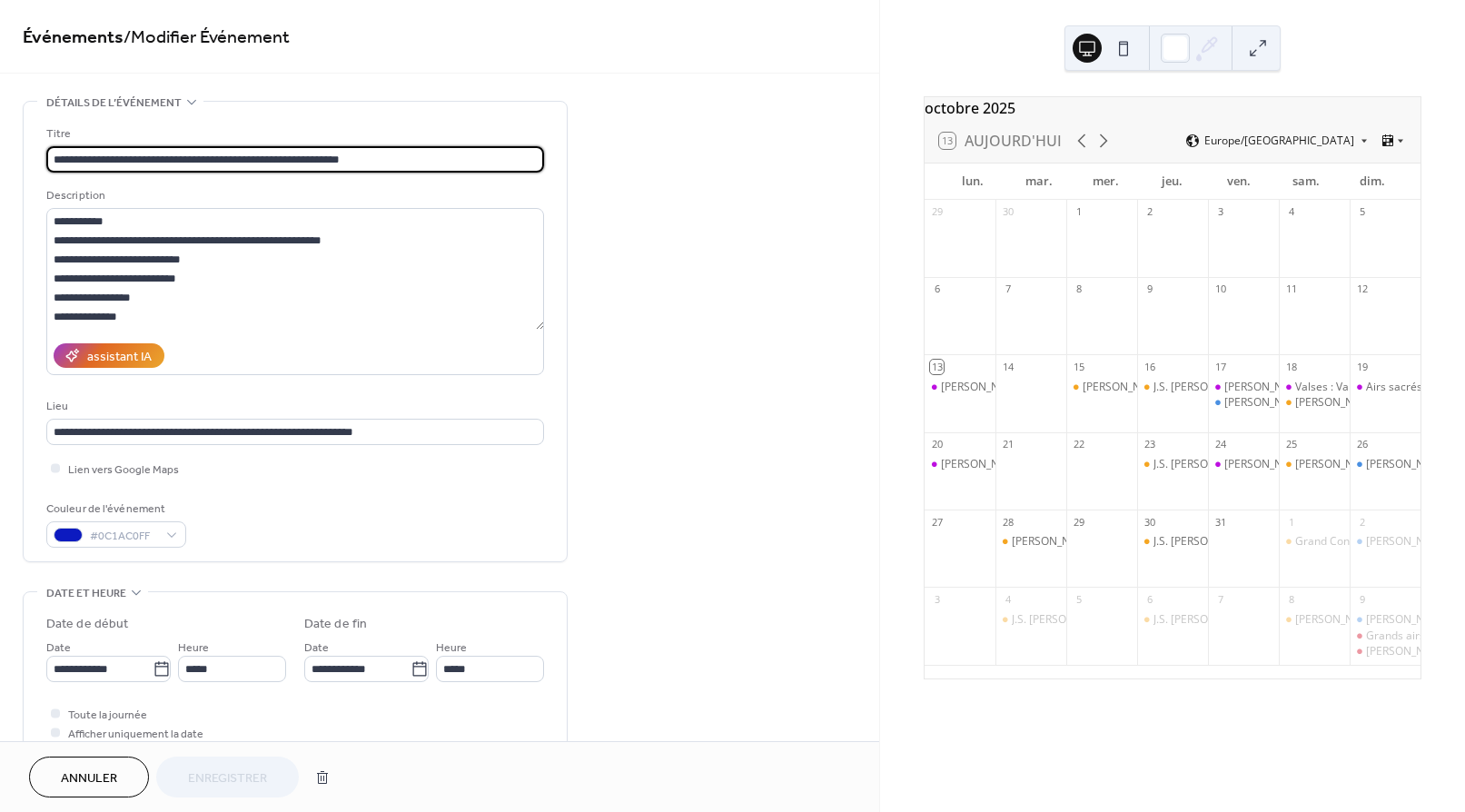
click at [107, 775] on span "Annuler" at bounding box center [89, 779] width 57 height 20
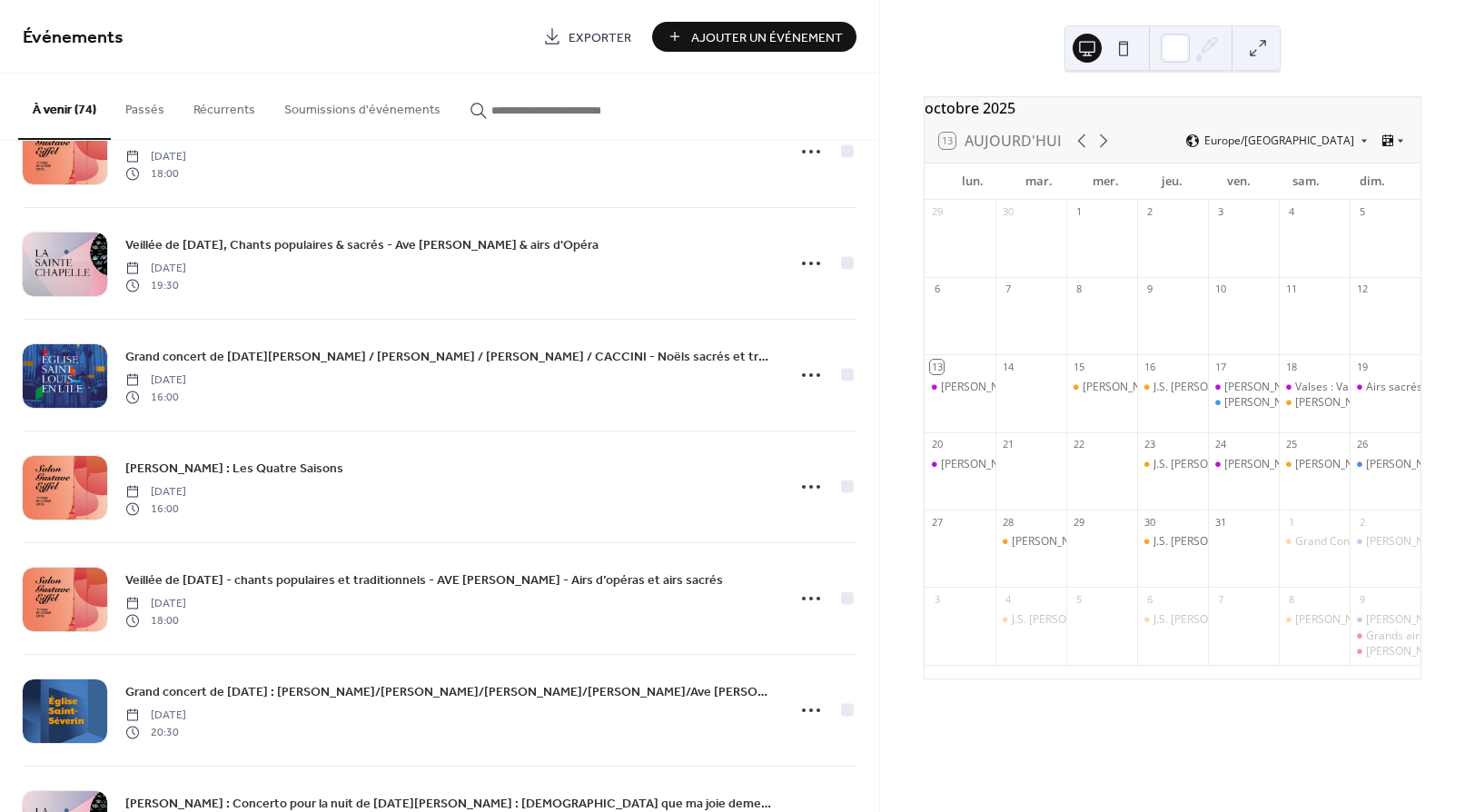
scroll to position [5283, 0]
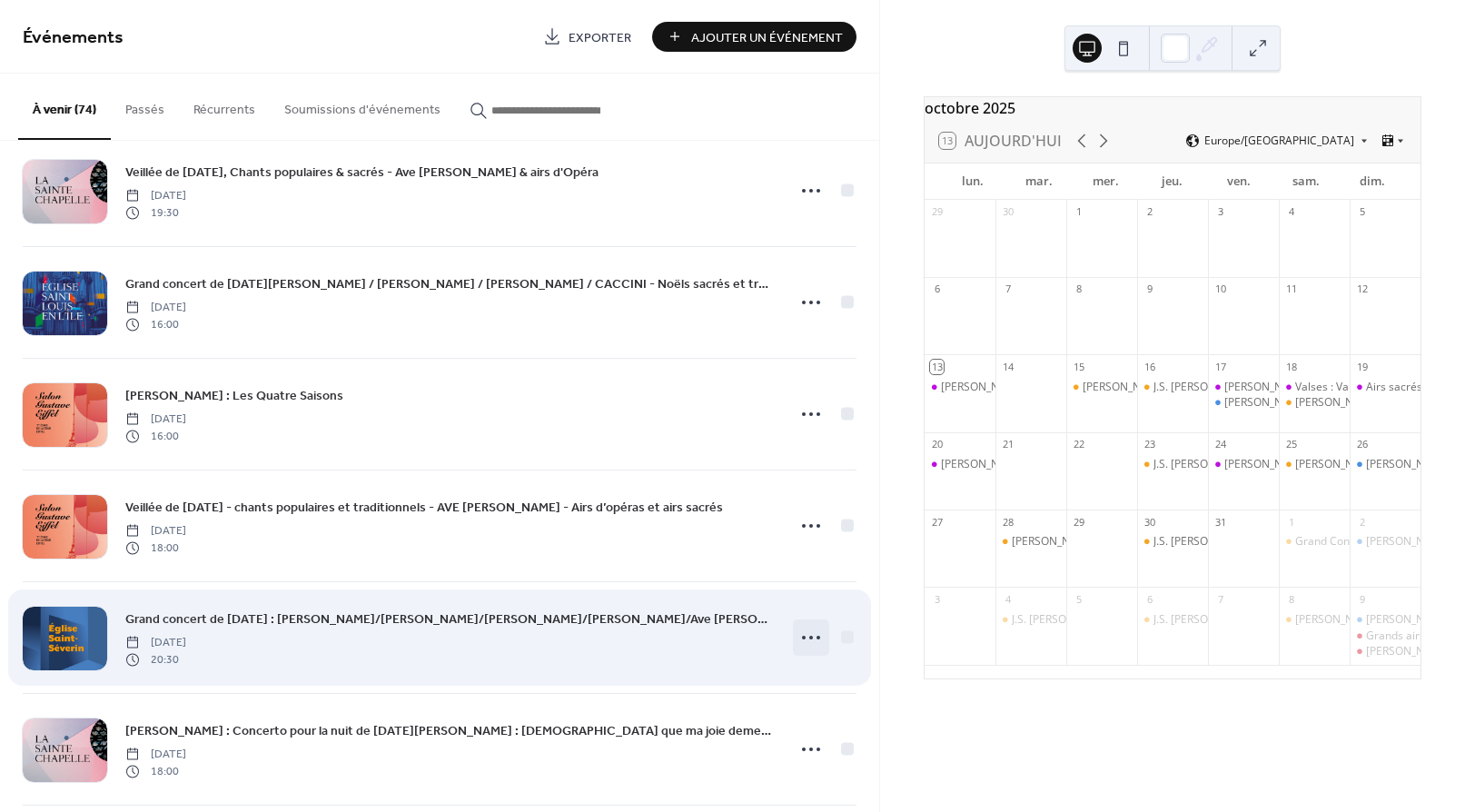
click at [802, 634] on icon at bounding box center [811, 638] width 29 height 29
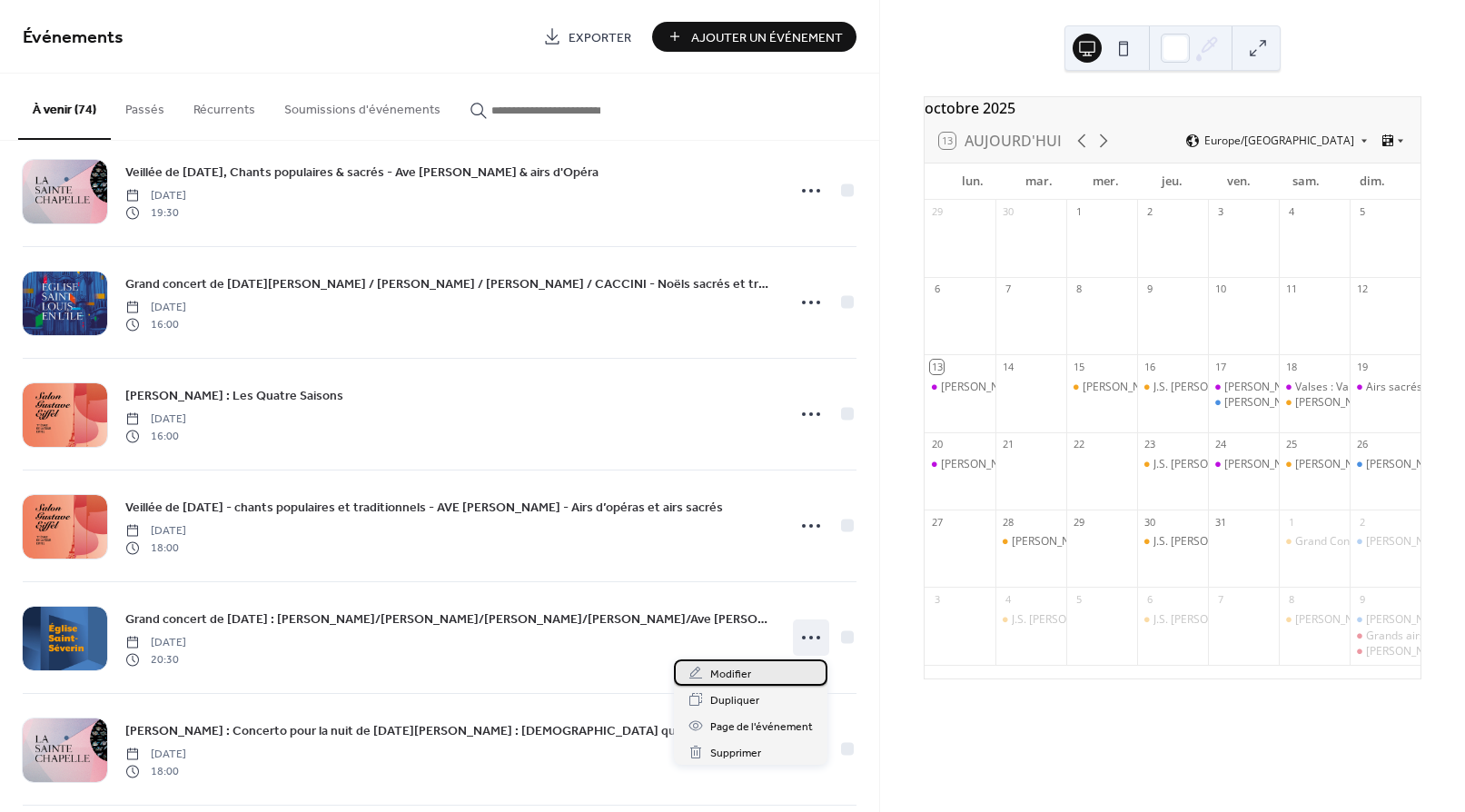
click at [749, 671] on span "Modifier" at bounding box center [731, 674] width 41 height 20
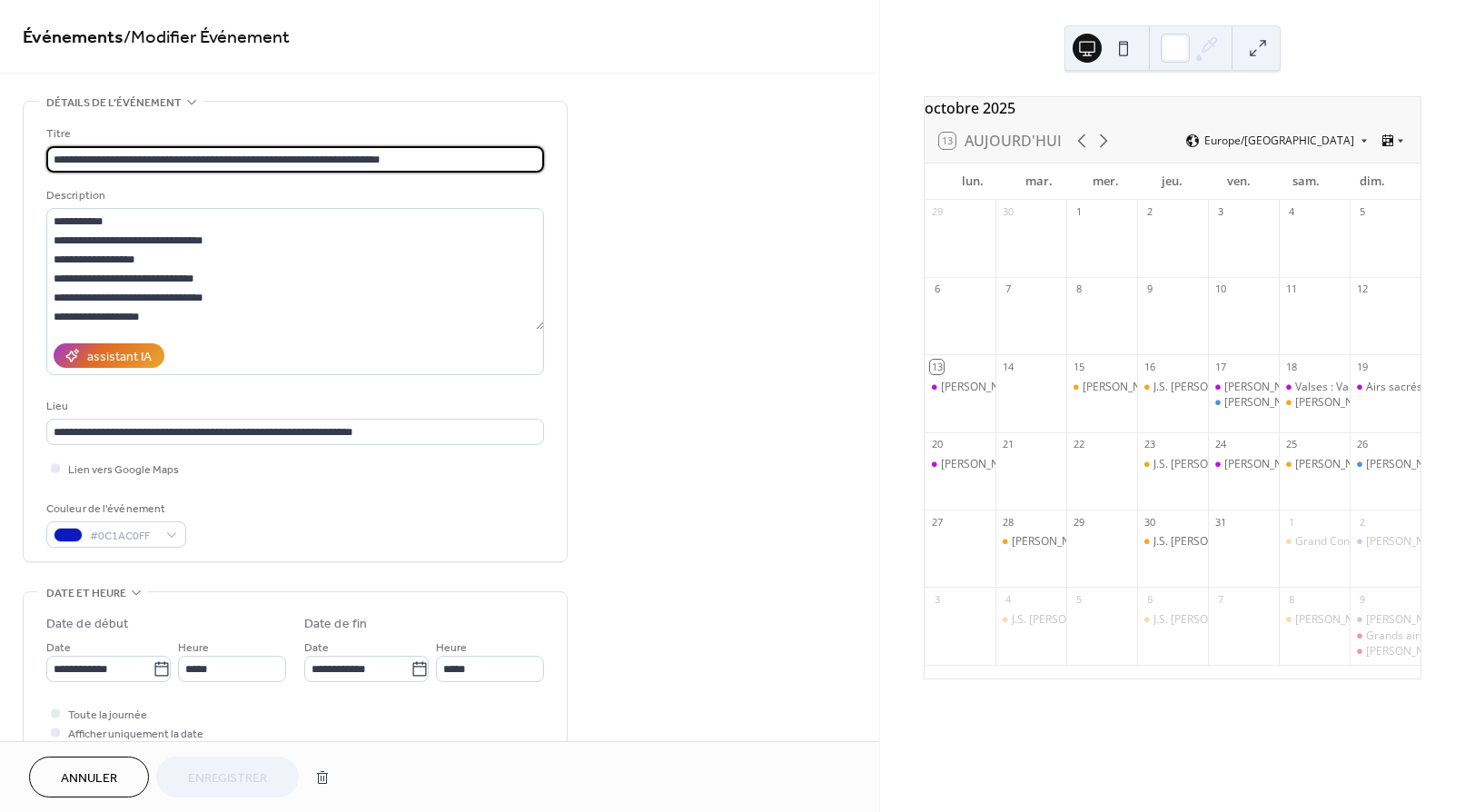
click at [122, 779] on button "Annuler" at bounding box center [89, 777] width 120 height 41
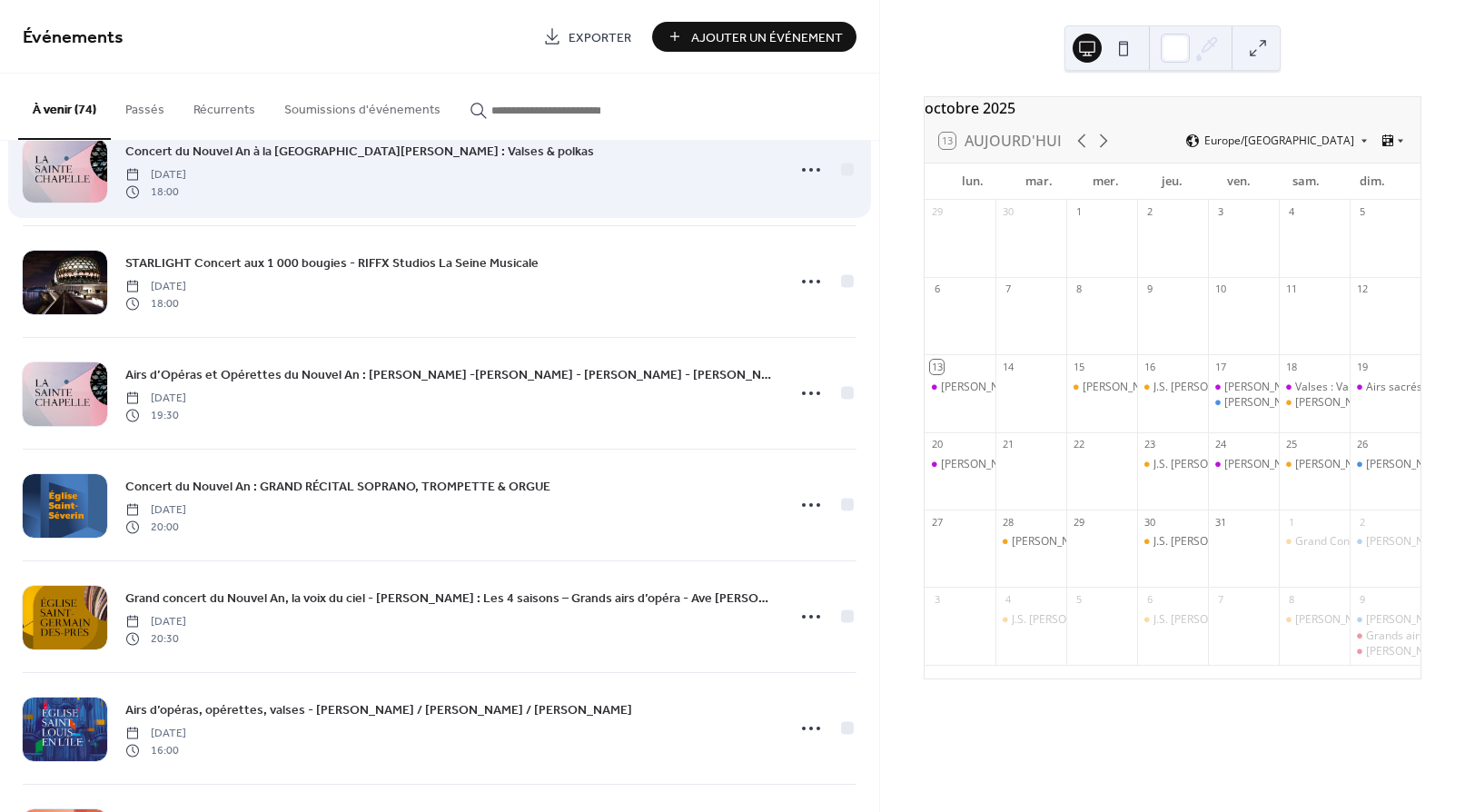
scroll to position [7092, 0]
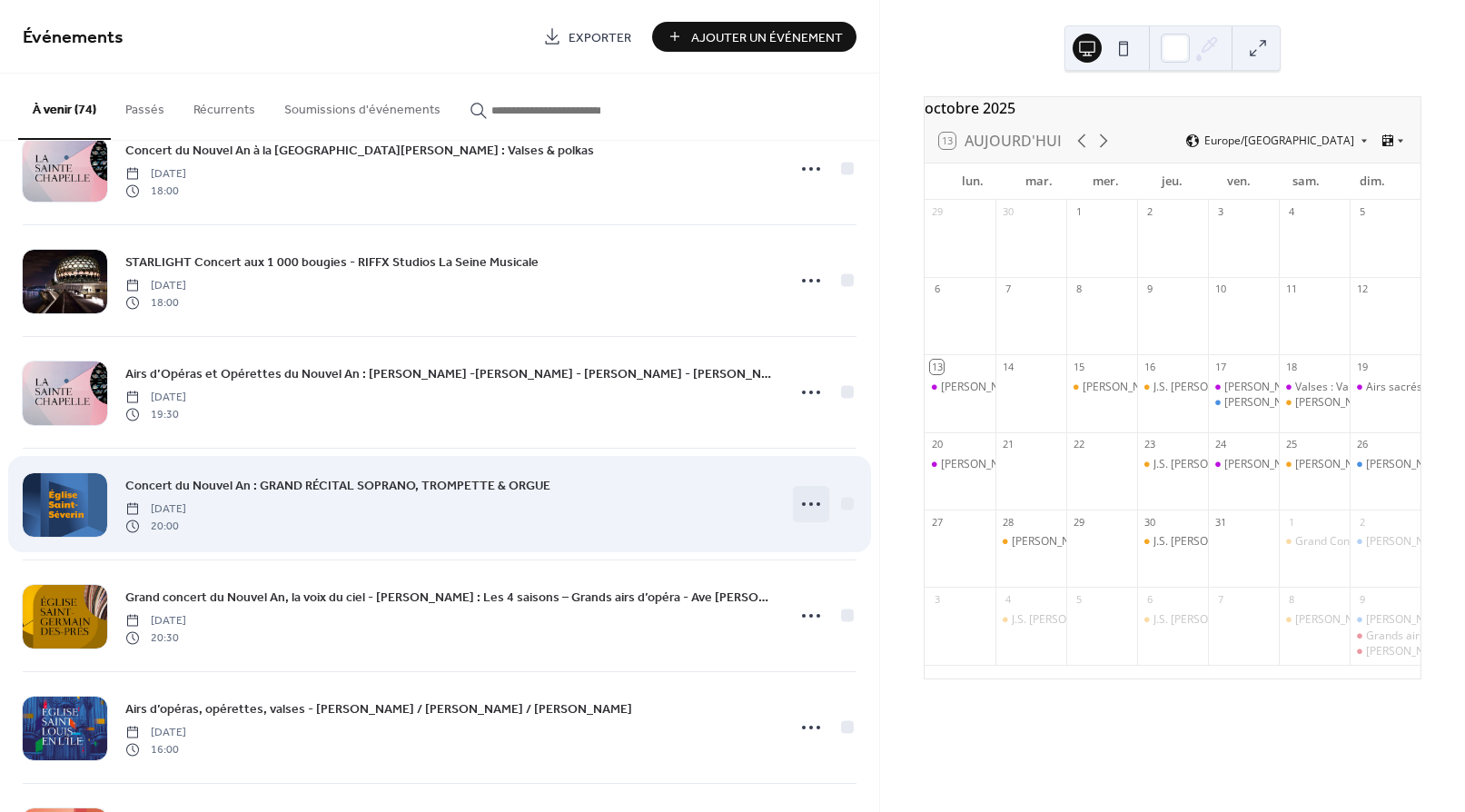
click at [797, 507] on icon at bounding box center [811, 504] width 29 height 29
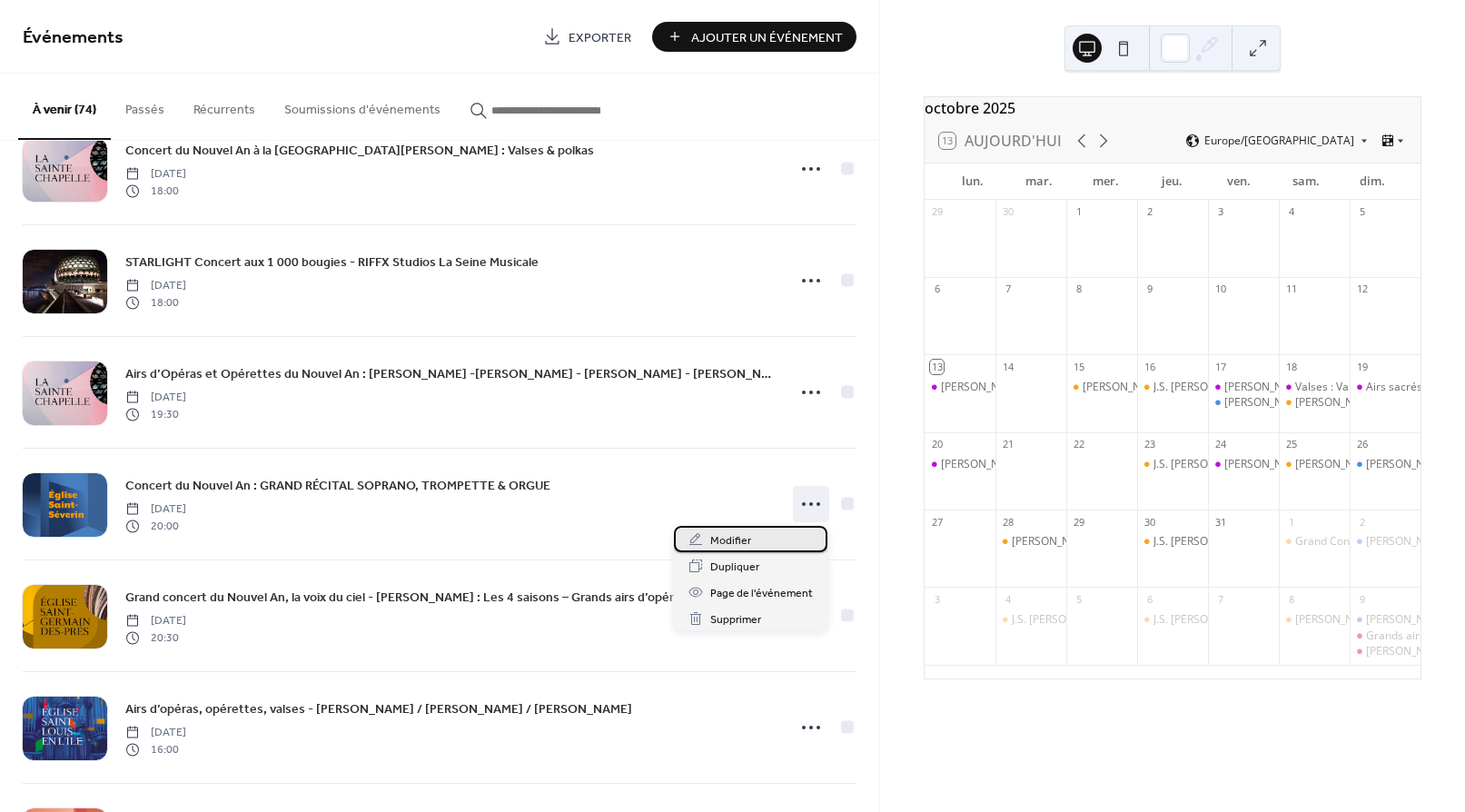
click at [736, 539] on span "Modifier" at bounding box center [731, 541] width 41 height 20
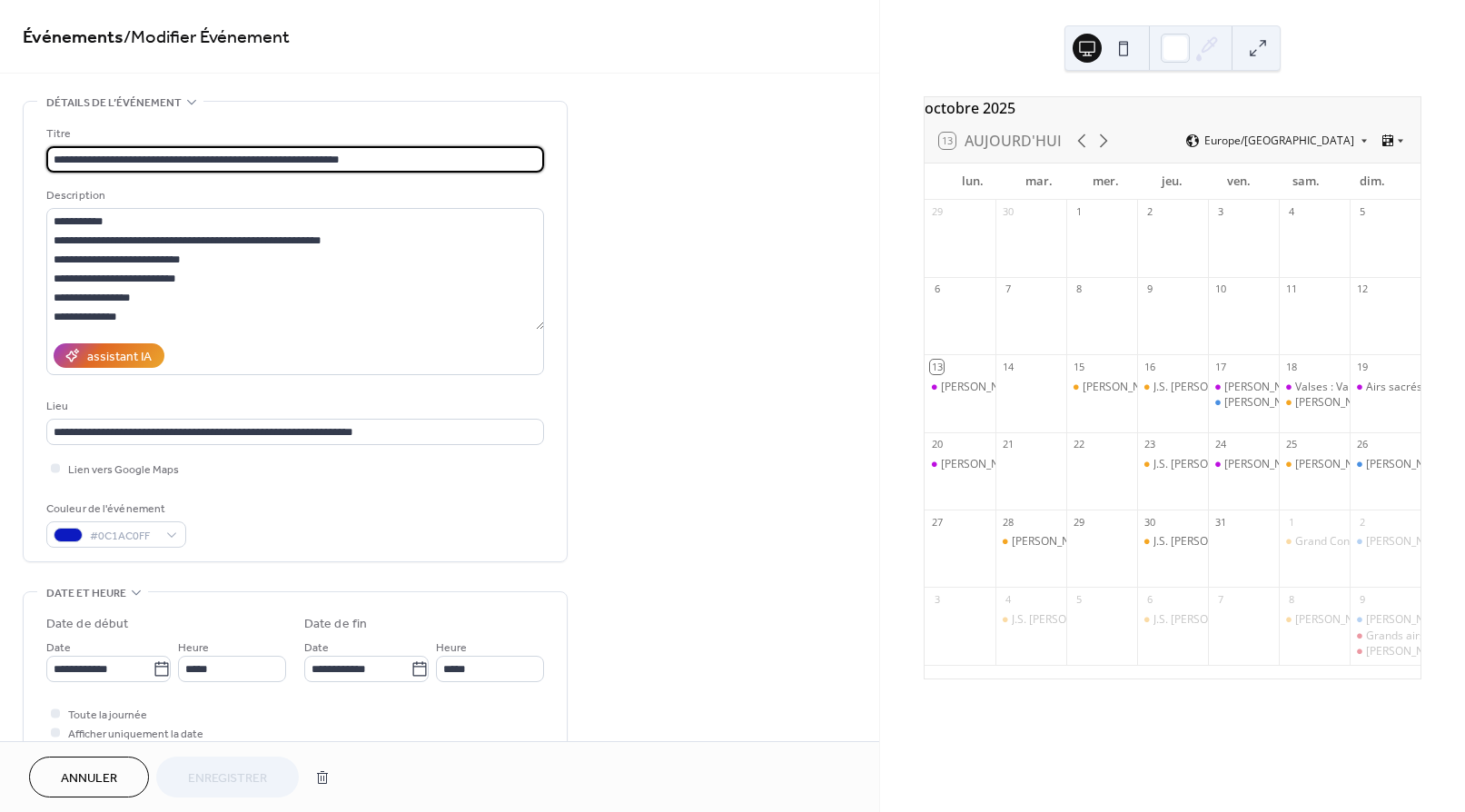
click at [101, 769] on span "Annuler" at bounding box center [89, 779] width 57 height 20
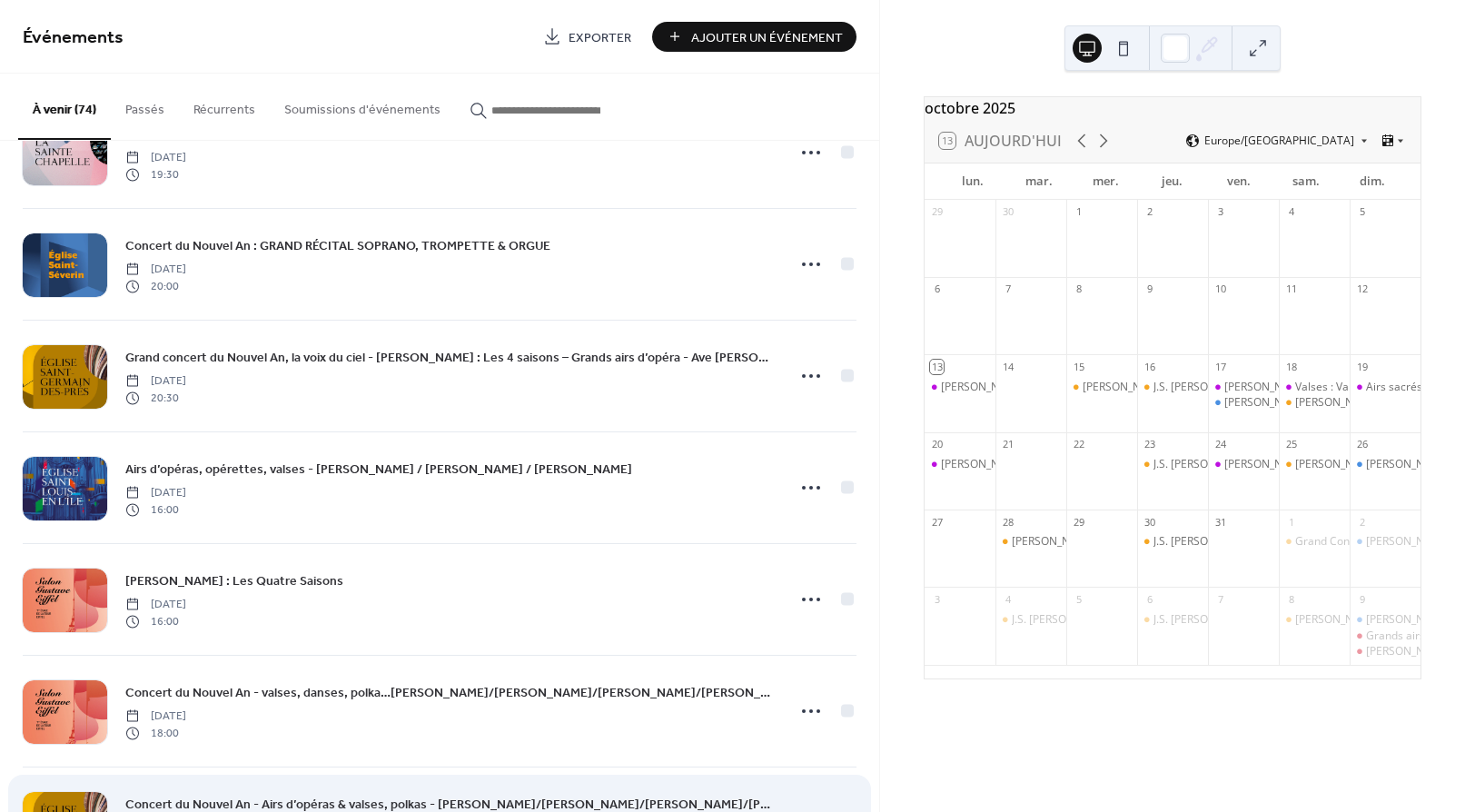
scroll to position [7327, 0]
